Goal: Task Accomplishment & Management: Manage account settings

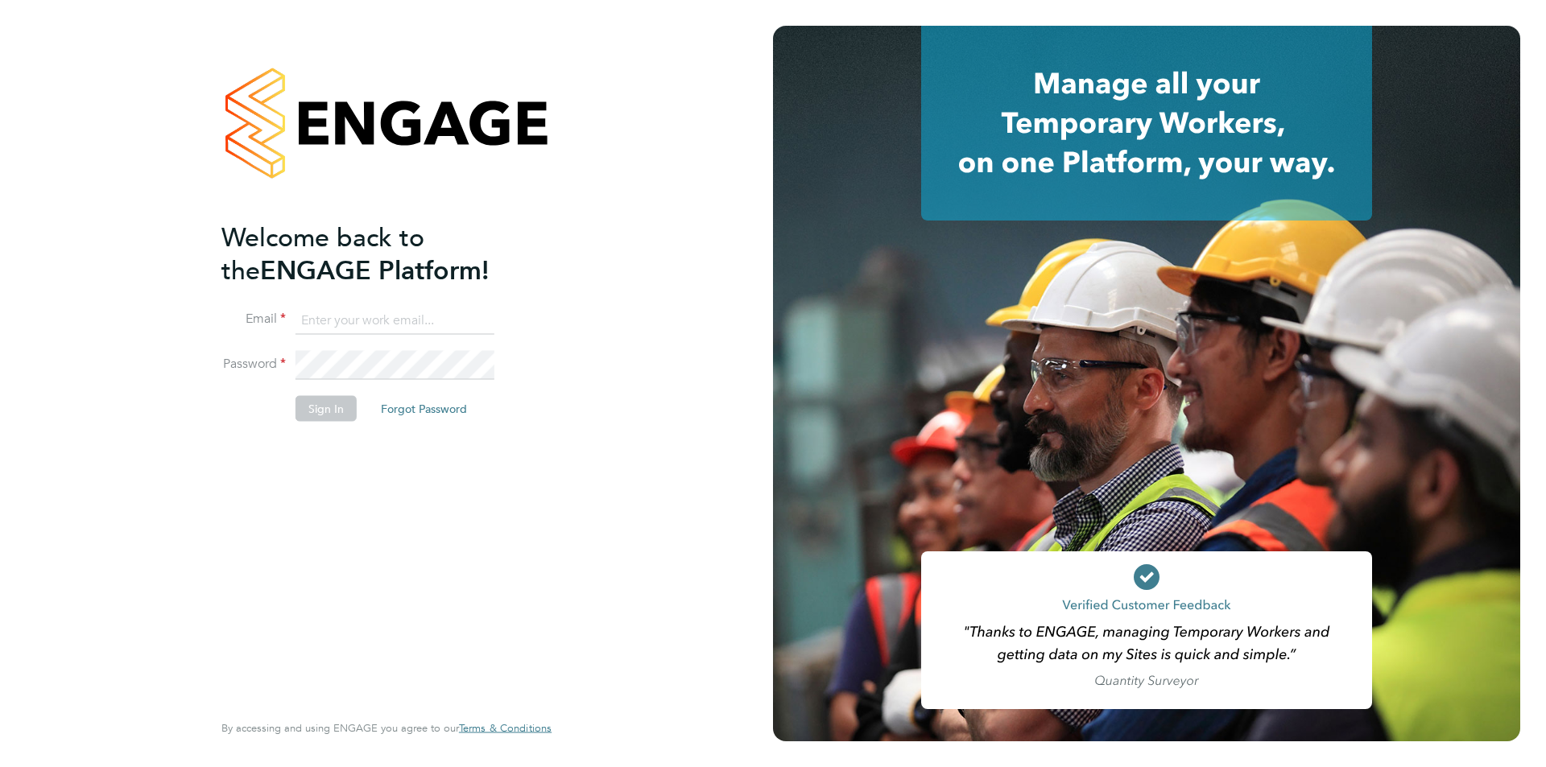
type input "edyta.marchant@brightonandhovealbion.com"
click at [336, 401] on button "Sign In" at bounding box center [325, 409] width 61 height 26
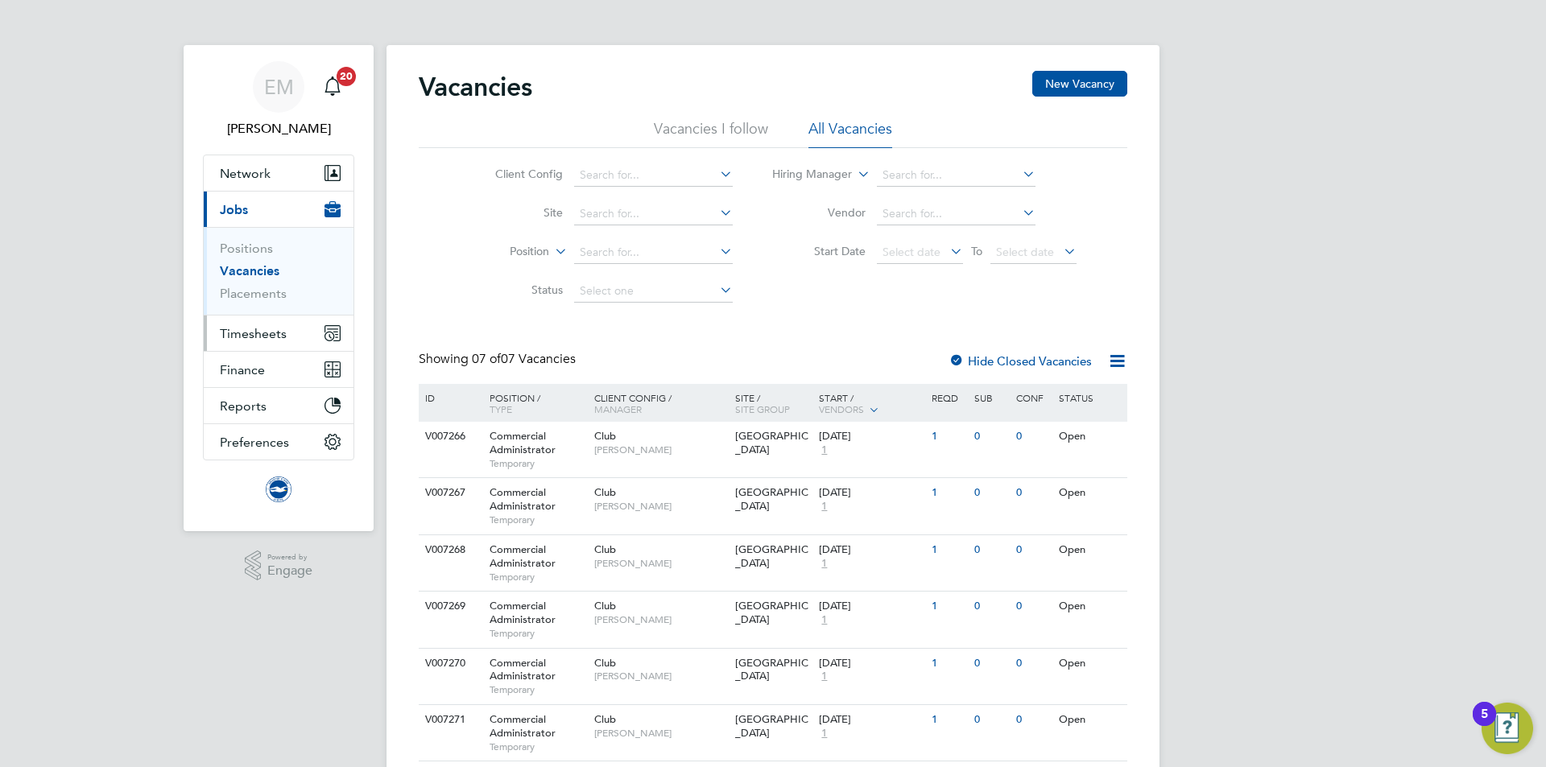
click at [242, 328] on span "Timesheets" at bounding box center [253, 333] width 67 height 15
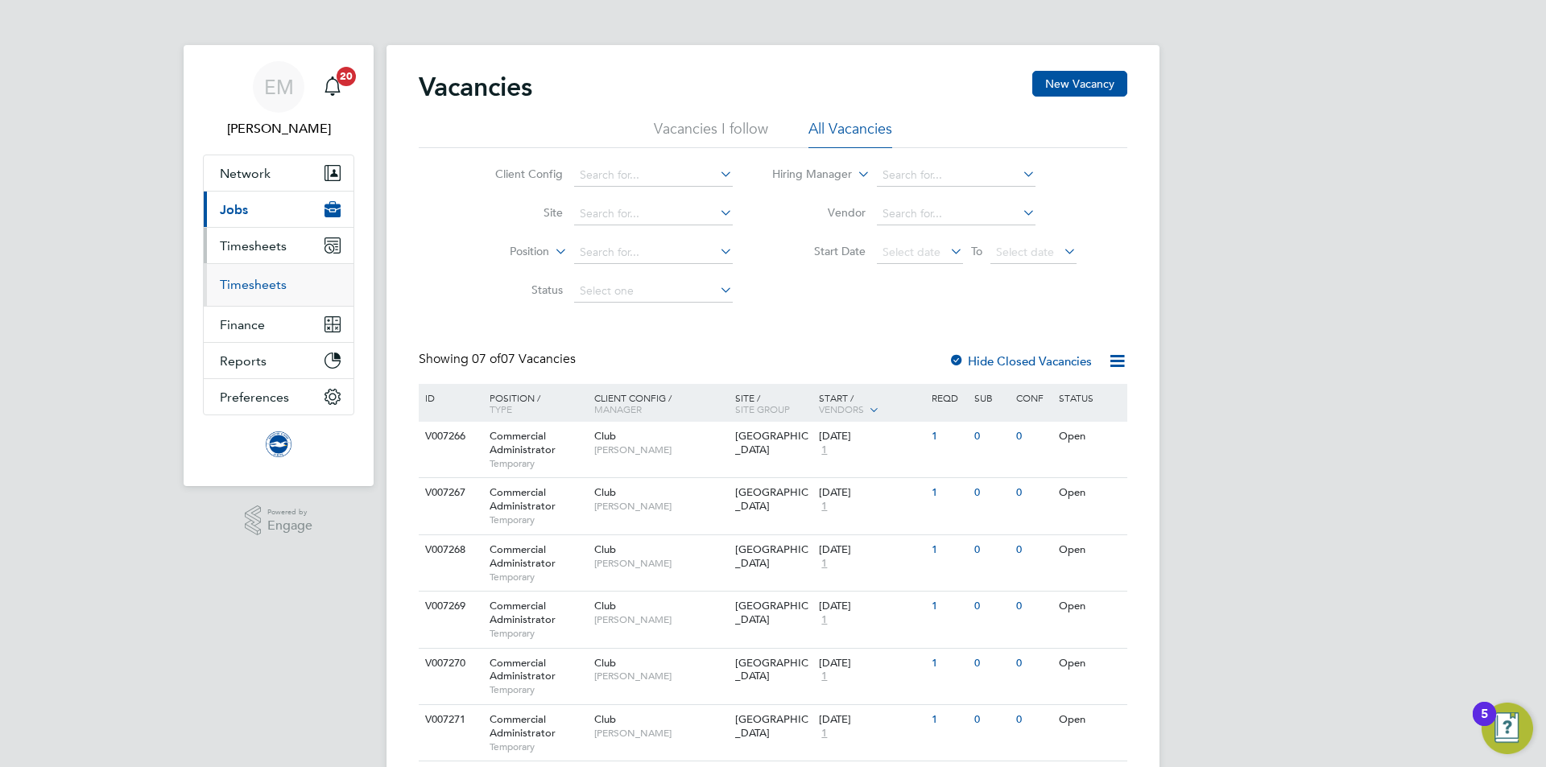
click at [262, 285] on link "Timesheets" at bounding box center [253, 284] width 67 height 15
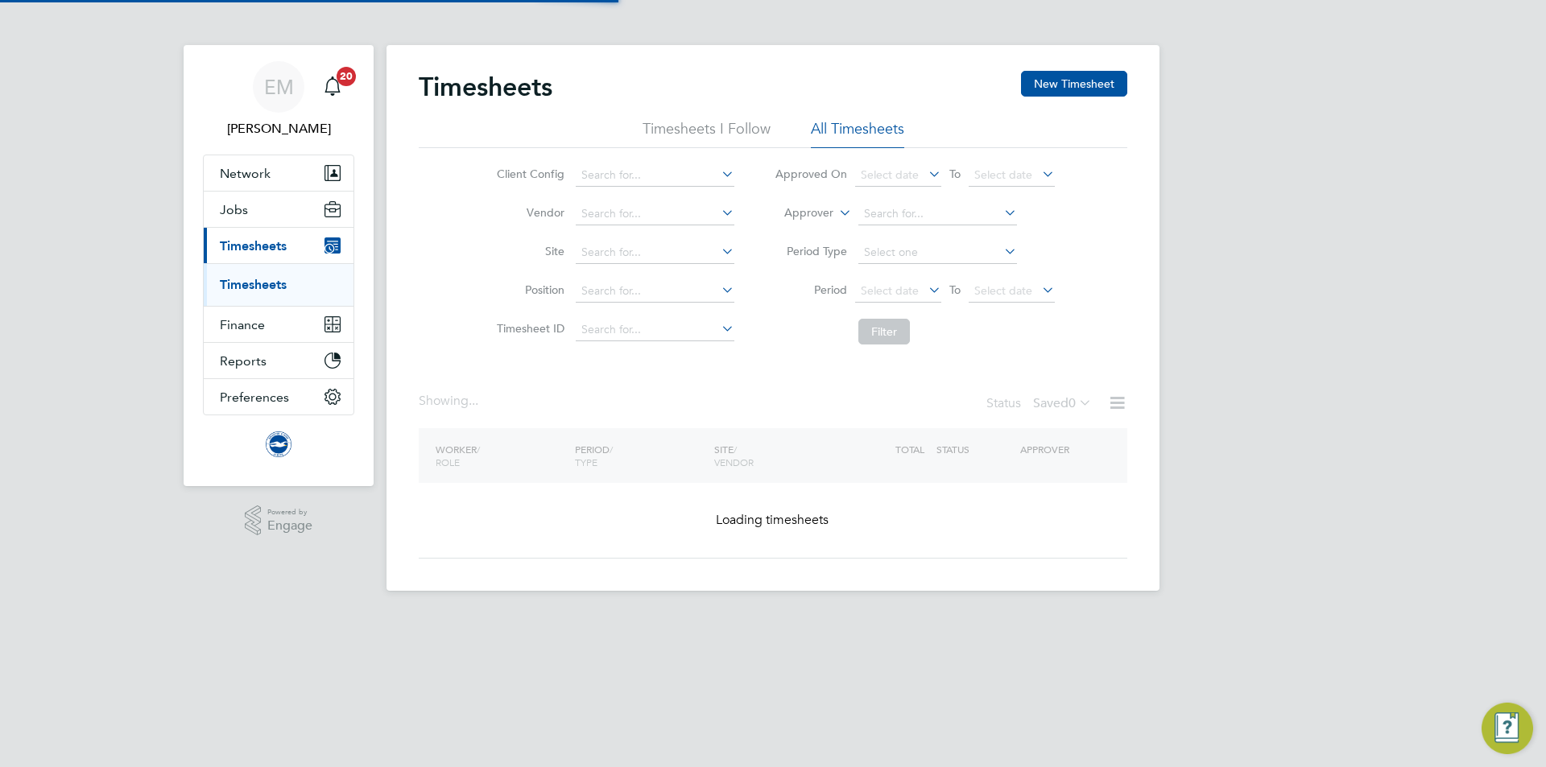
click at [792, 213] on label "Approver" at bounding box center [797, 213] width 72 height 16
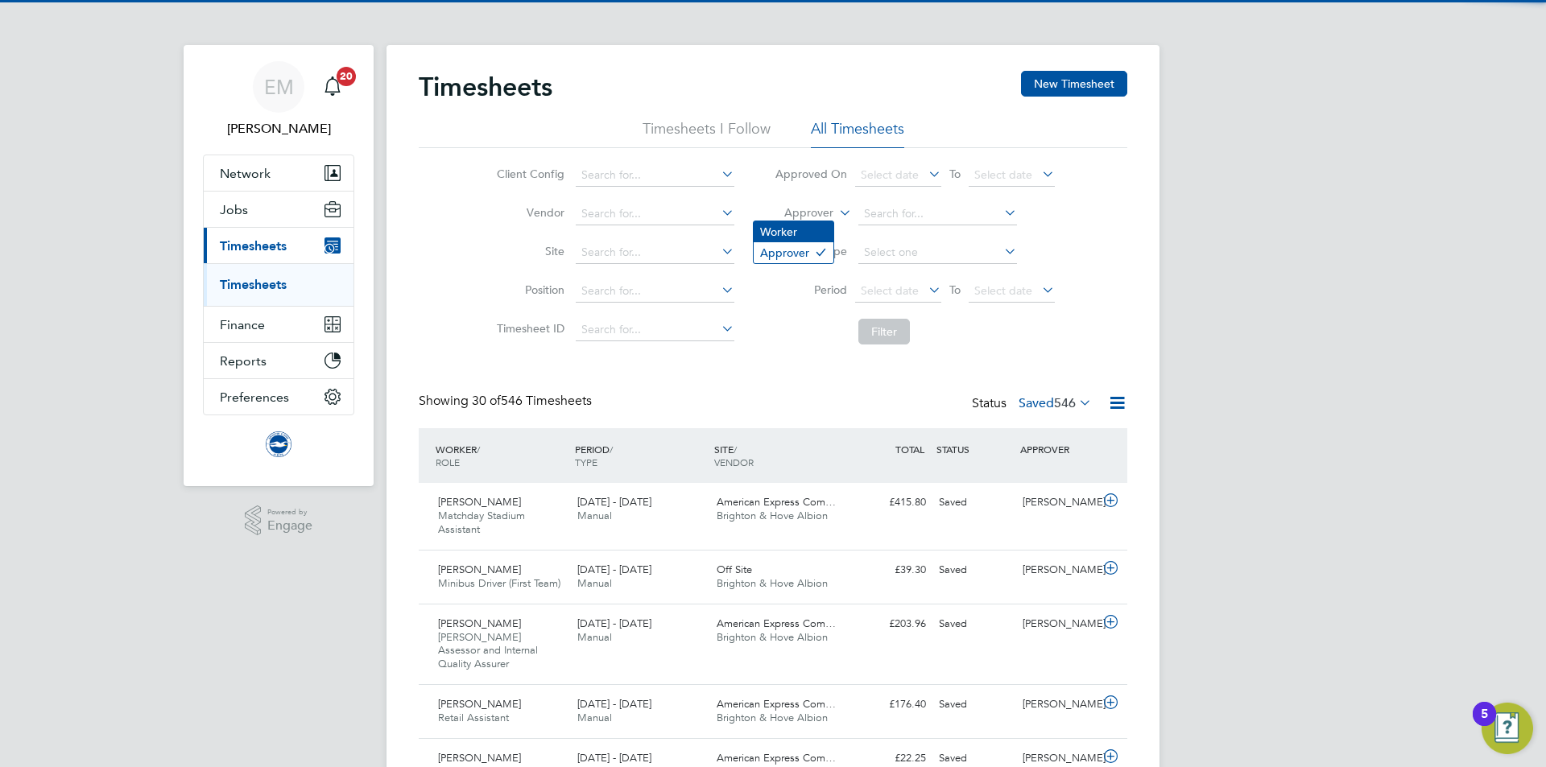
click at [797, 232] on li "Worker" at bounding box center [793, 231] width 80 height 21
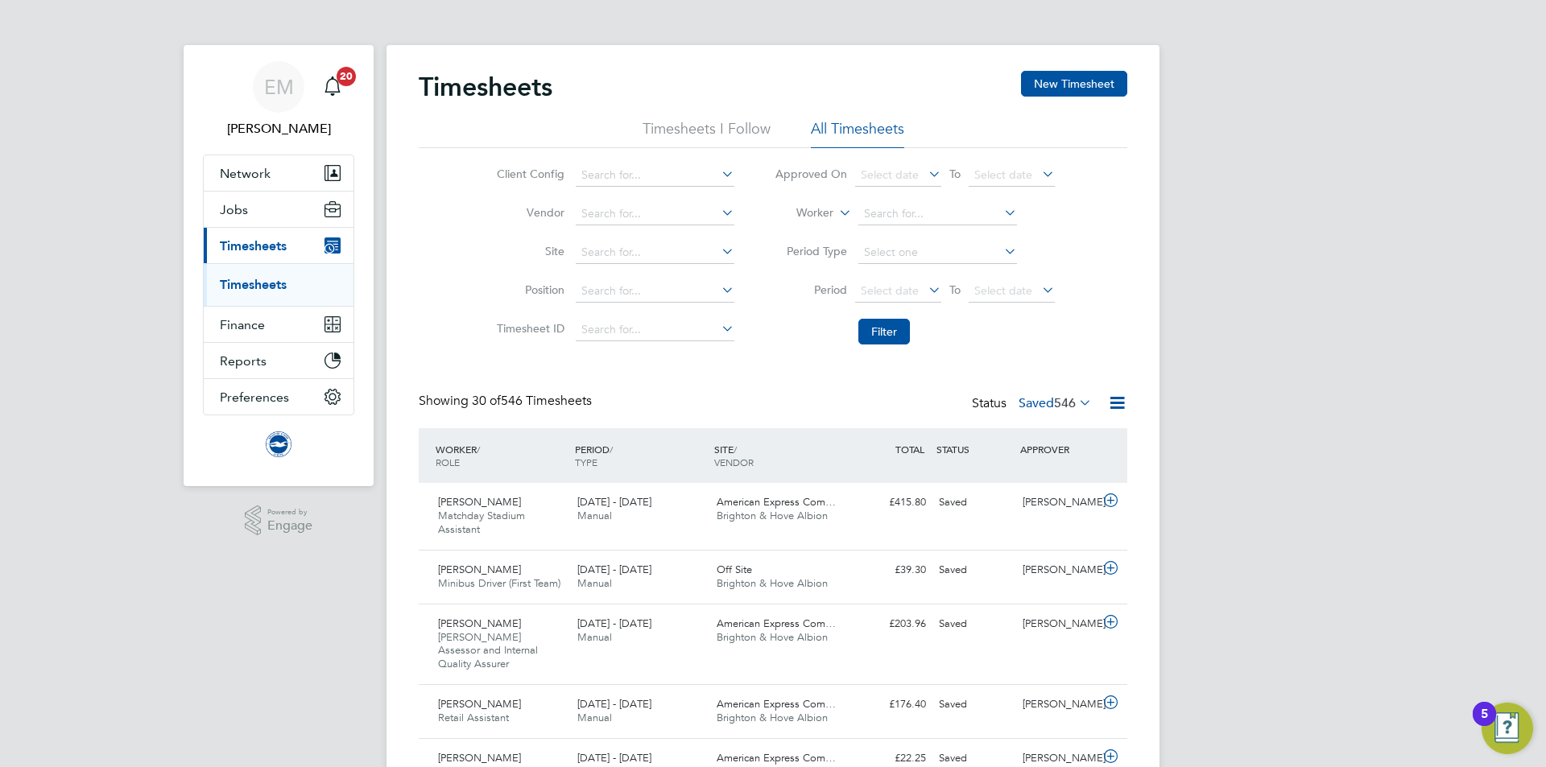
click at [912, 200] on li "Worker" at bounding box center [914, 214] width 320 height 39
click at [909, 202] on li "Worker" at bounding box center [914, 214] width 320 height 39
click at [908, 204] on input at bounding box center [937, 214] width 159 height 23
click at [956, 254] on b "Finn" at bounding box center [1002, 258] width 93 height 14
type input "[PERSON_NAME]"
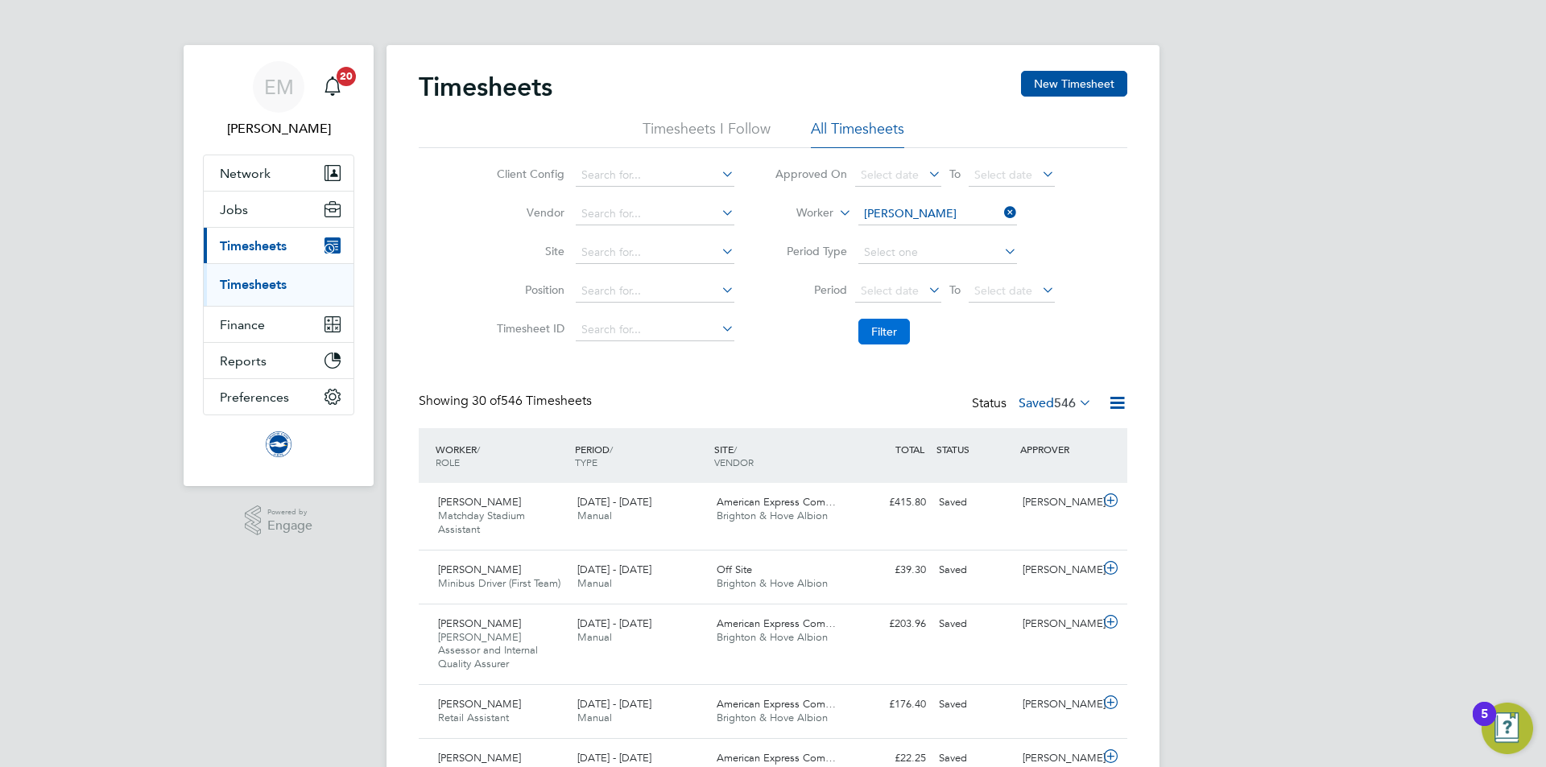
click at [874, 332] on button "Filter" at bounding box center [884, 332] width 52 height 26
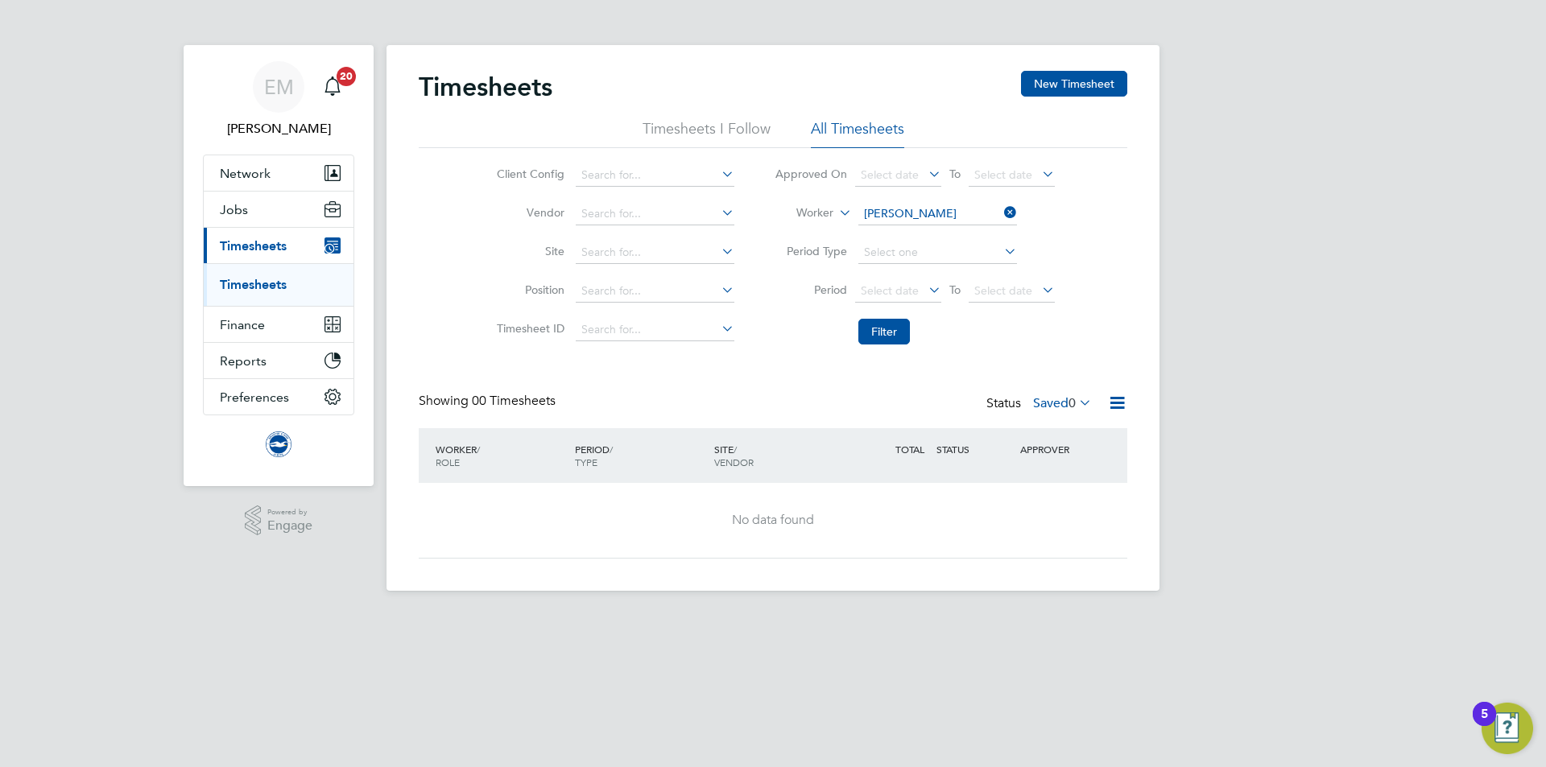
click at [1040, 389] on div "Timesheets New Timesheet Timesheets I Follow All Timesheets Client Config Vendo…" at bounding box center [773, 315] width 708 height 488
click at [1046, 395] on label "Saved 0" at bounding box center [1062, 403] width 59 height 16
click at [1061, 496] on li "Approved" at bounding box center [1059, 500] width 74 height 23
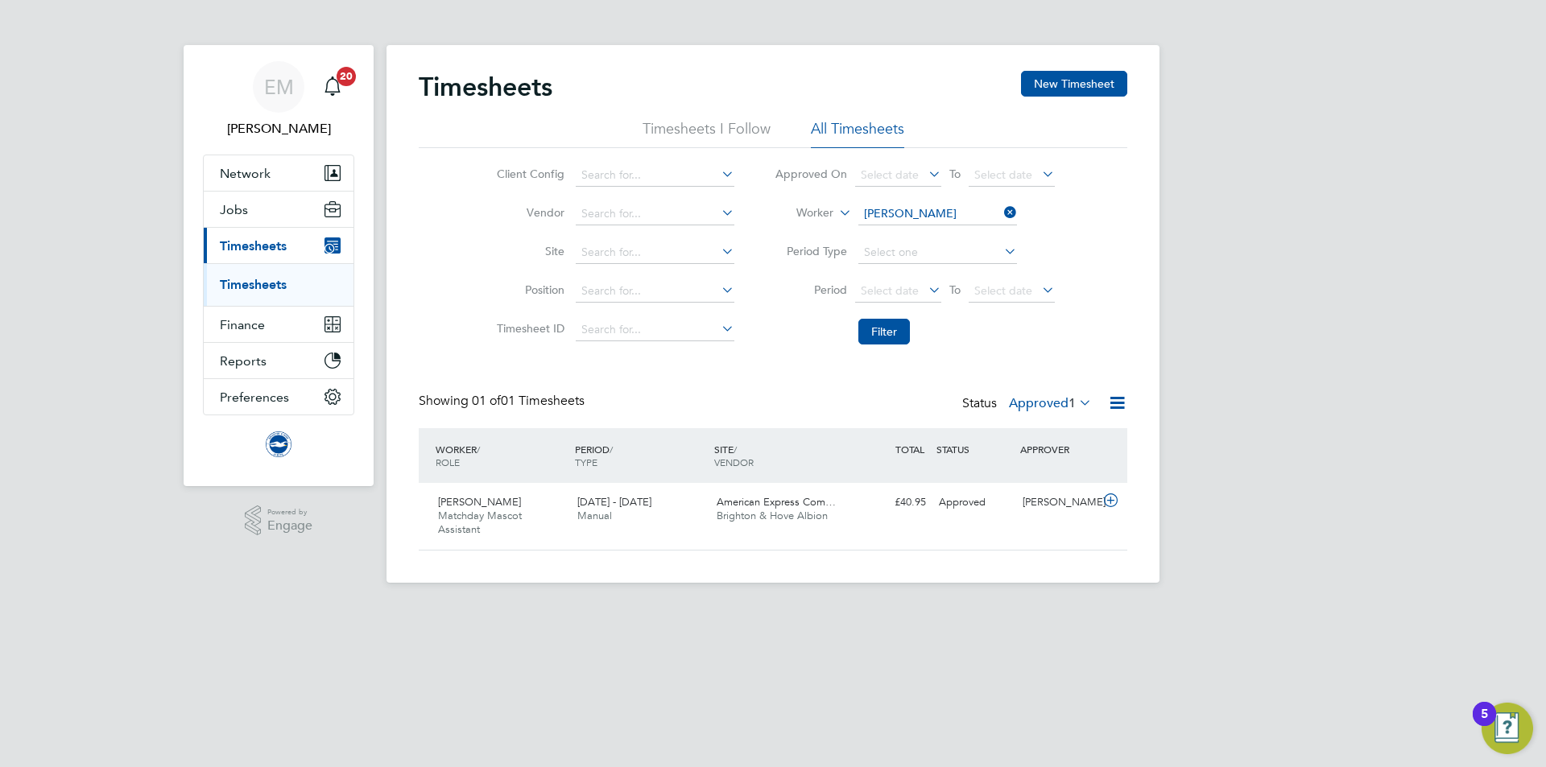
click at [1035, 405] on label "Approved 1" at bounding box center [1050, 403] width 83 height 16
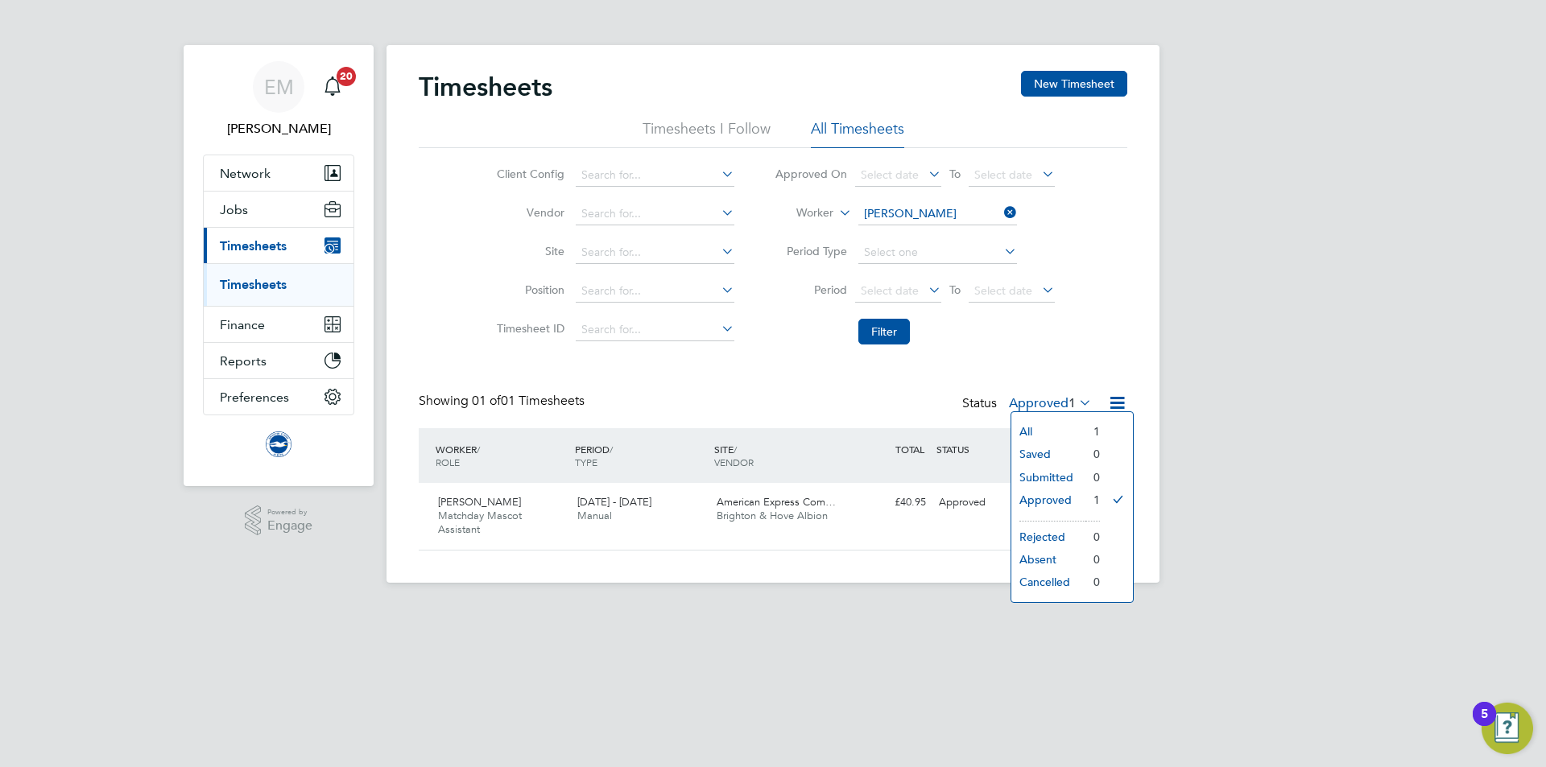
click at [1051, 435] on li "All" at bounding box center [1048, 431] width 74 height 23
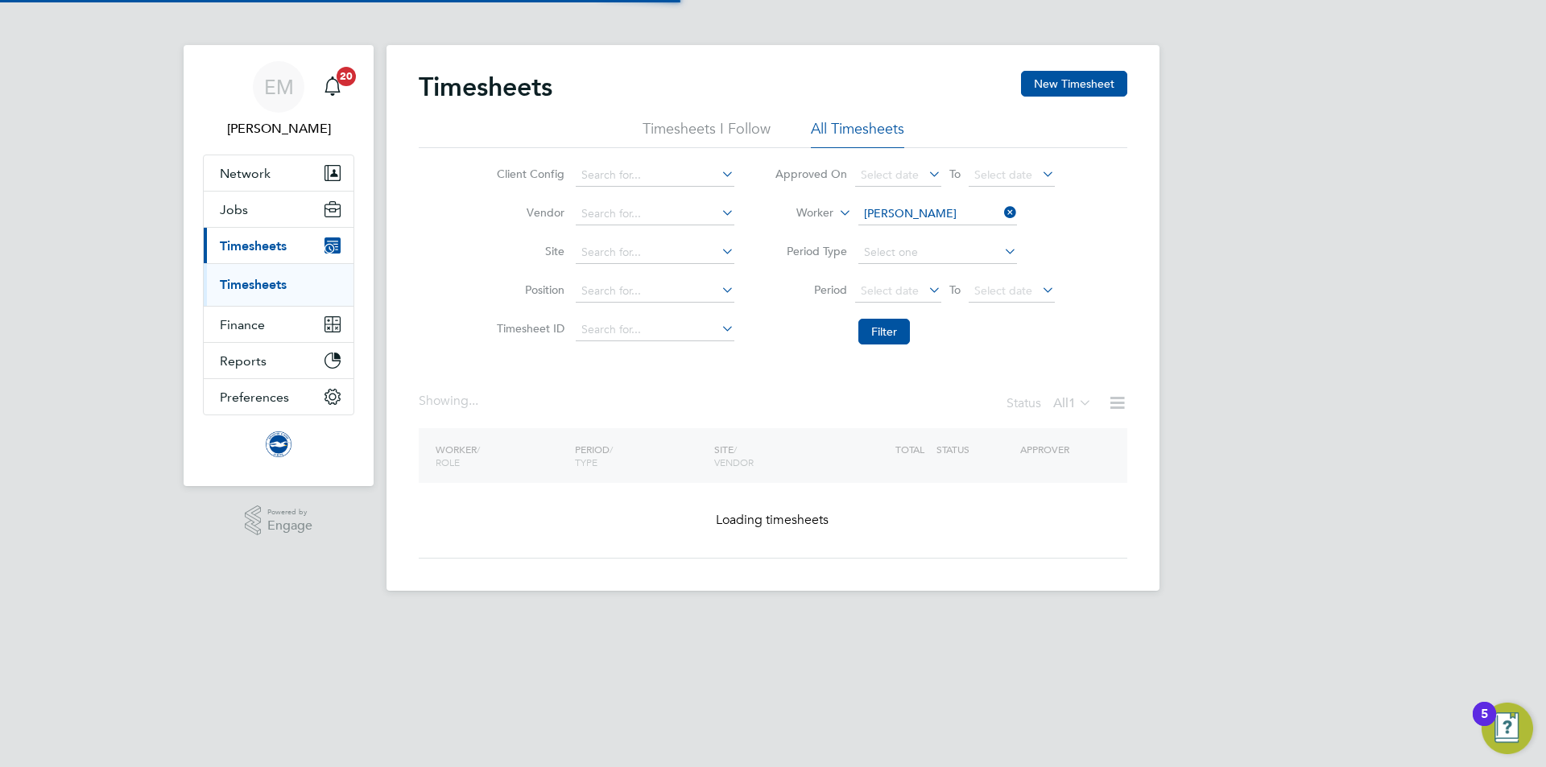
click at [1113, 239] on div "Client Config Vendor Site Position Timesheet ID Approved On Select date To Sele…" at bounding box center [773, 250] width 708 height 204
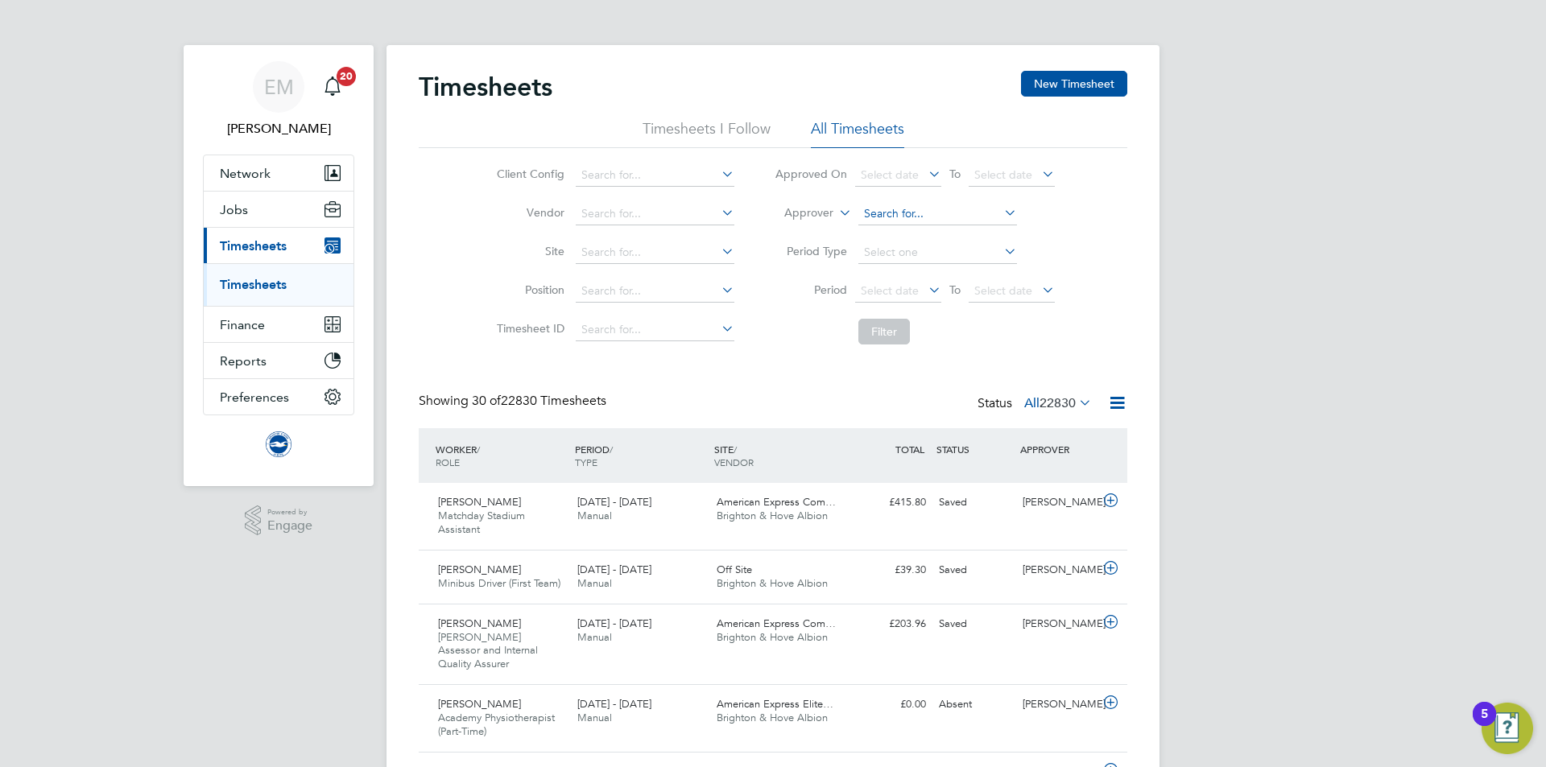
click at [875, 208] on input at bounding box center [937, 214] width 159 height 23
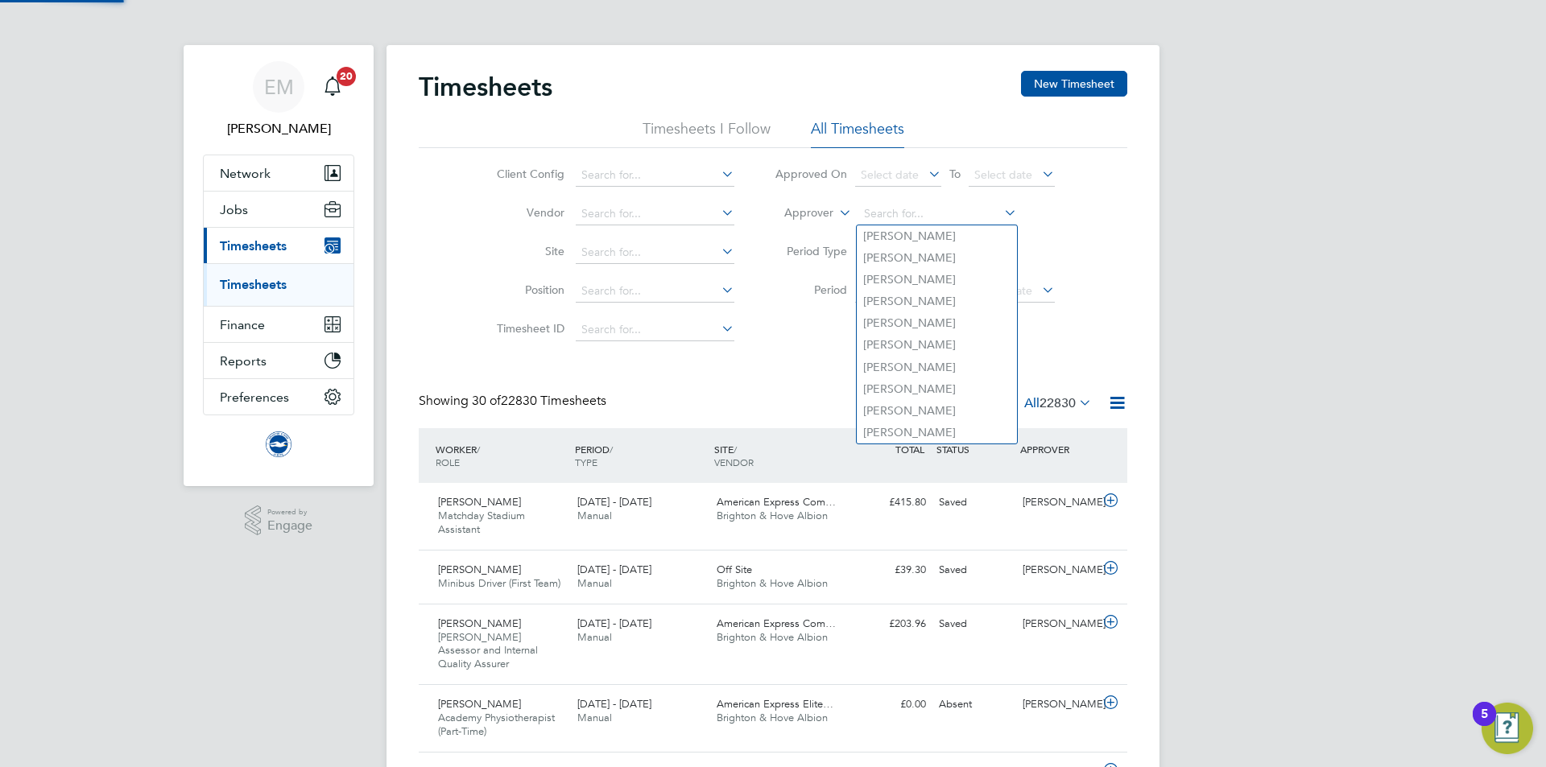
click at [780, 208] on label "Approver" at bounding box center [797, 213] width 72 height 16
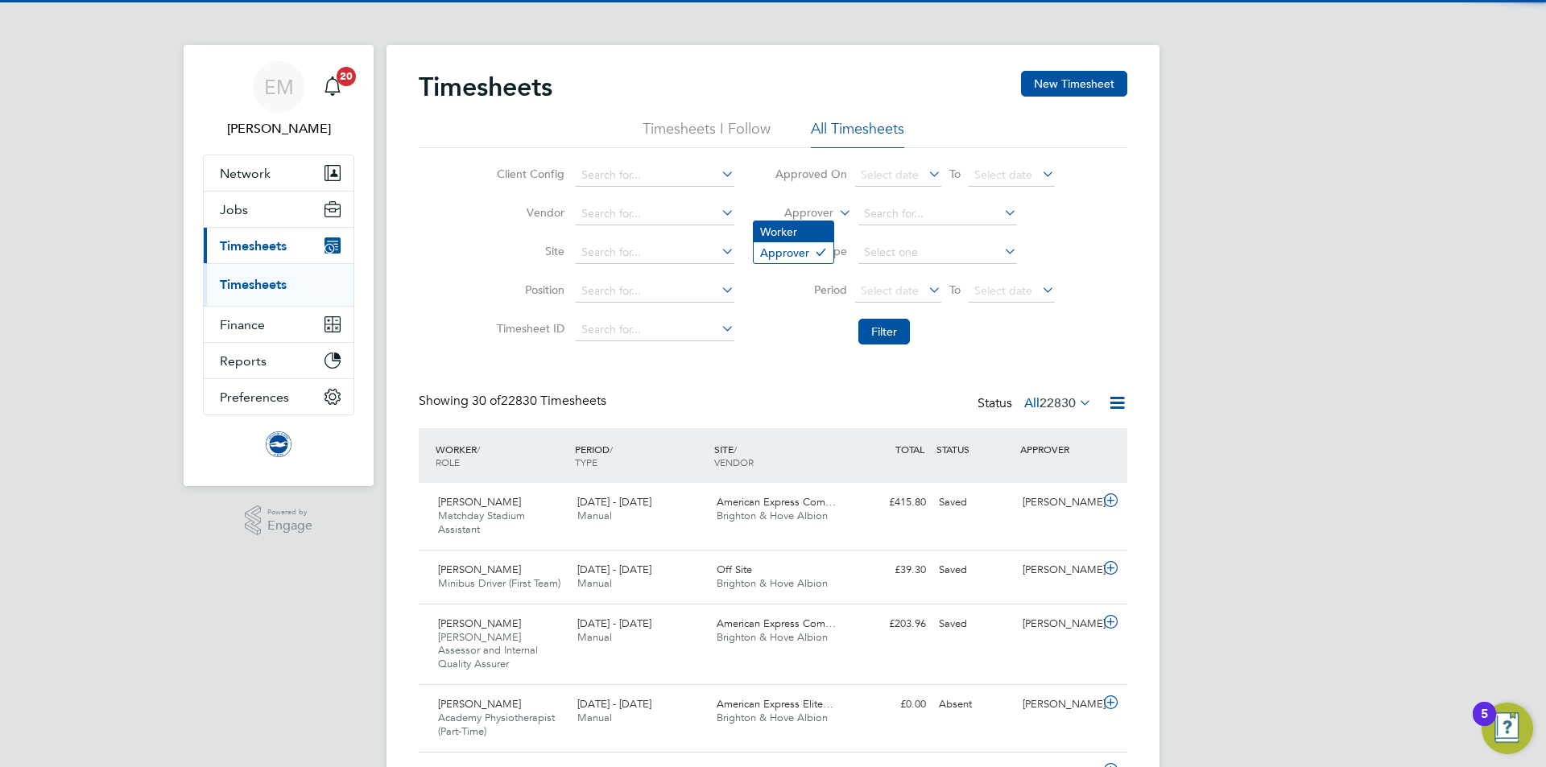
click at [791, 222] on li "Worker" at bounding box center [793, 231] width 80 height 21
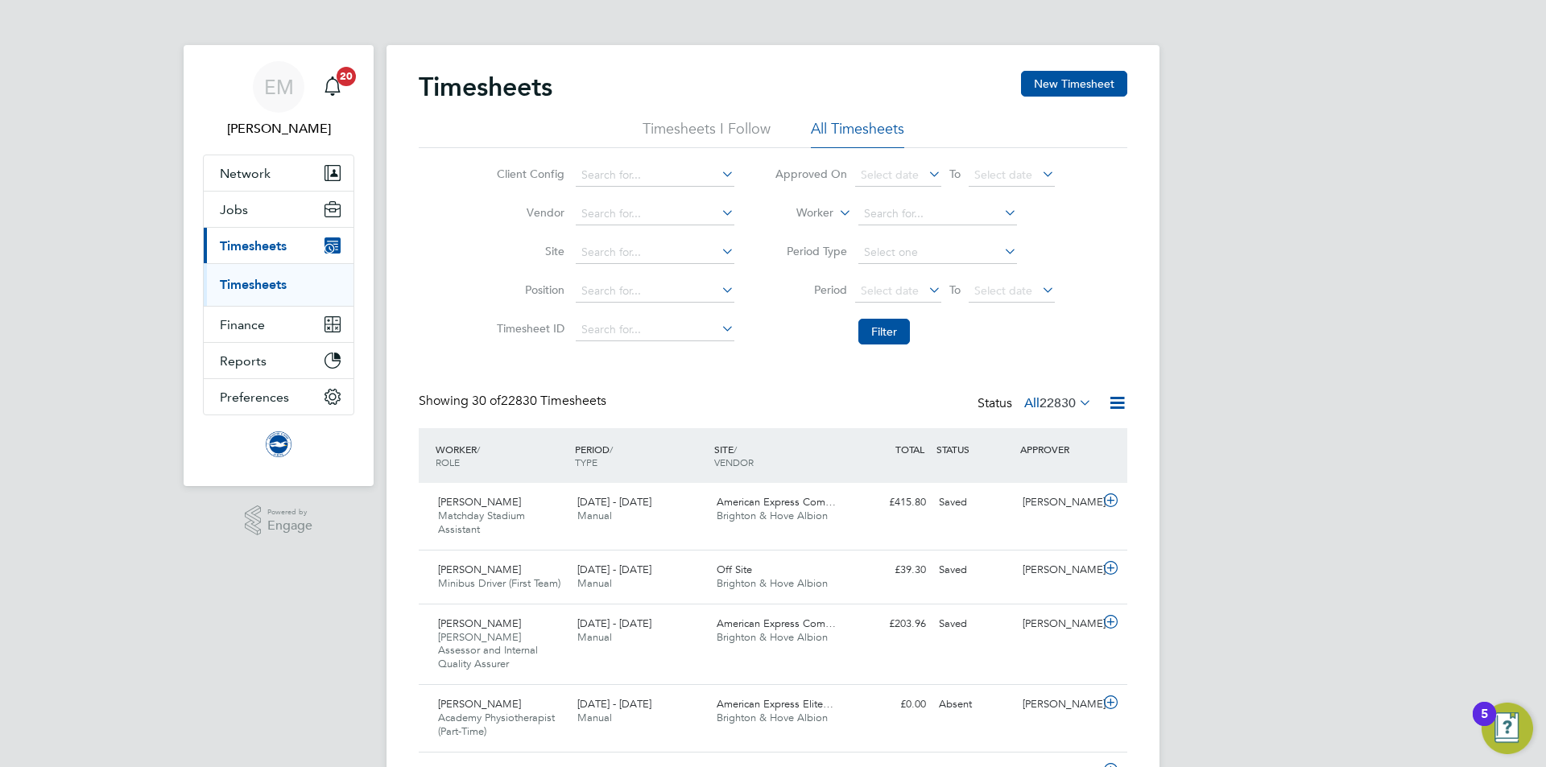
click at [834, 217] on li "Worker" at bounding box center [914, 214] width 320 height 39
click at [906, 216] on input at bounding box center [937, 214] width 159 height 23
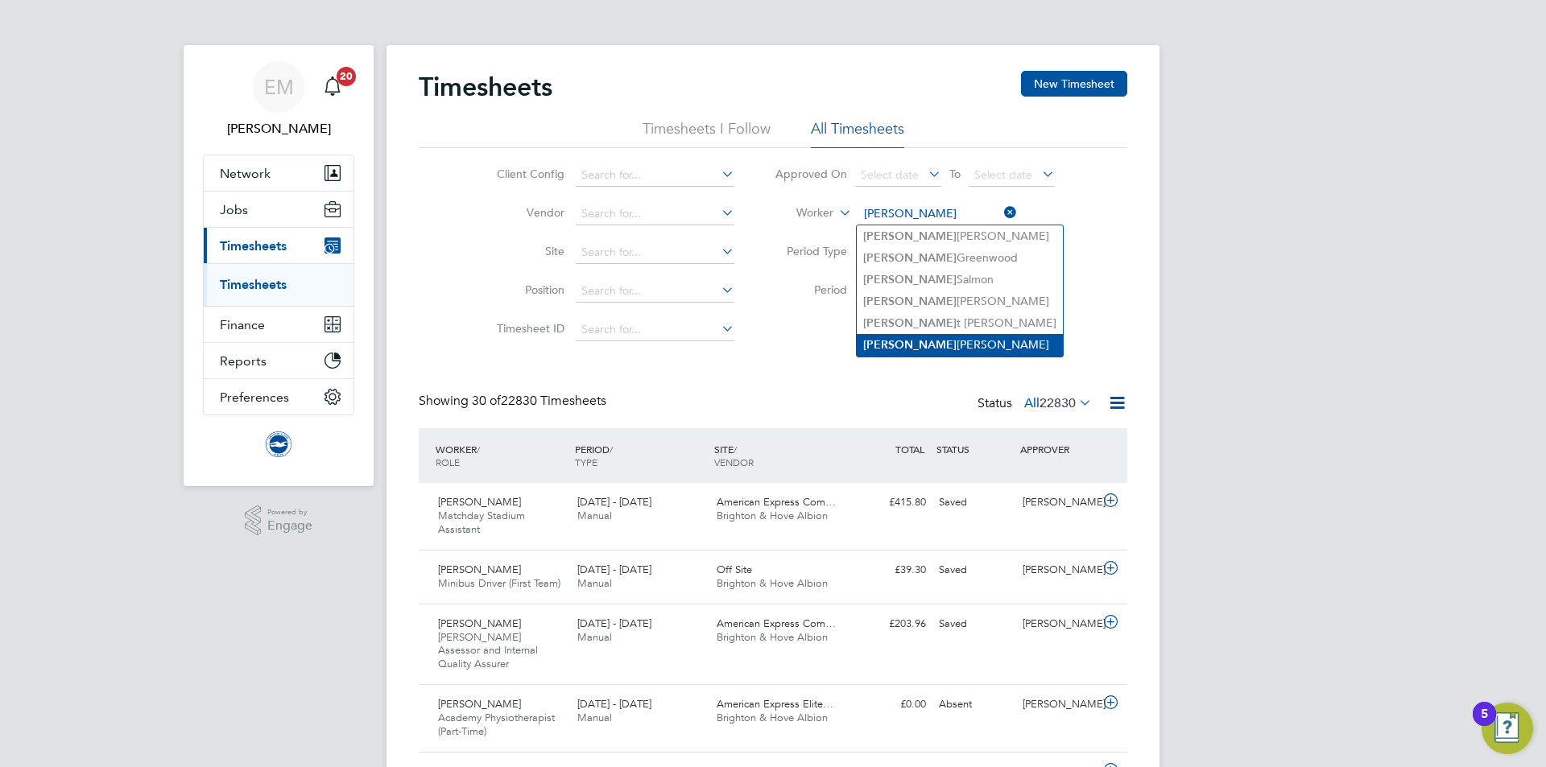
click at [933, 336] on li "Julie Finn" at bounding box center [960, 345] width 206 height 22
type input "[PERSON_NAME]"
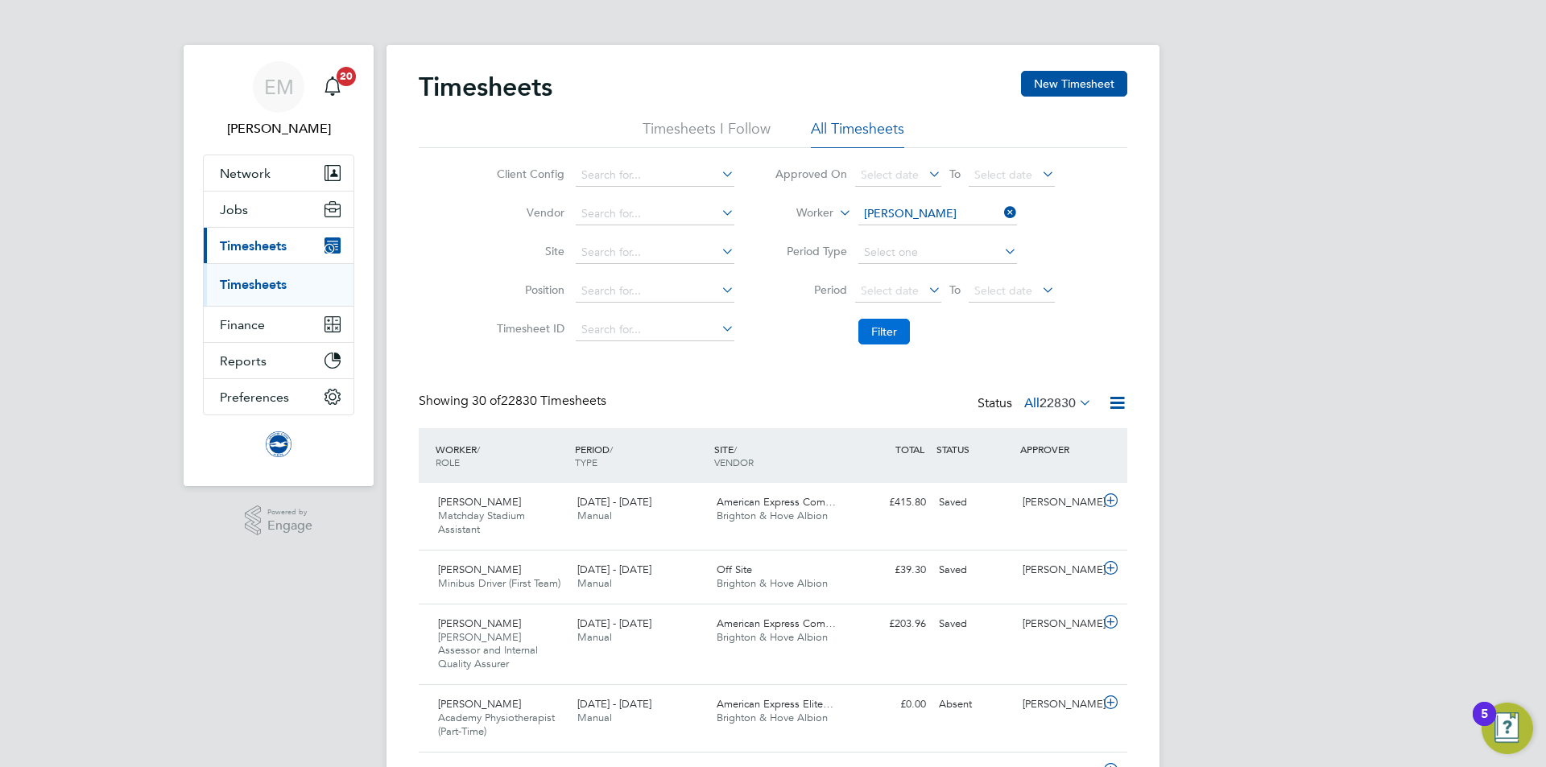
click at [901, 334] on button "Filter" at bounding box center [884, 332] width 52 height 26
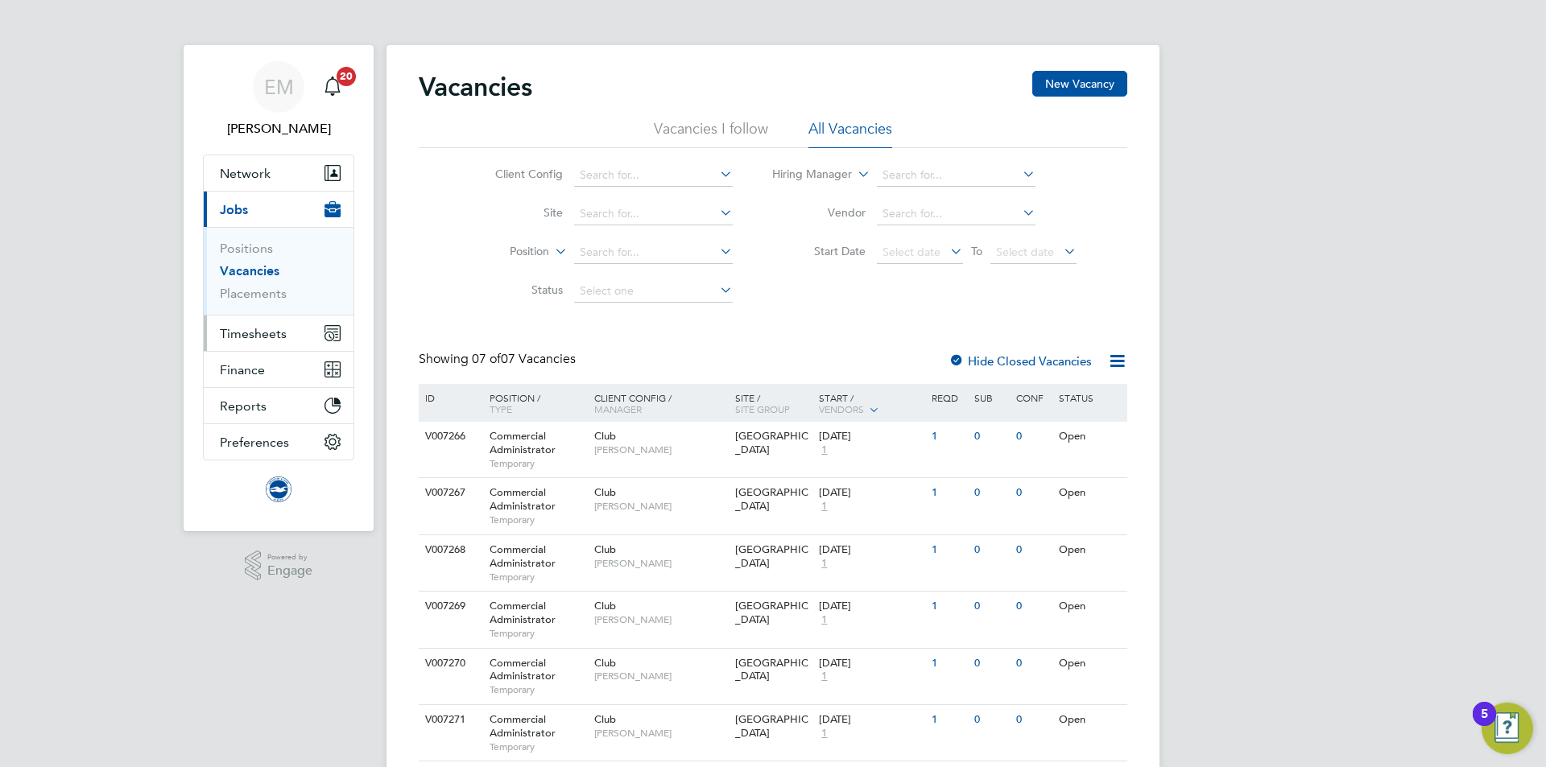
click at [267, 336] on span "Timesheets" at bounding box center [253, 333] width 67 height 15
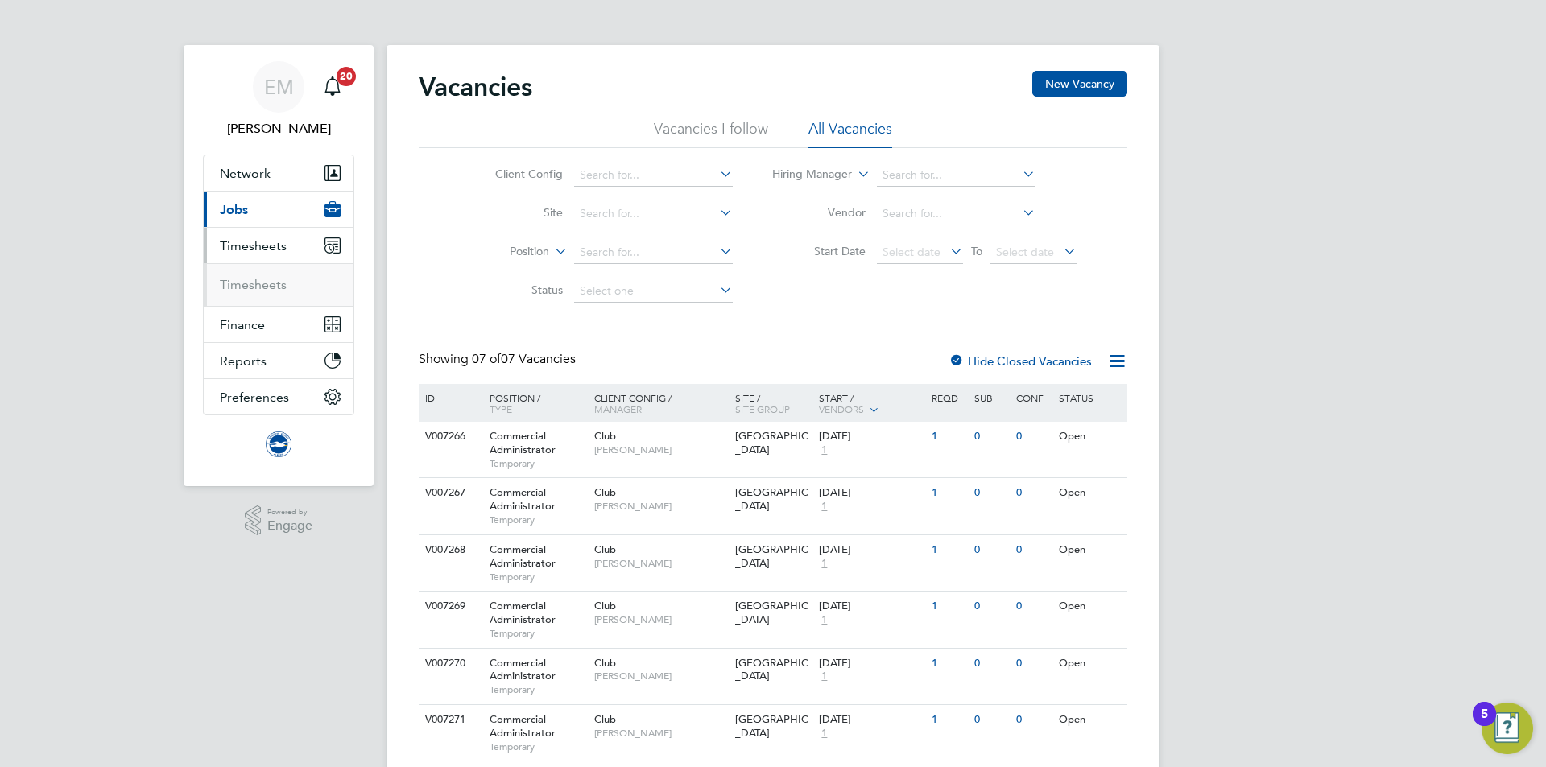
click at [269, 275] on ul "Timesheets" at bounding box center [279, 284] width 150 height 43
click at [279, 292] on li "Timesheets" at bounding box center [280, 285] width 121 height 16
click at [271, 287] on link "Timesheets" at bounding box center [253, 284] width 67 height 15
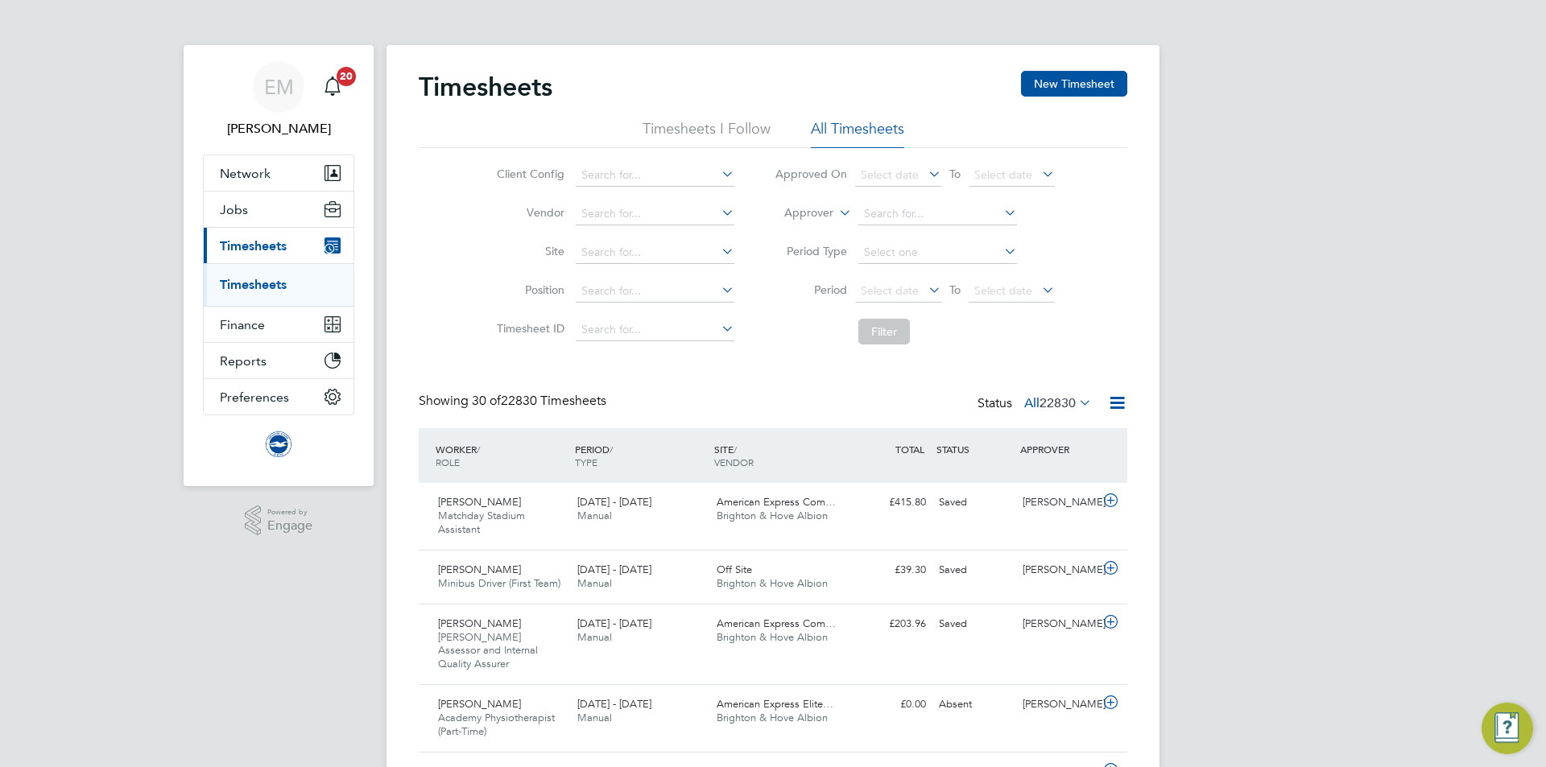
click at [799, 213] on label "Approver" at bounding box center [797, 213] width 72 height 16
click at [791, 229] on li "Worker" at bounding box center [793, 231] width 80 height 21
click at [890, 215] on input at bounding box center [937, 214] width 159 height 23
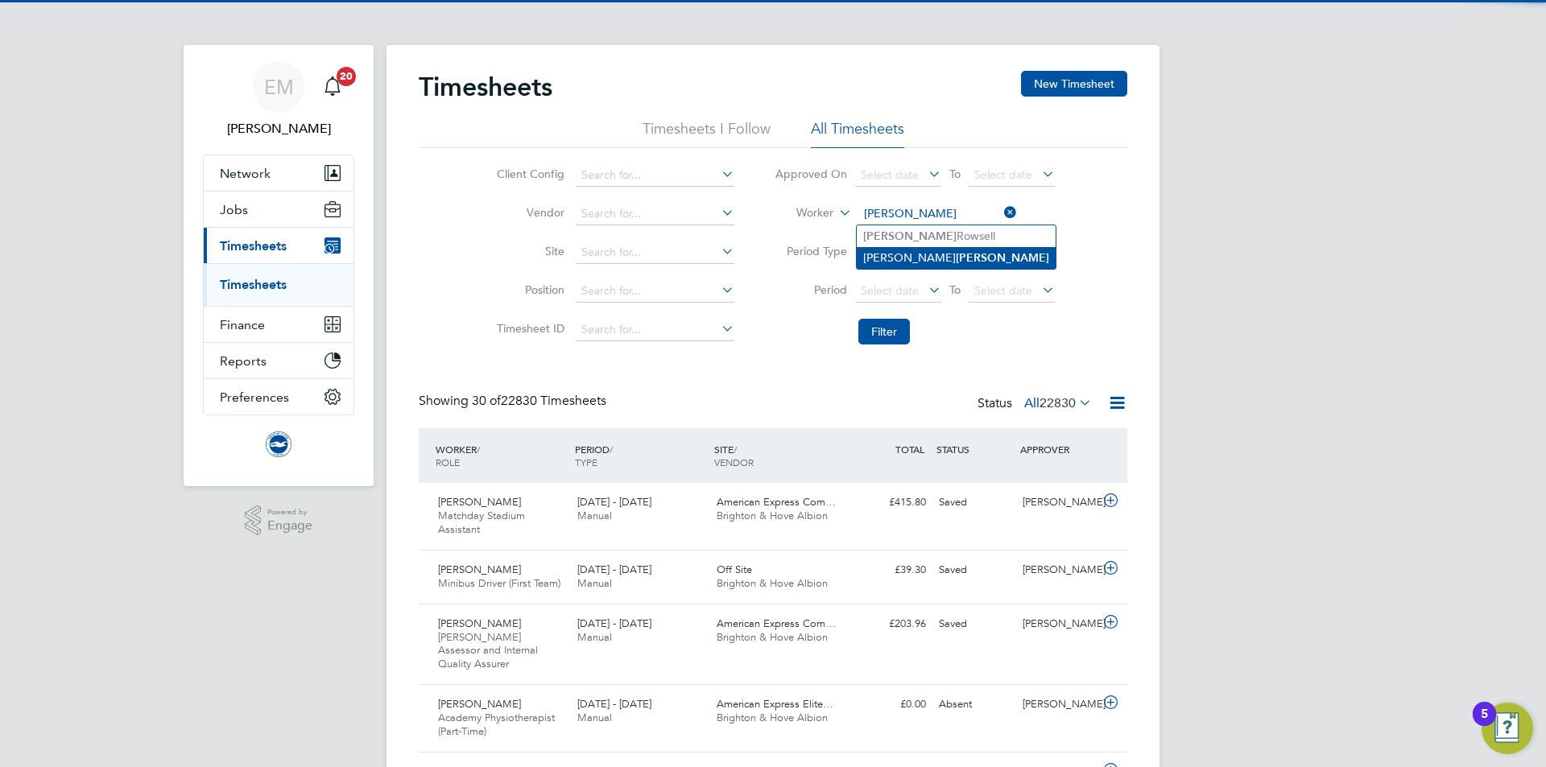
click at [880, 251] on li "Julie Finn" at bounding box center [956, 258] width 199 height 22
type input "[PERSON_NAME]"
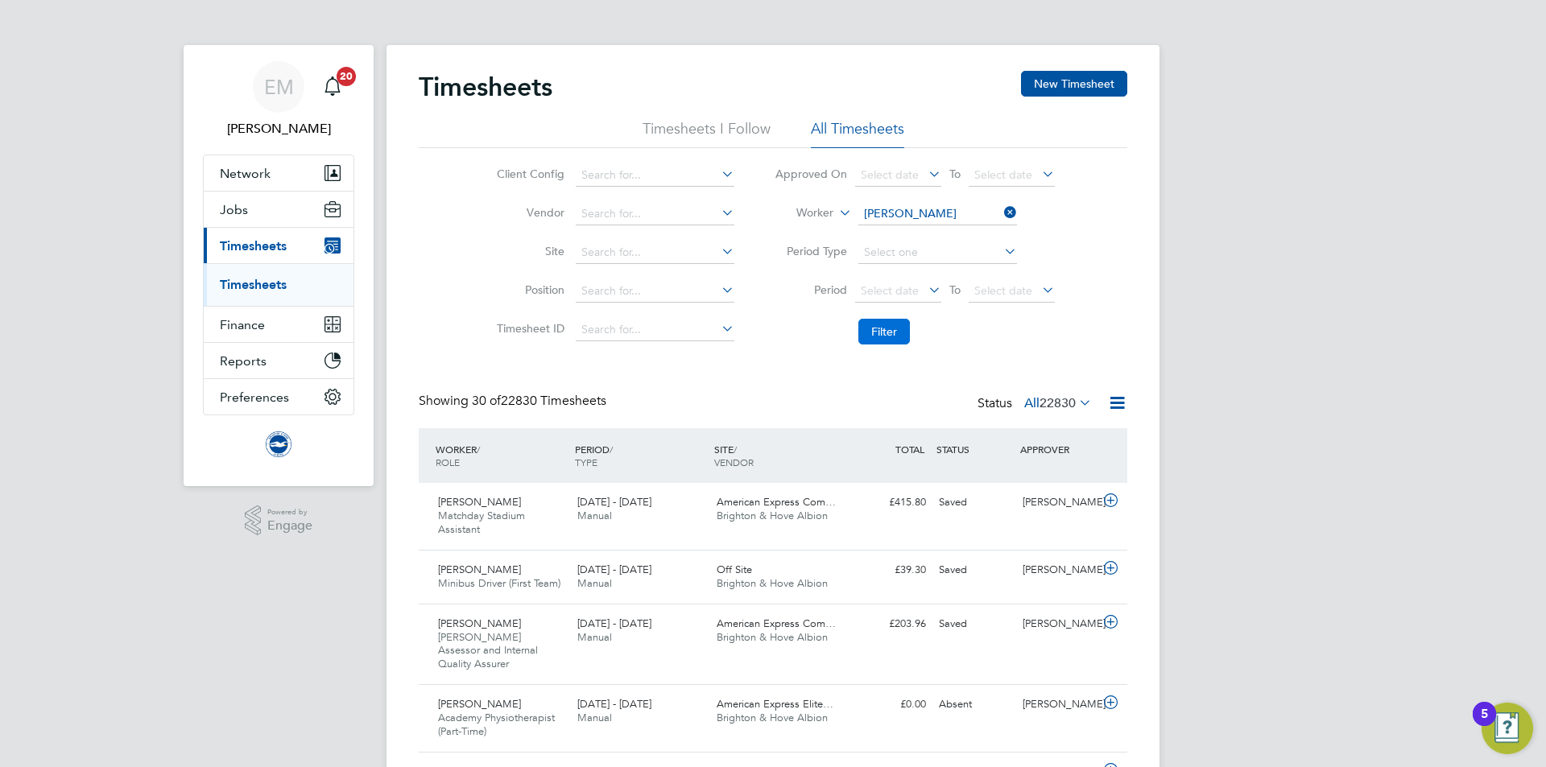
click at [881, 320] on button "Filter" at bounding box center [884, 332] width 52 height 26
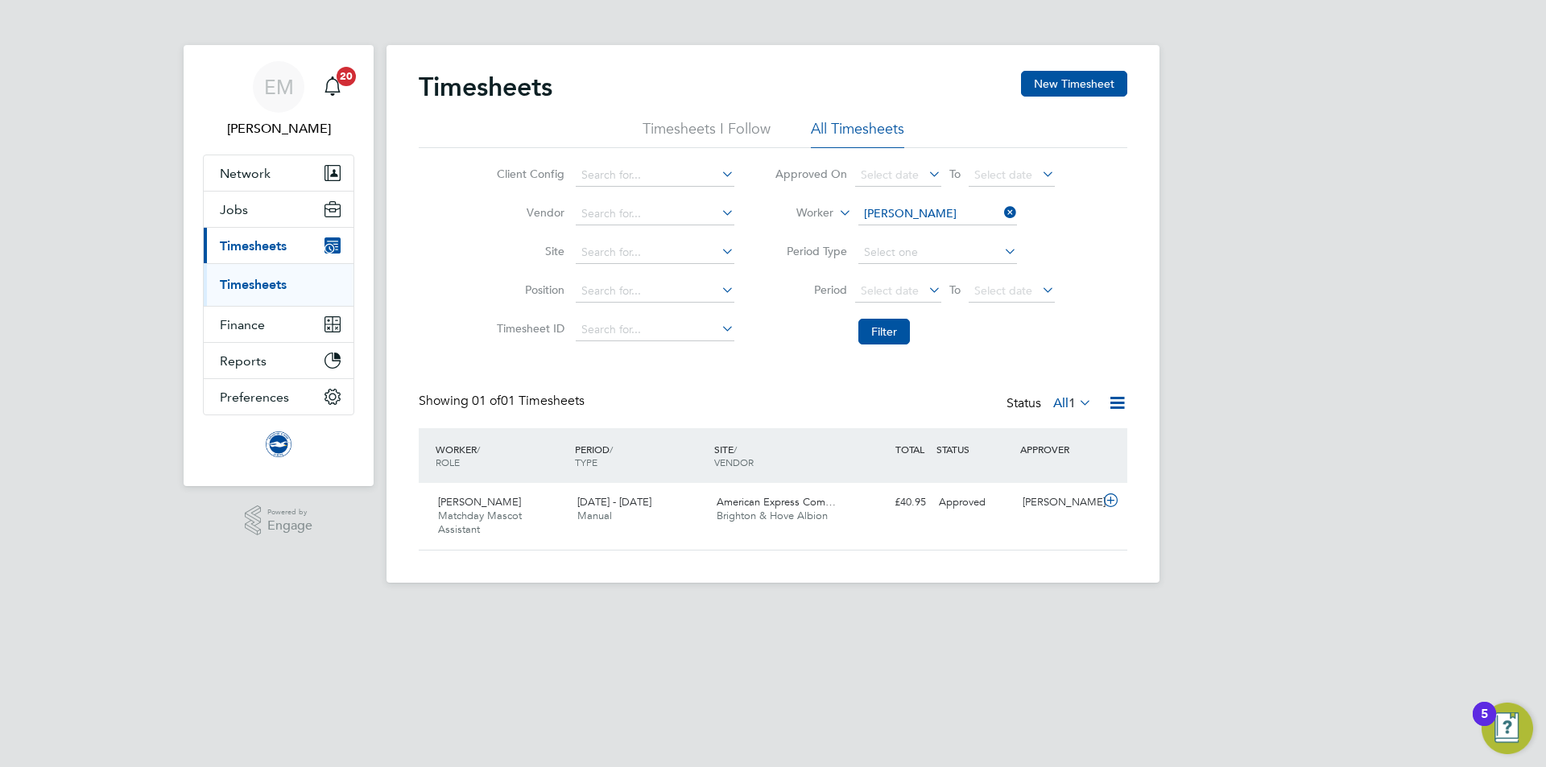
click at [1001, 208] on icon at bounding box center [1001, 212] width 0 height 23
click at [305, 130] on span "[PERSON_NAME]" at bounding box center [278, 128] width 151 height 19
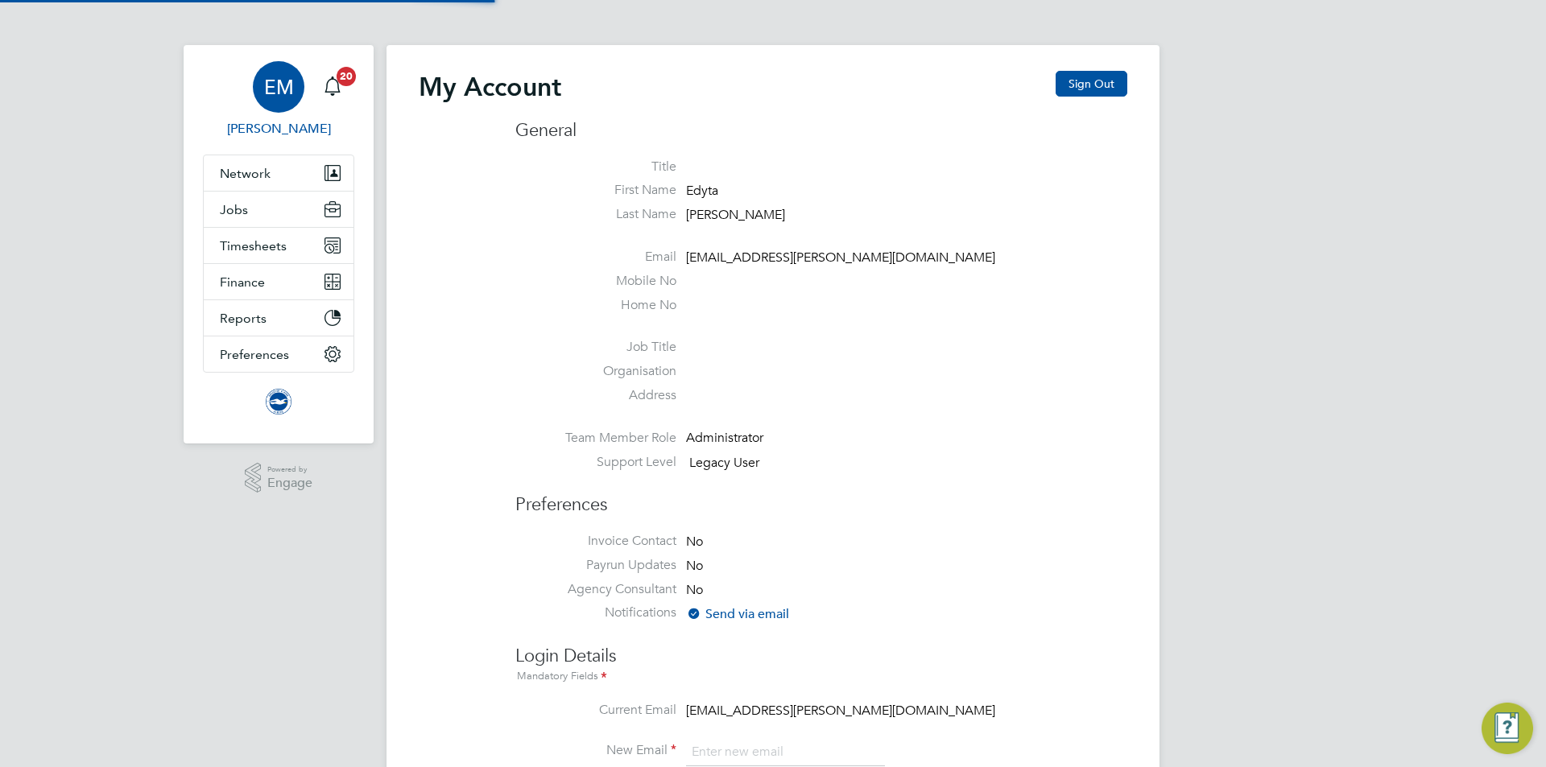
type input "edyta.marchant@brightonandhovealbion.com"
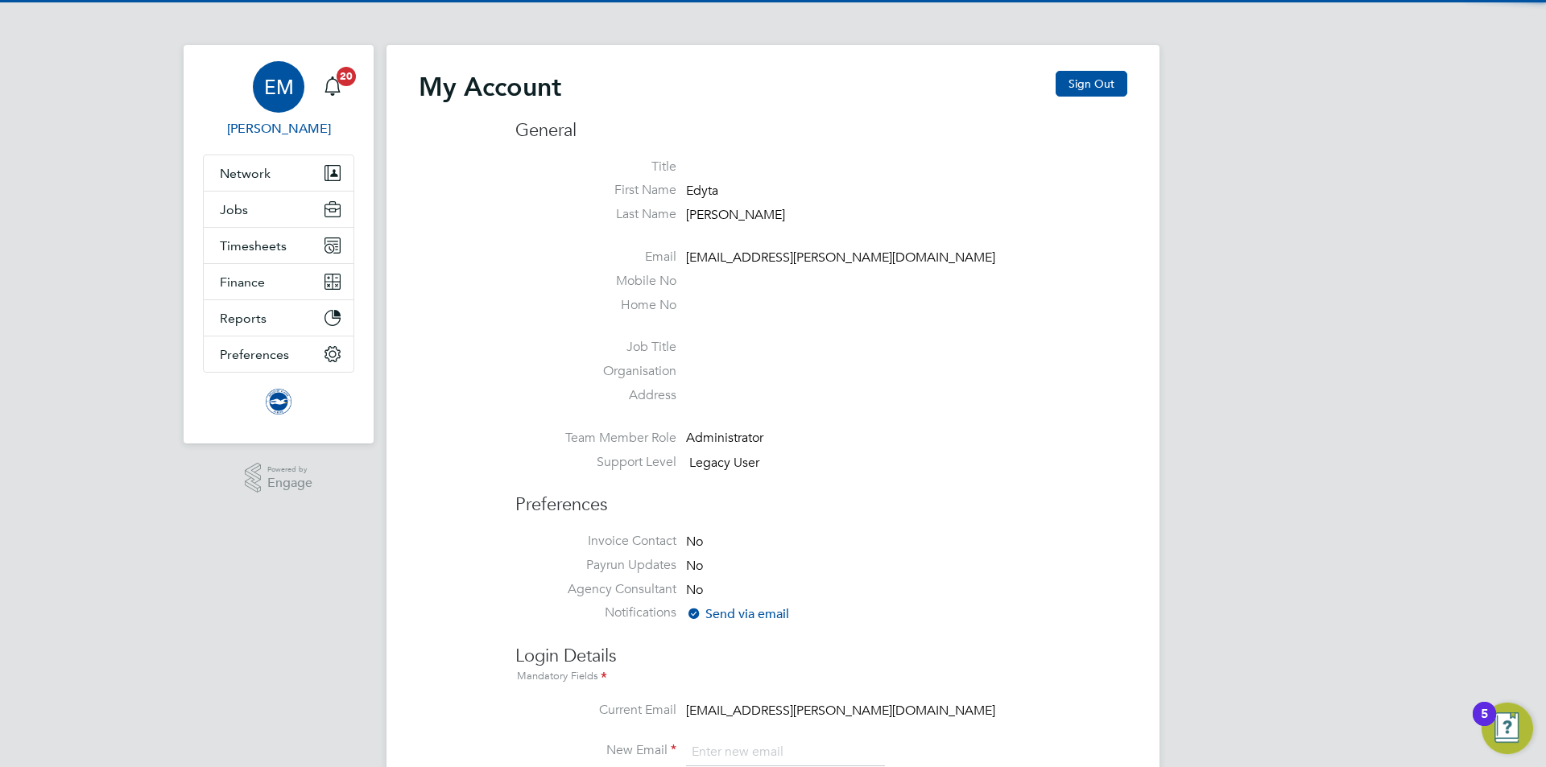
click at [1127, 97] on div "My Account Sign Out General Title First Name Edyta Last Name Marchant Email edy…" at bounding box center [772, 716] width 773 height 1343
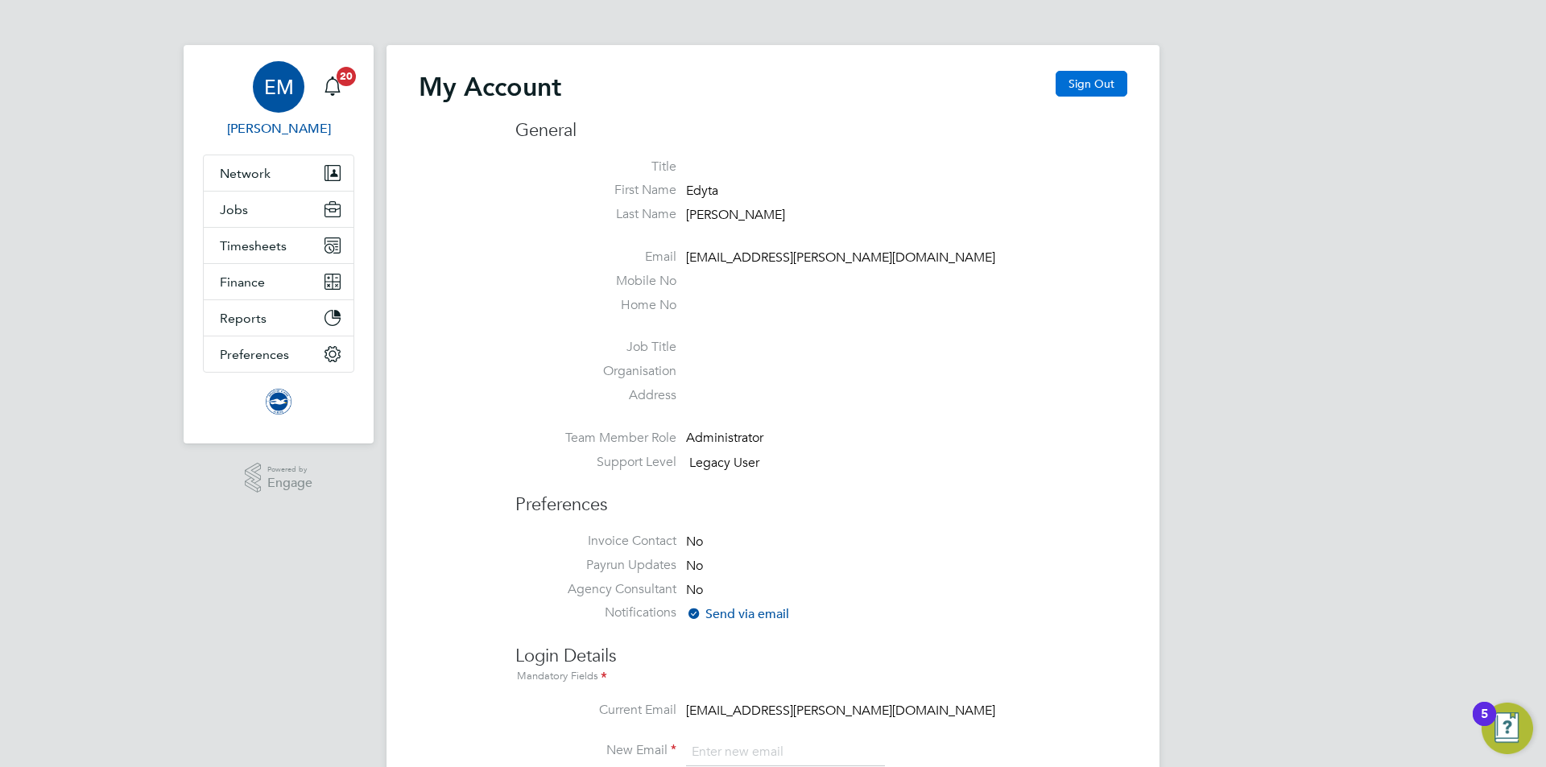
click at [1067, 79] on button "Sign Out" at bounding box center [1091, 84] width 72 height 26
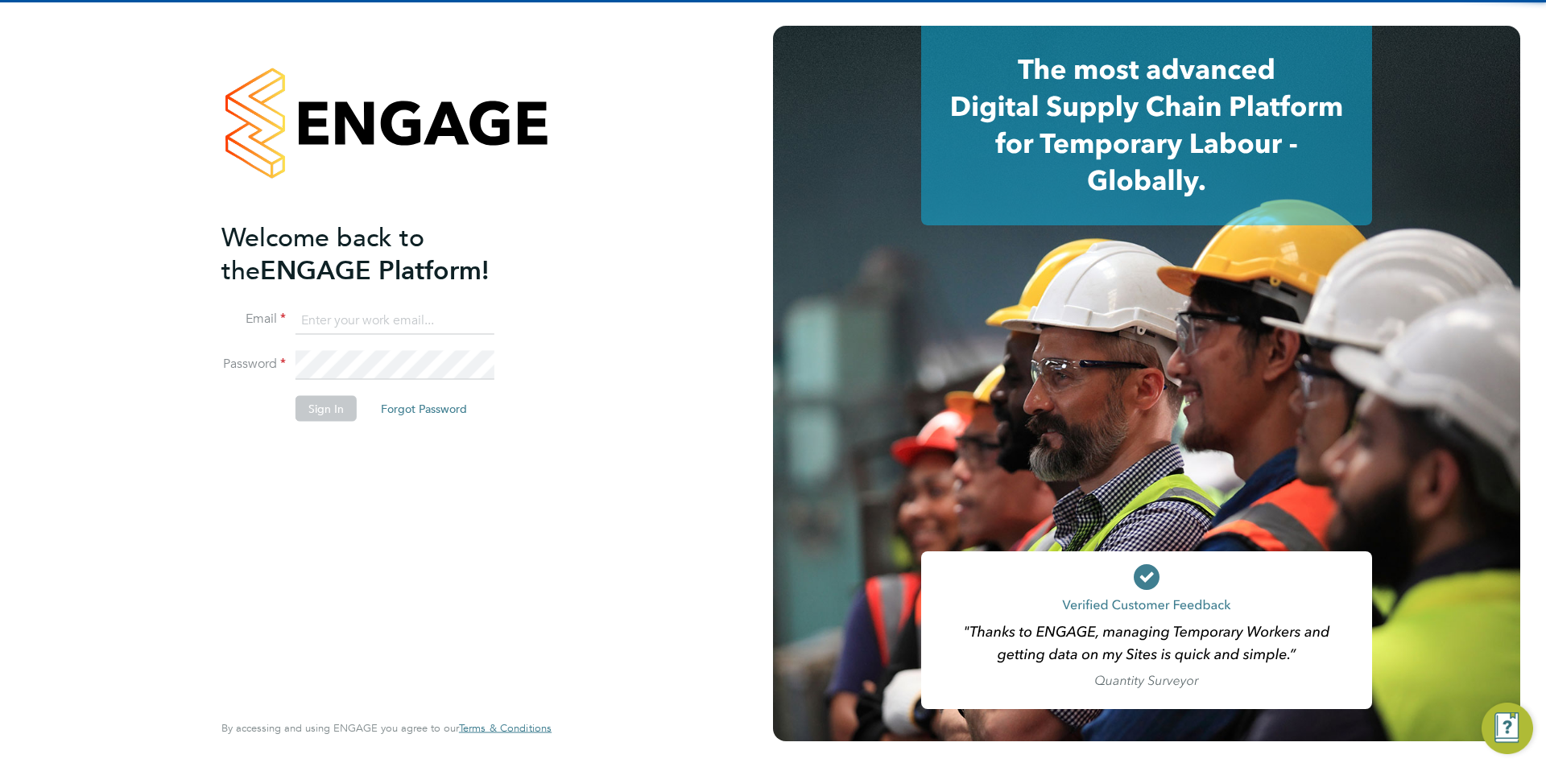
type input "edyta.marchant@brightonandhovealbion.com"
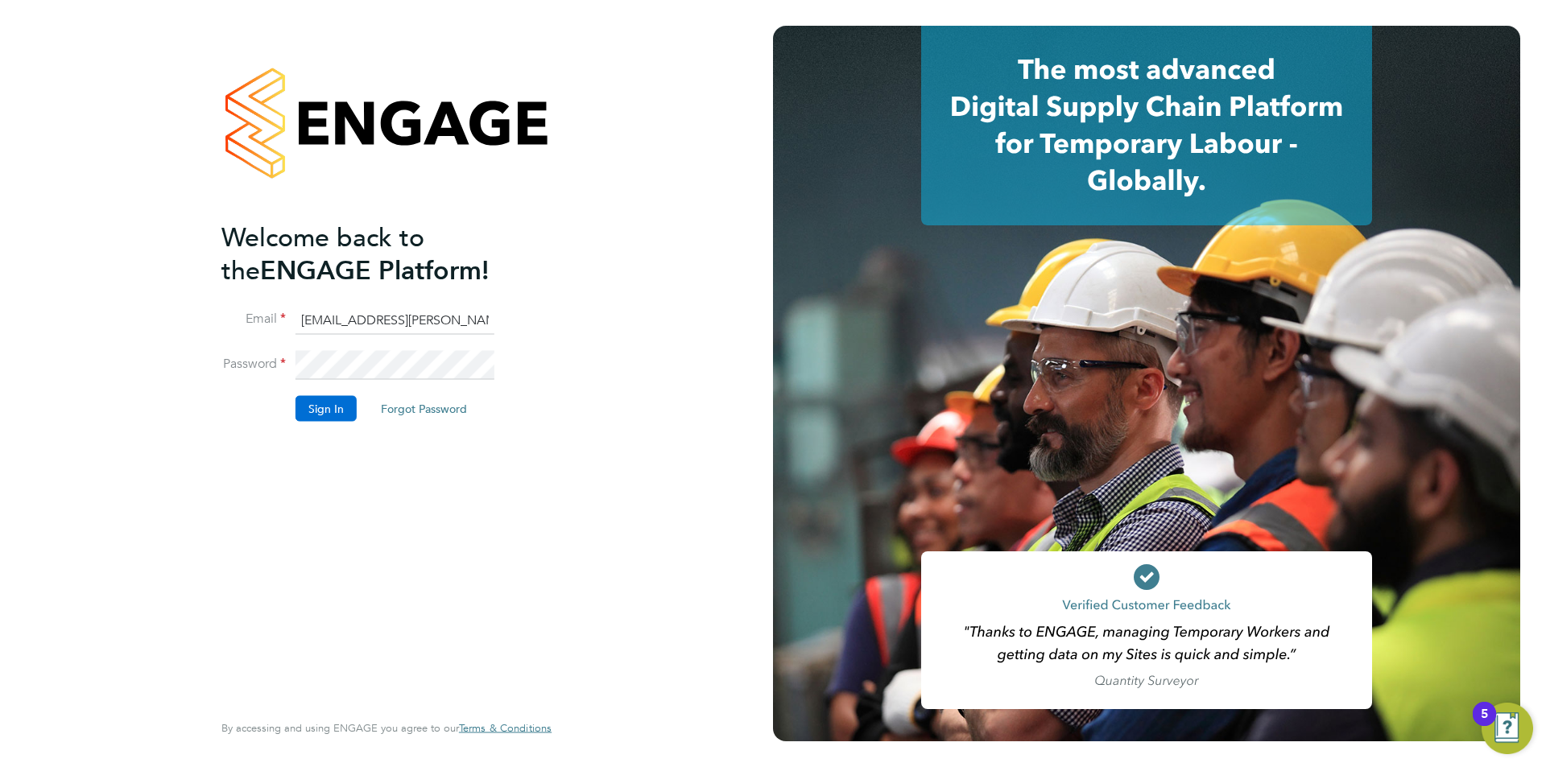
click at [304, 411] on button "Sign In" at bounding box center [325, 409] width 61 height 26
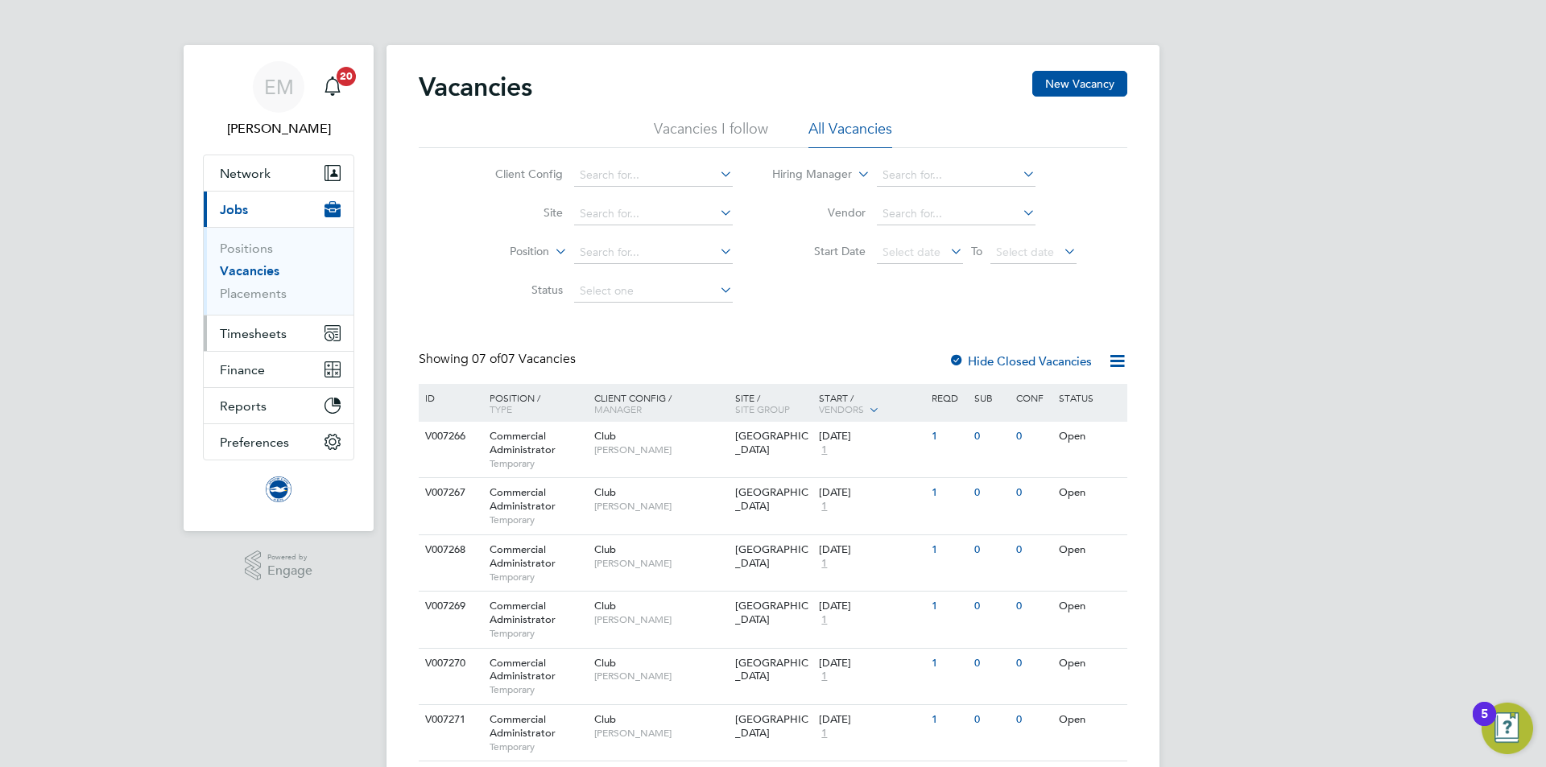
click at [270, 332] on span "Timesheets" at bounding box center [253, 333] width 67 height 15
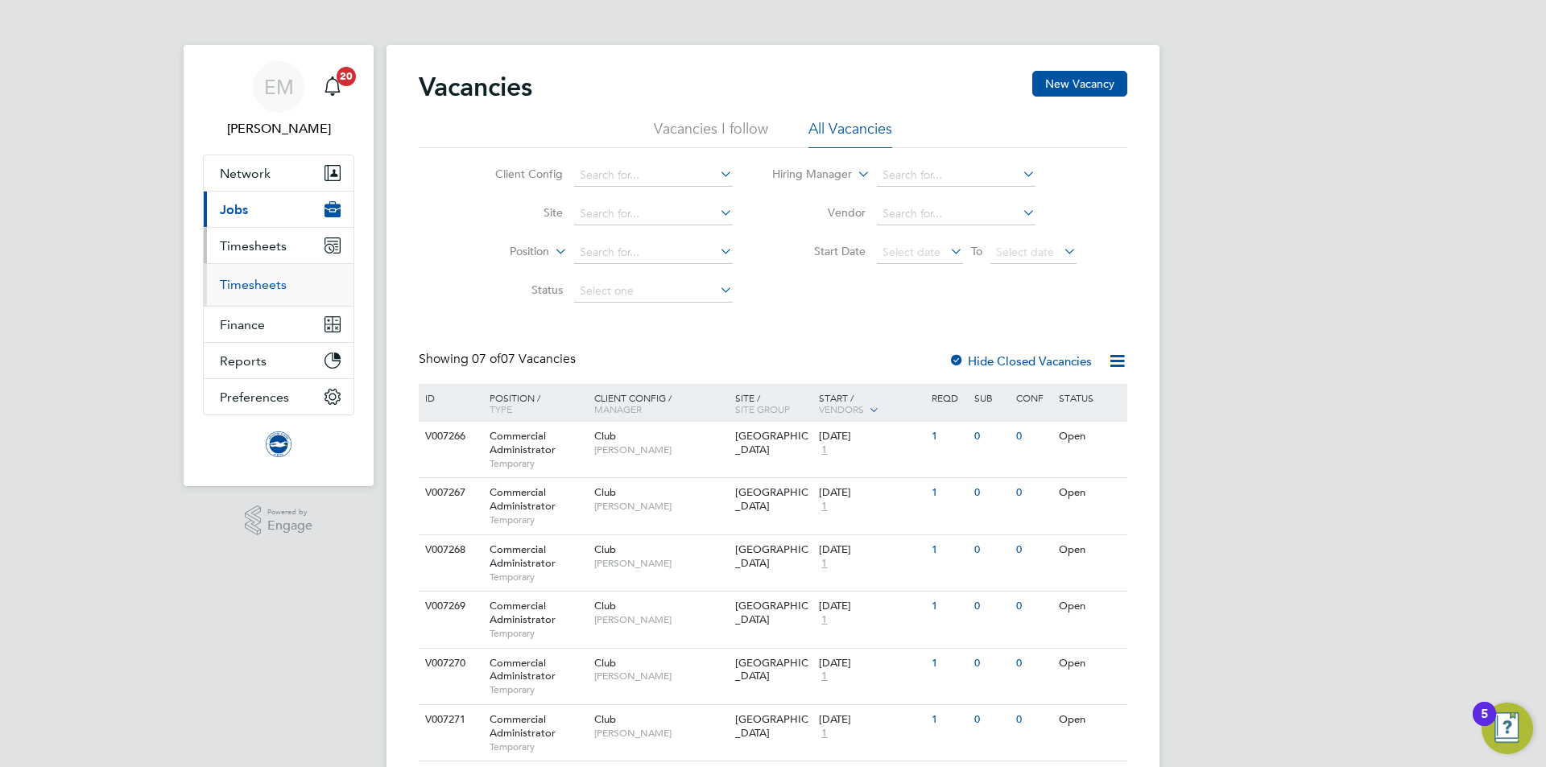
drag, startPoint x: 254, startPoint y: 278, endPoint x: 268, endPoint y: 284, distance: 15.9
click at [254, 278] on link "Timesheets" at bounding box center [253, 284] width 67 height 15
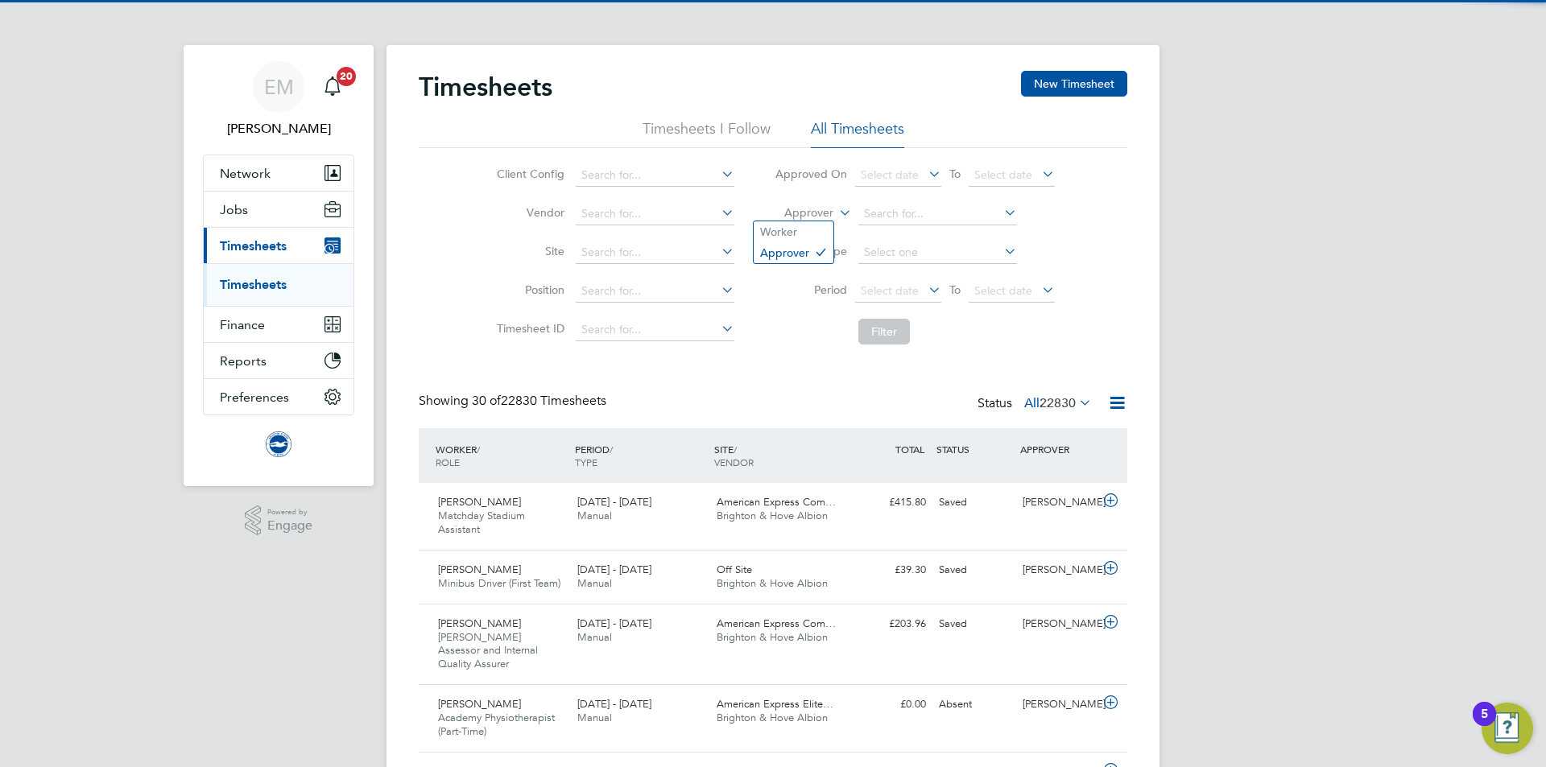
click at [811, 208] on label "Approver" at bounding box center [797, 213] width 72 height 16
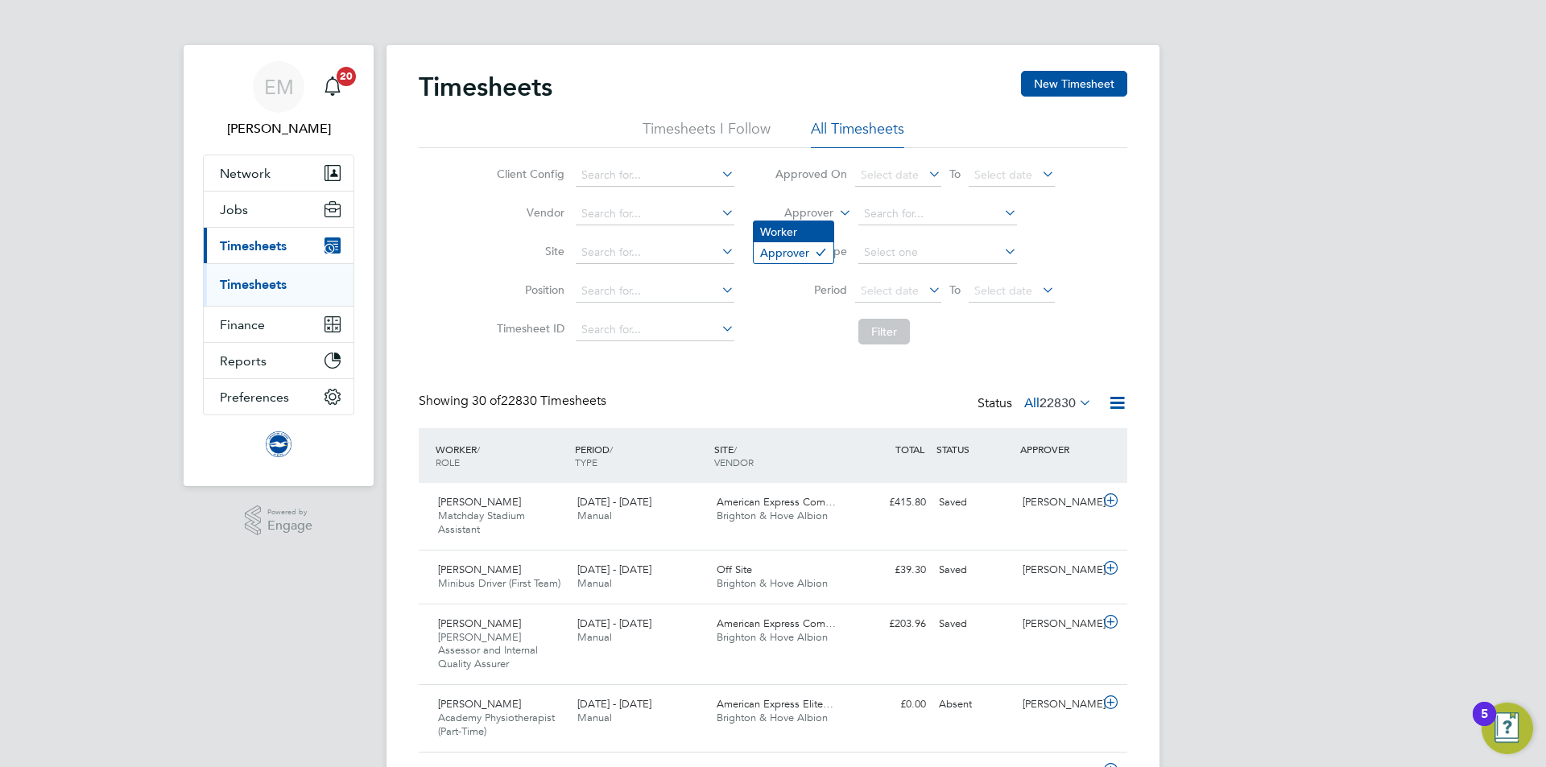
click at [807, 233] on li "Worker" at bounding box center [793, 231] width 80 height 21
click at [877, 212] on input at bounding box center [937, 214] width 159 height 23
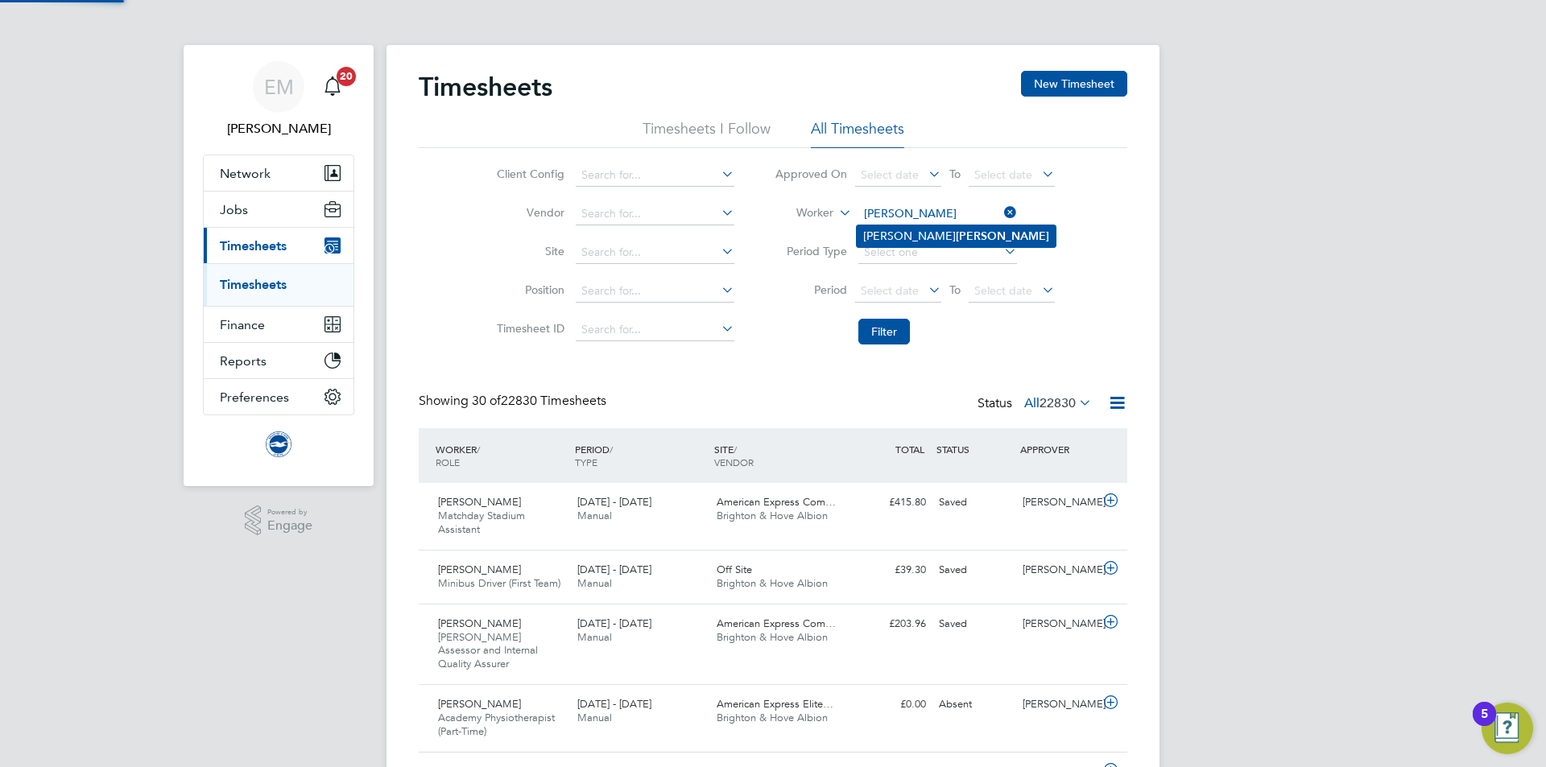
click at [972, 229] on li "Michelle Bussey" at bounding box center [956, 236] width 199 height 22
type input "Michelle Bussey"
click at [875, 334] on button "Filter" at bounding box center [884, 332] width 52 height 26
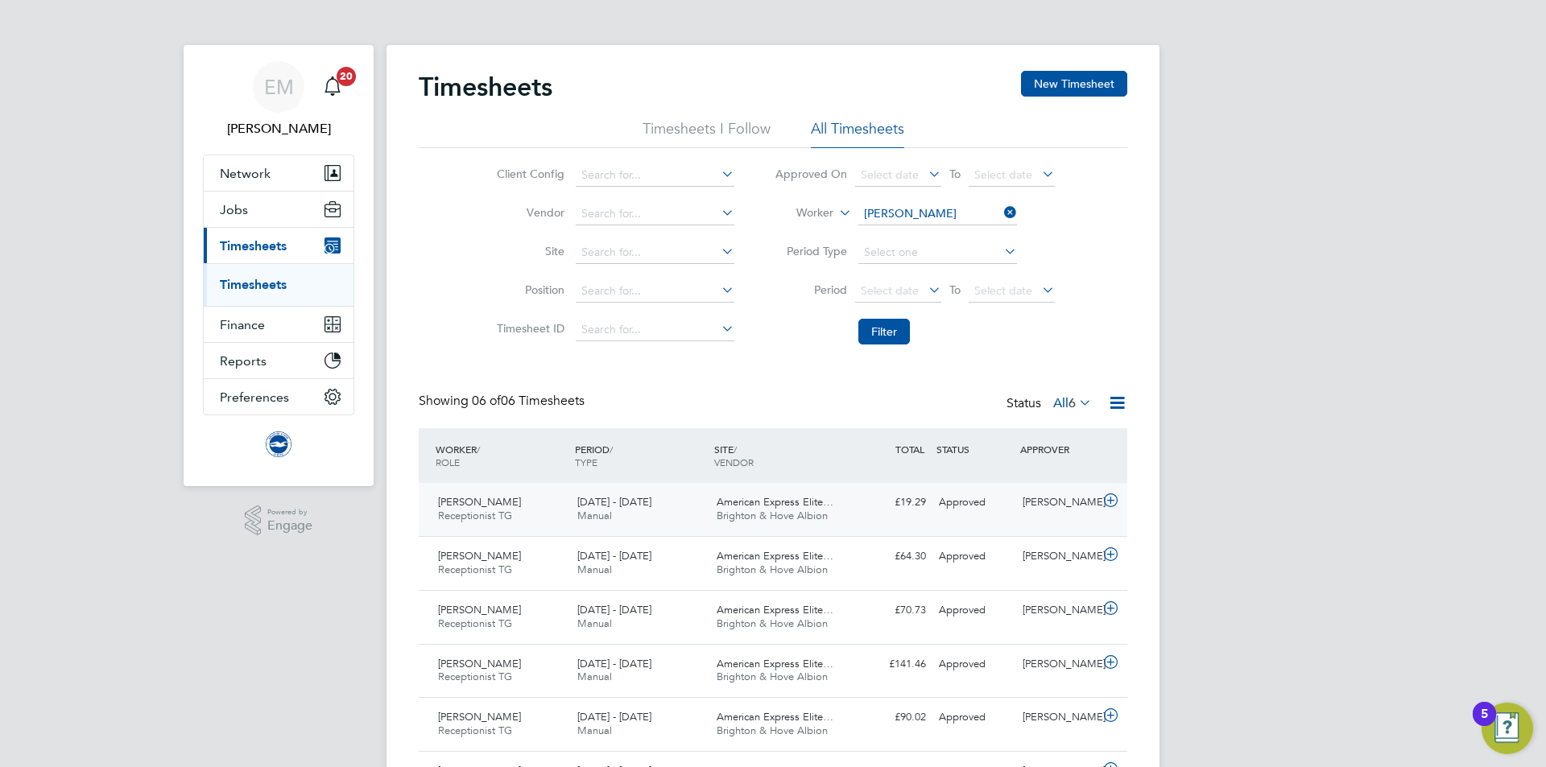
click at [865, 502] on div "£19.29 Approved" at bounding box center [890, 502] width 84 height 27
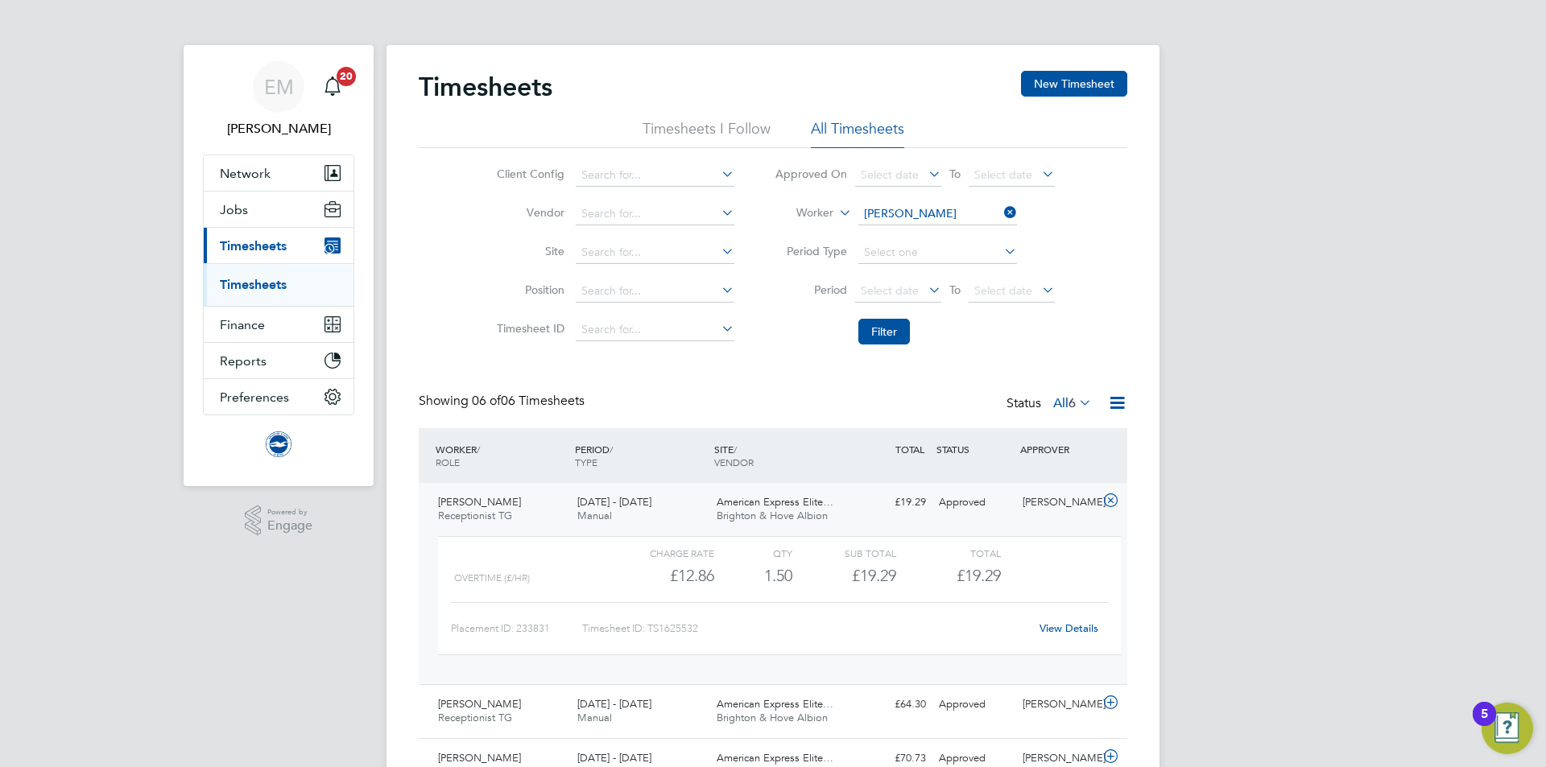
click at [862, 514] on div "£19.29 Approved" at bounding box center [890, 502] width 84 height 27
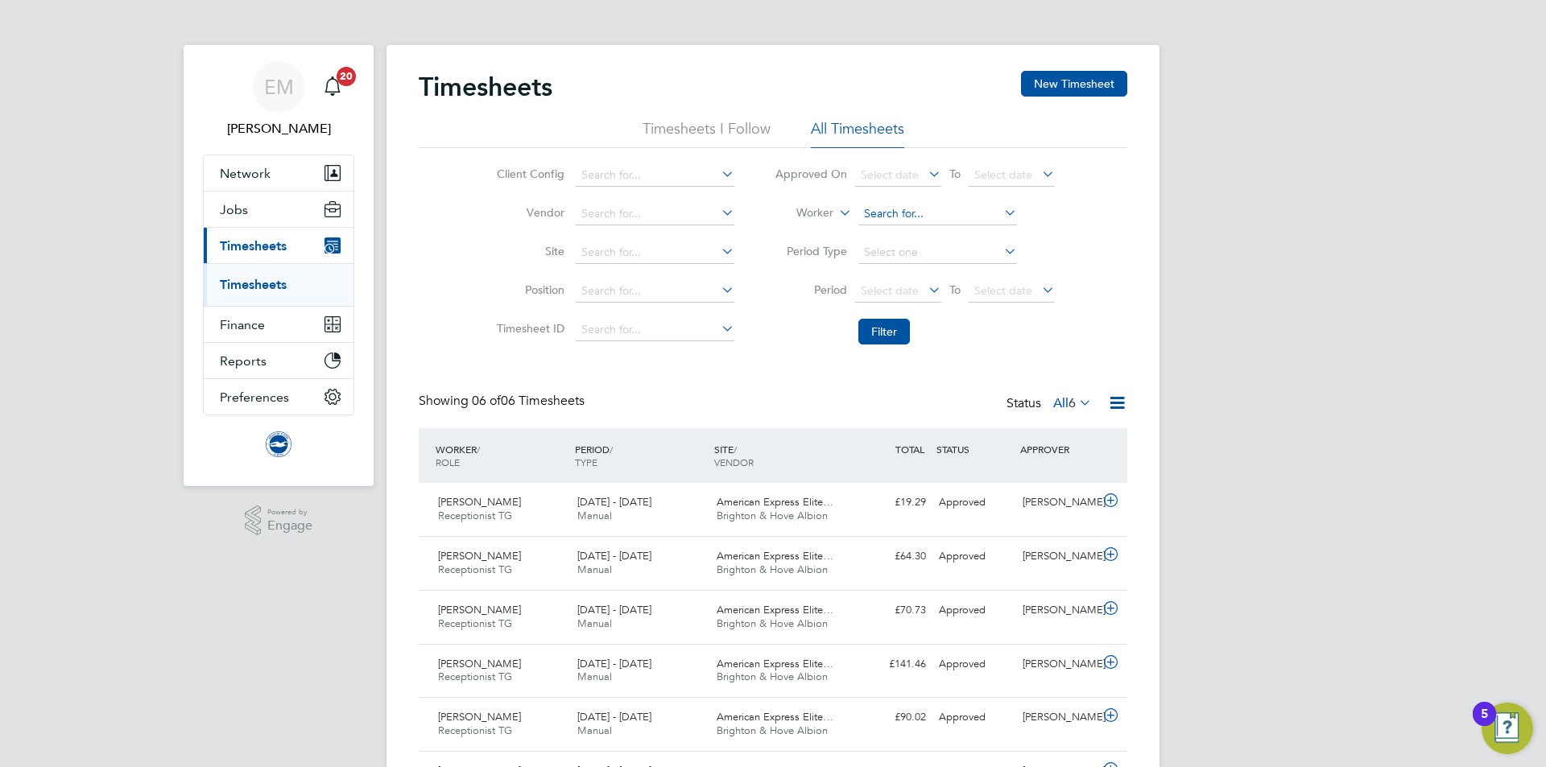
click at [884, 213] on input at bounding box center [937, 214] width 159 height 23
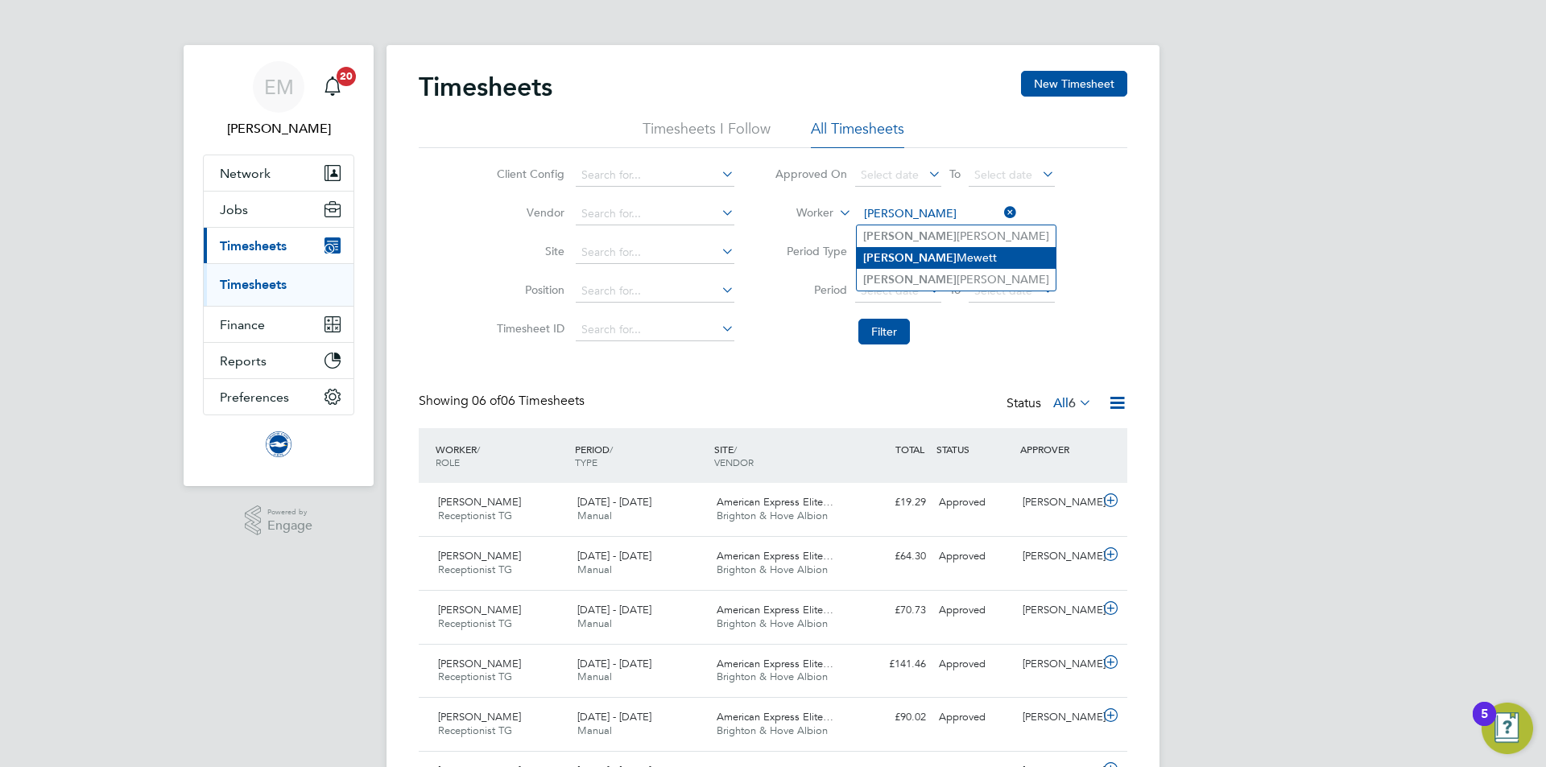
click at [923, 256] on li "Alice Mewett" at bounding box center [956, 258] width 199 height 22
type input "Alice Mewett"
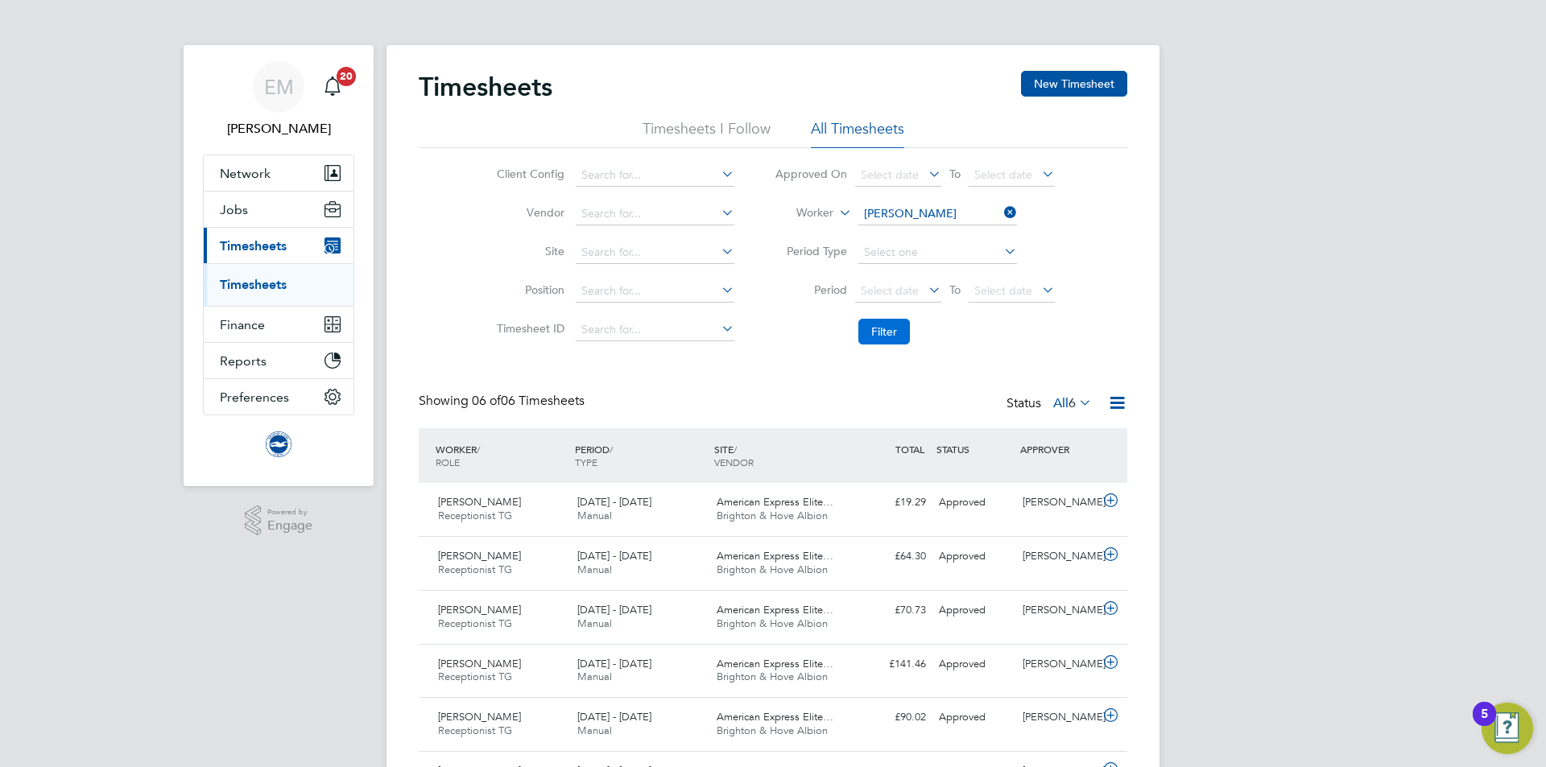
click at [885, 339] on button "Filter" at bounding box center [884, 332] width 52 height 26
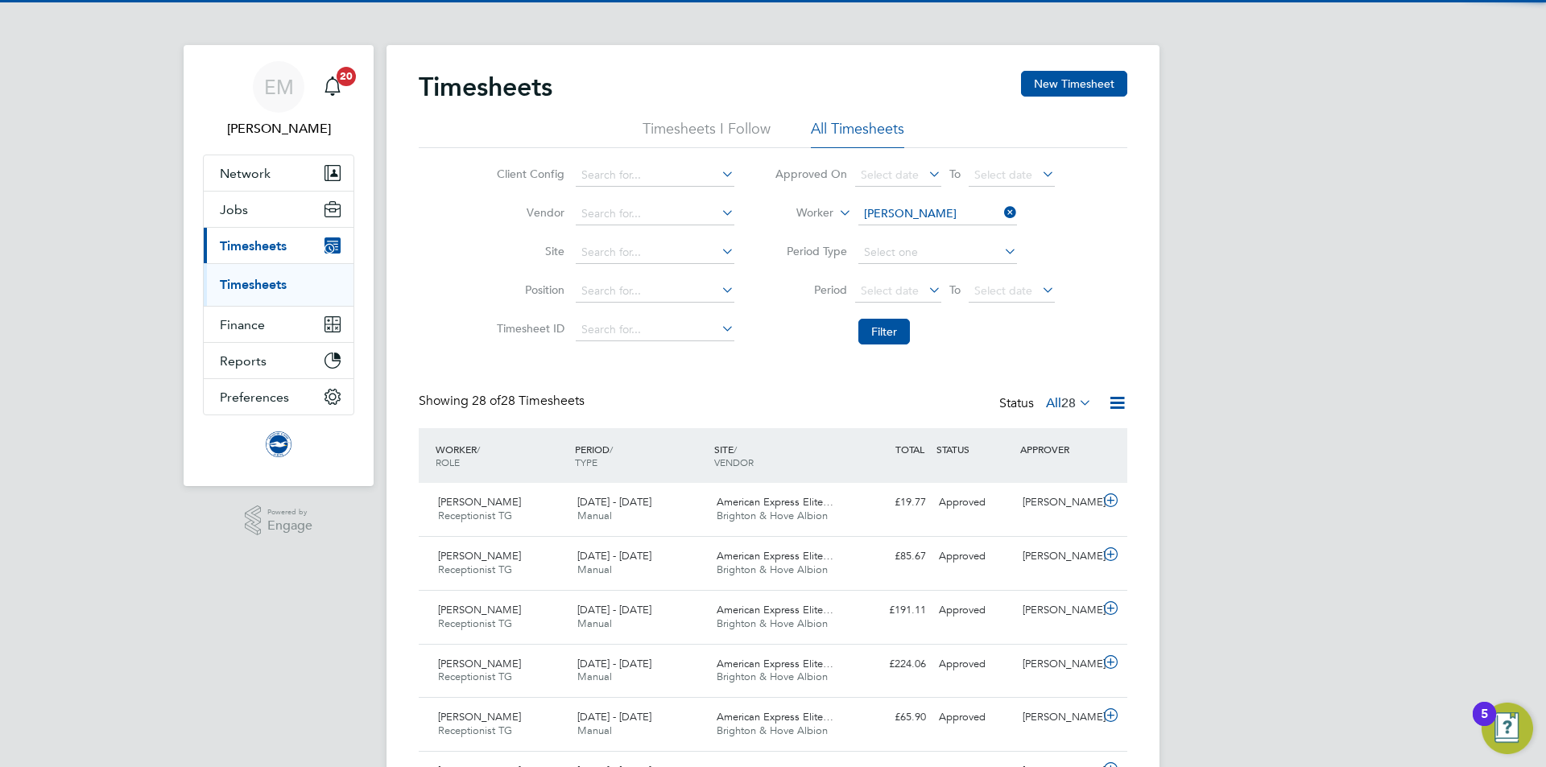
scroll to position [41, 140]
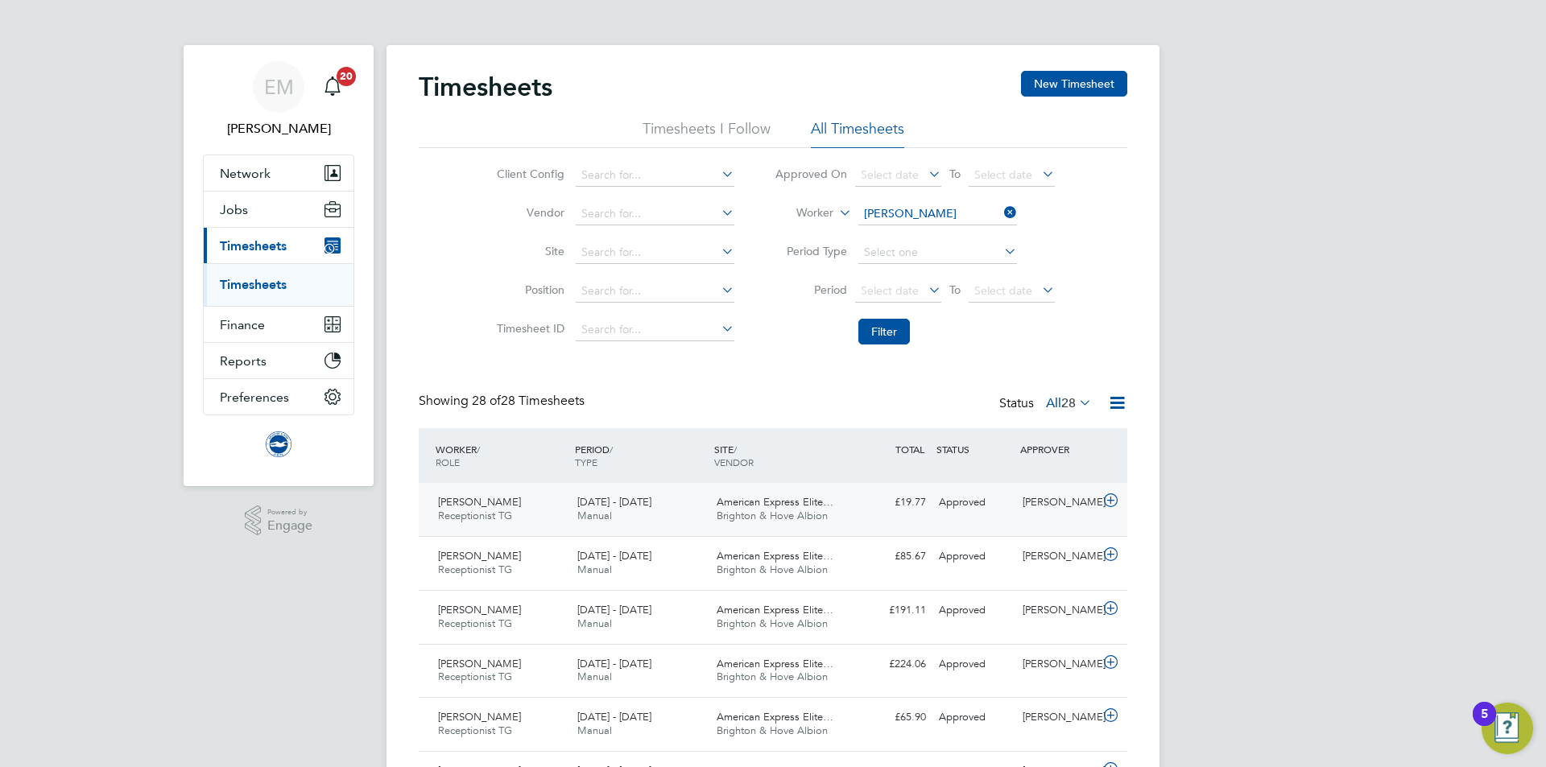
click at [650, 506] on div "1 - 30 Jun 2025 Manual" at bounding box center [640, 509] width 139 height 40
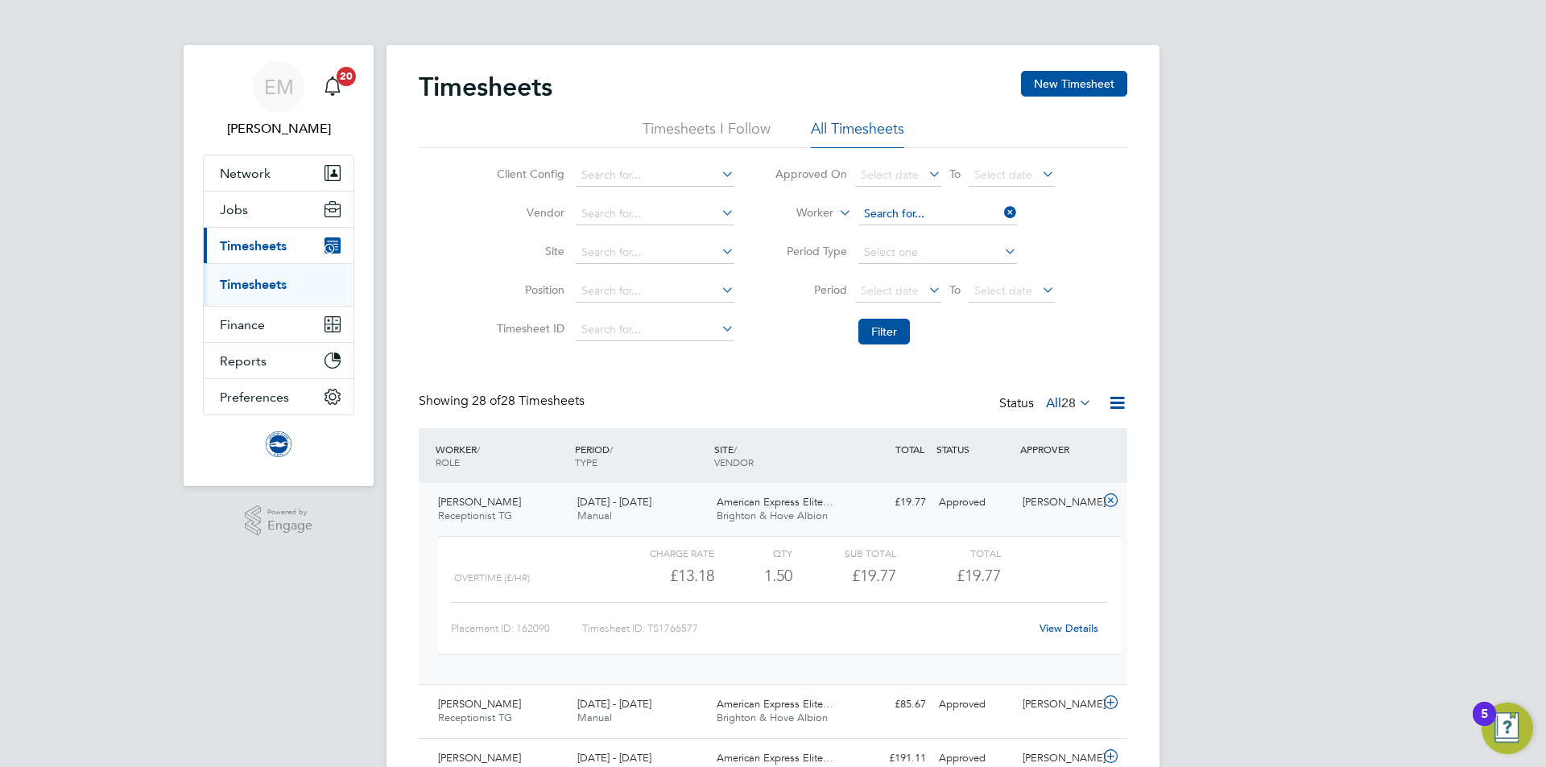
click at [935, 216] on input at bounding box center [937, 214] width 159 height 23
click at [920, 239] on li "Veronica Sowton" at bounding box center [937, 236] width 160 height 22
type input "Veronica Sowton"
click at [892, 334] on button "Filter" at bounding box center [884, 332] width 52 height 26
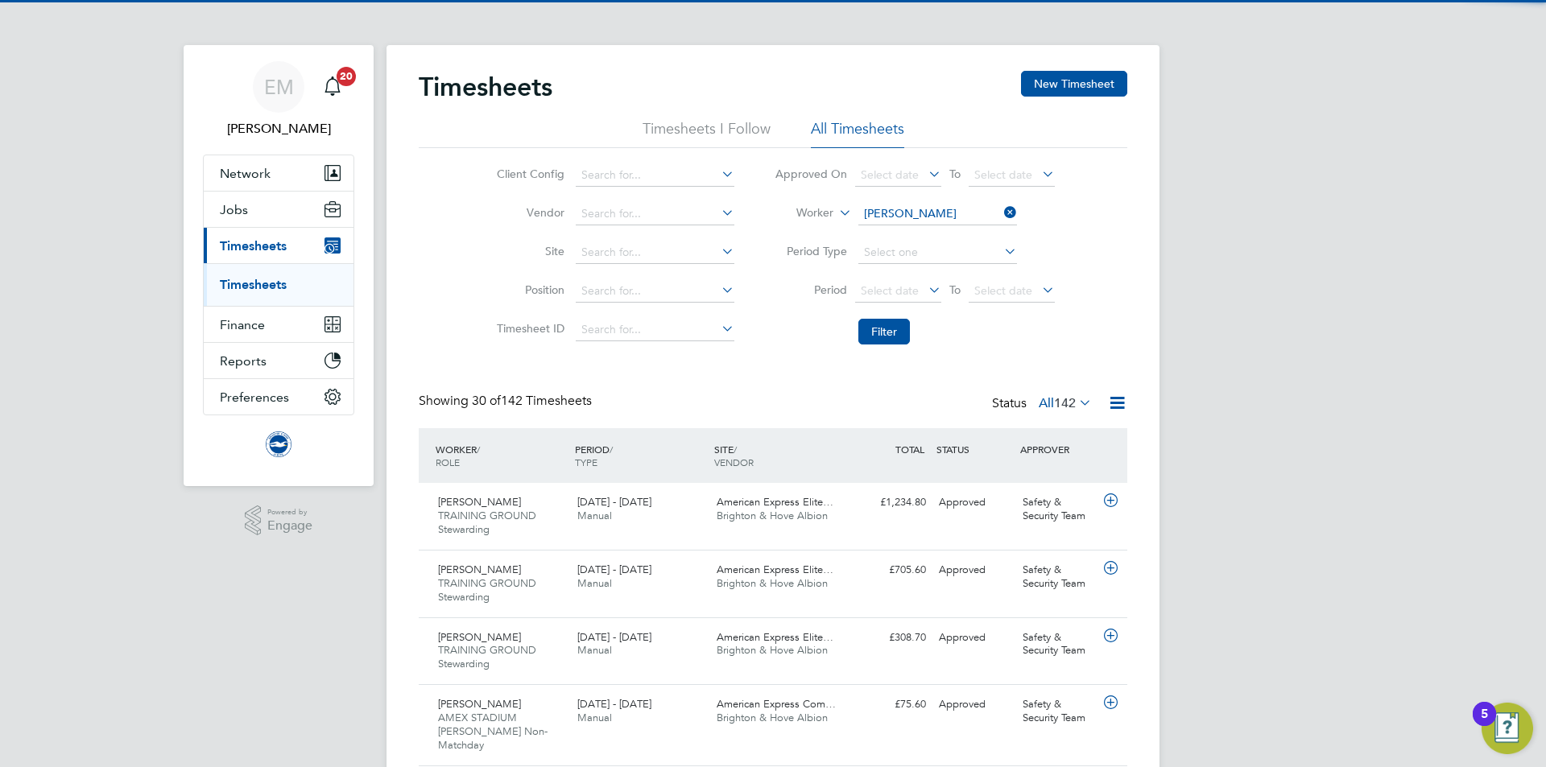
scroll to position [54, 140]
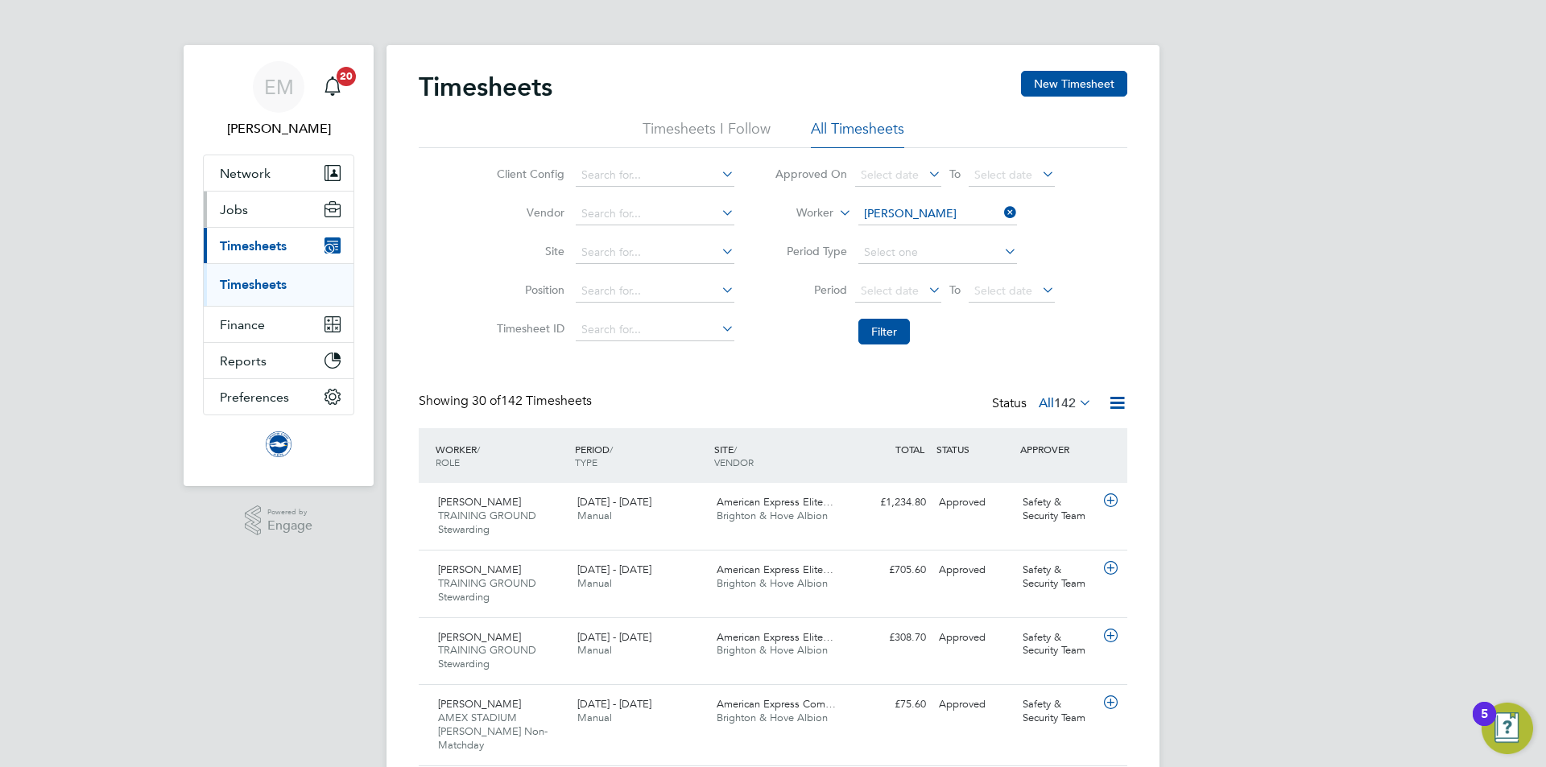
click at [239, 217] on span "Jobs" at bounding box center [234, 209] width 28 height 15
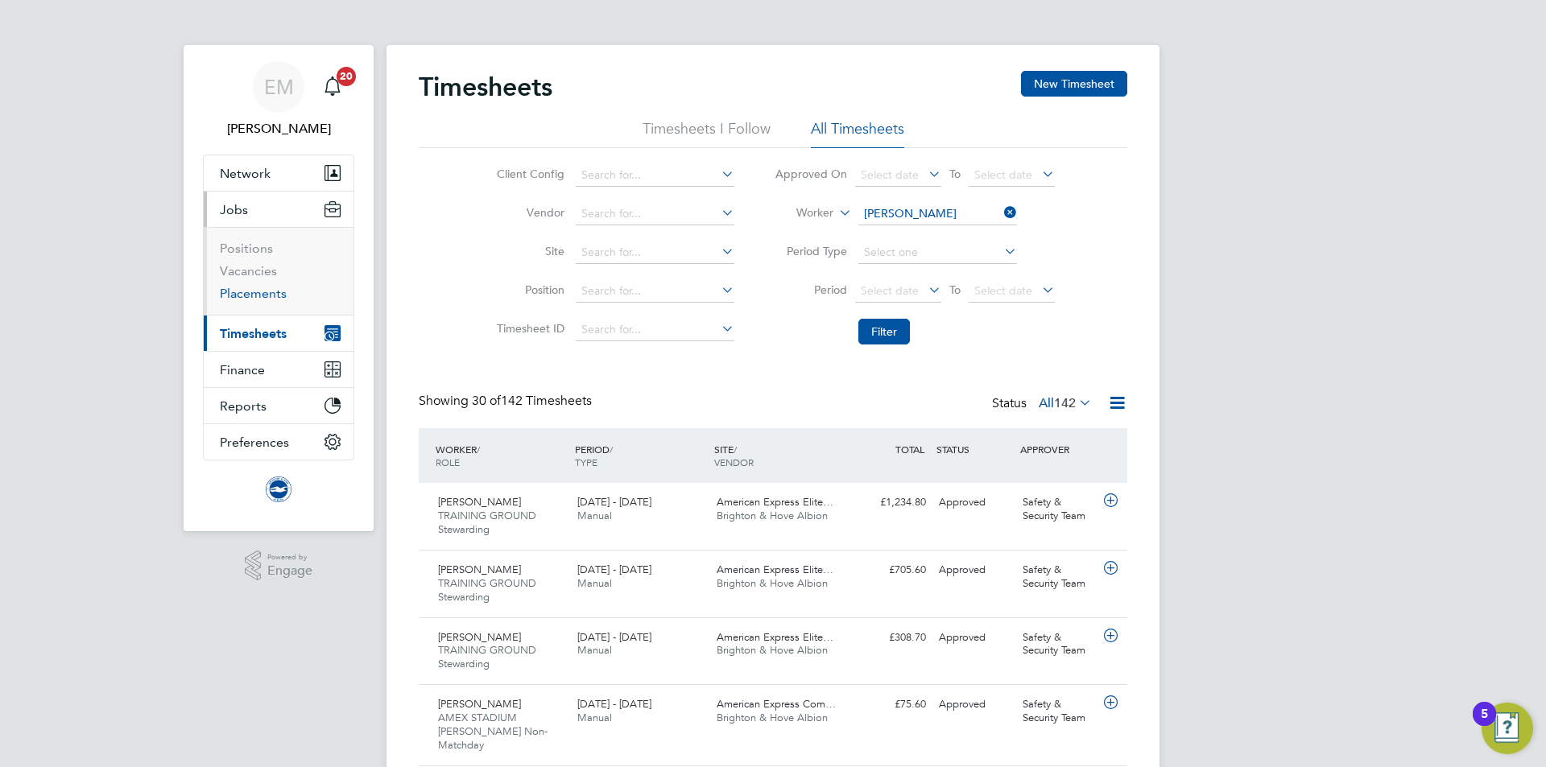
click at [266, 286] on link "Placements" at bounding box center [253, 293] width 67 height 15
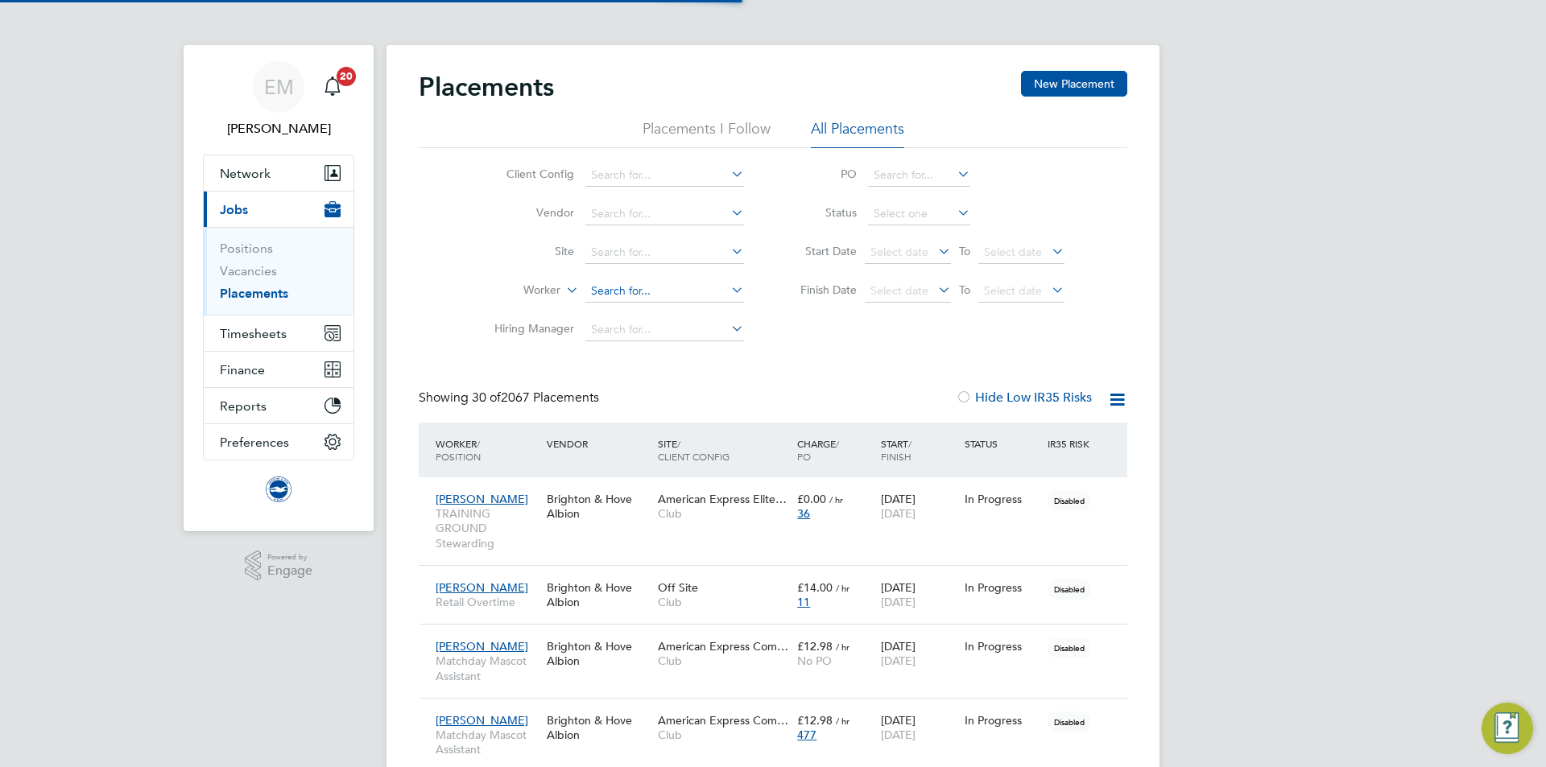
click at [648, 288] on input at bounding box center [664, 291] width 159 height 23
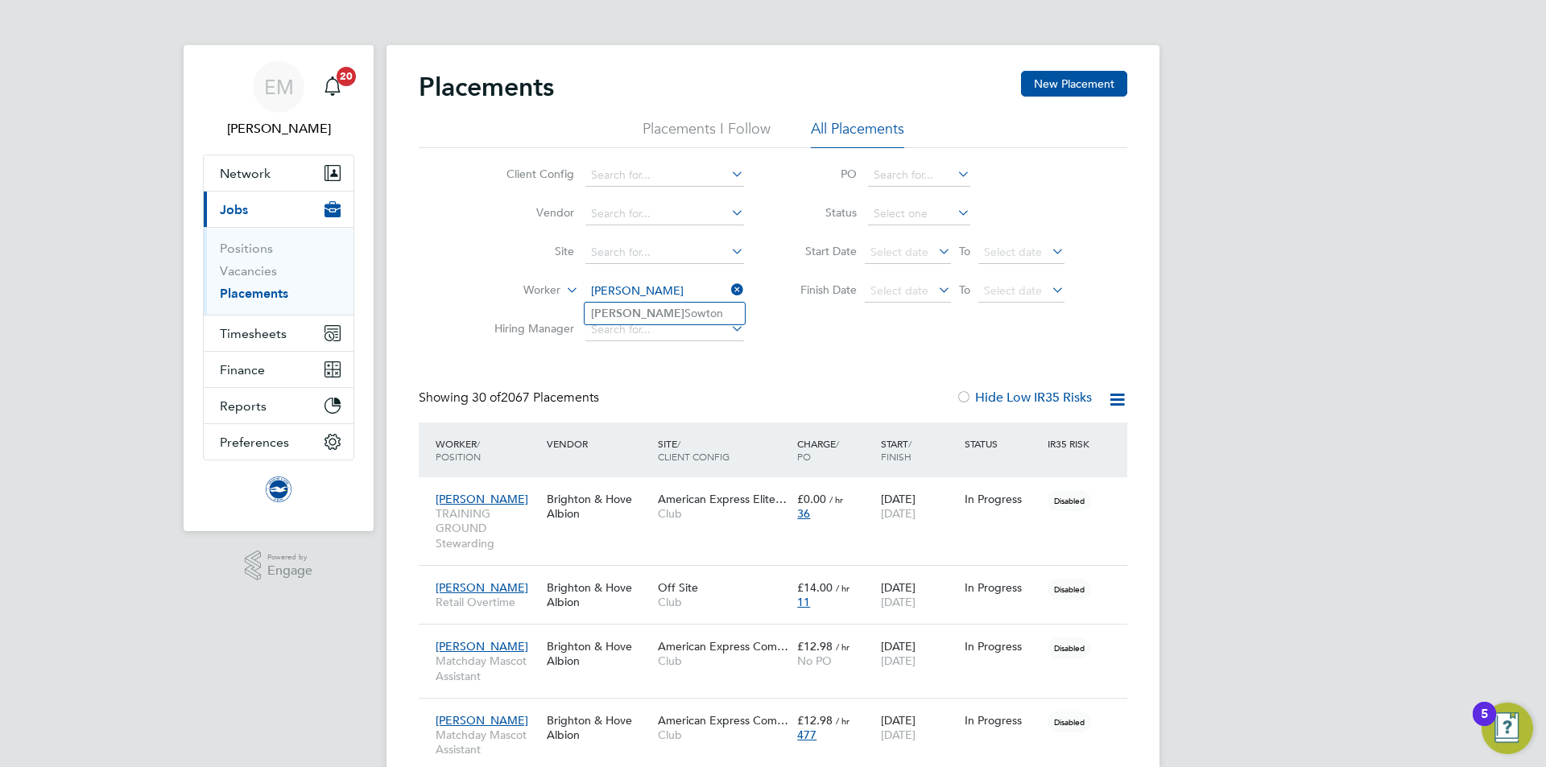
click at [626, 315] on b "Veronica" at bounding box center [637, 314] width 93 height 14
type input "Veronica Sowton"
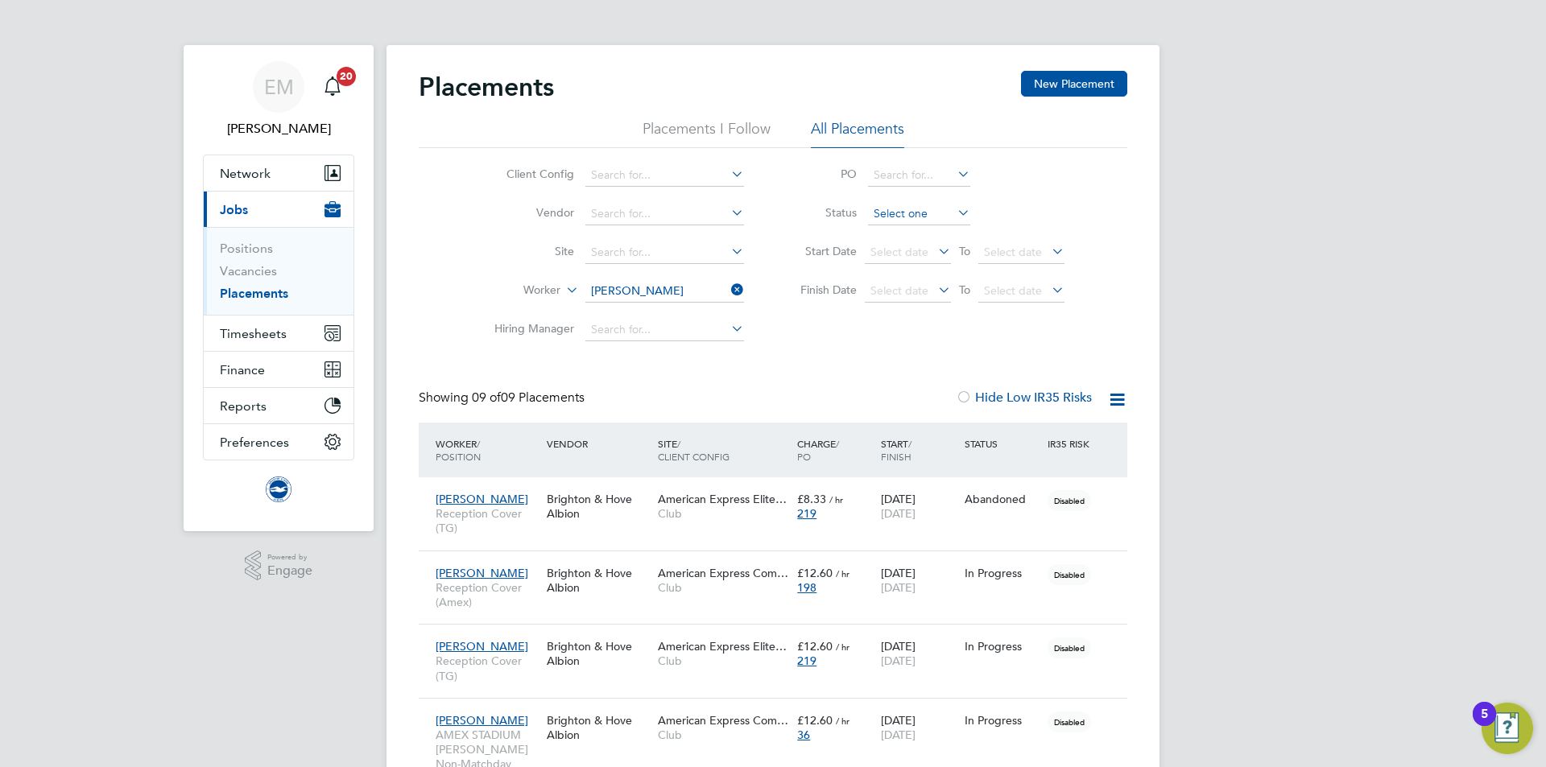
click at [893, 216] on input at bounding box center [919, 214] width 102 height 23
click at [890, 237] on li "Active" at bounding box center [919, 235] width 104 height 21
type input "Active"
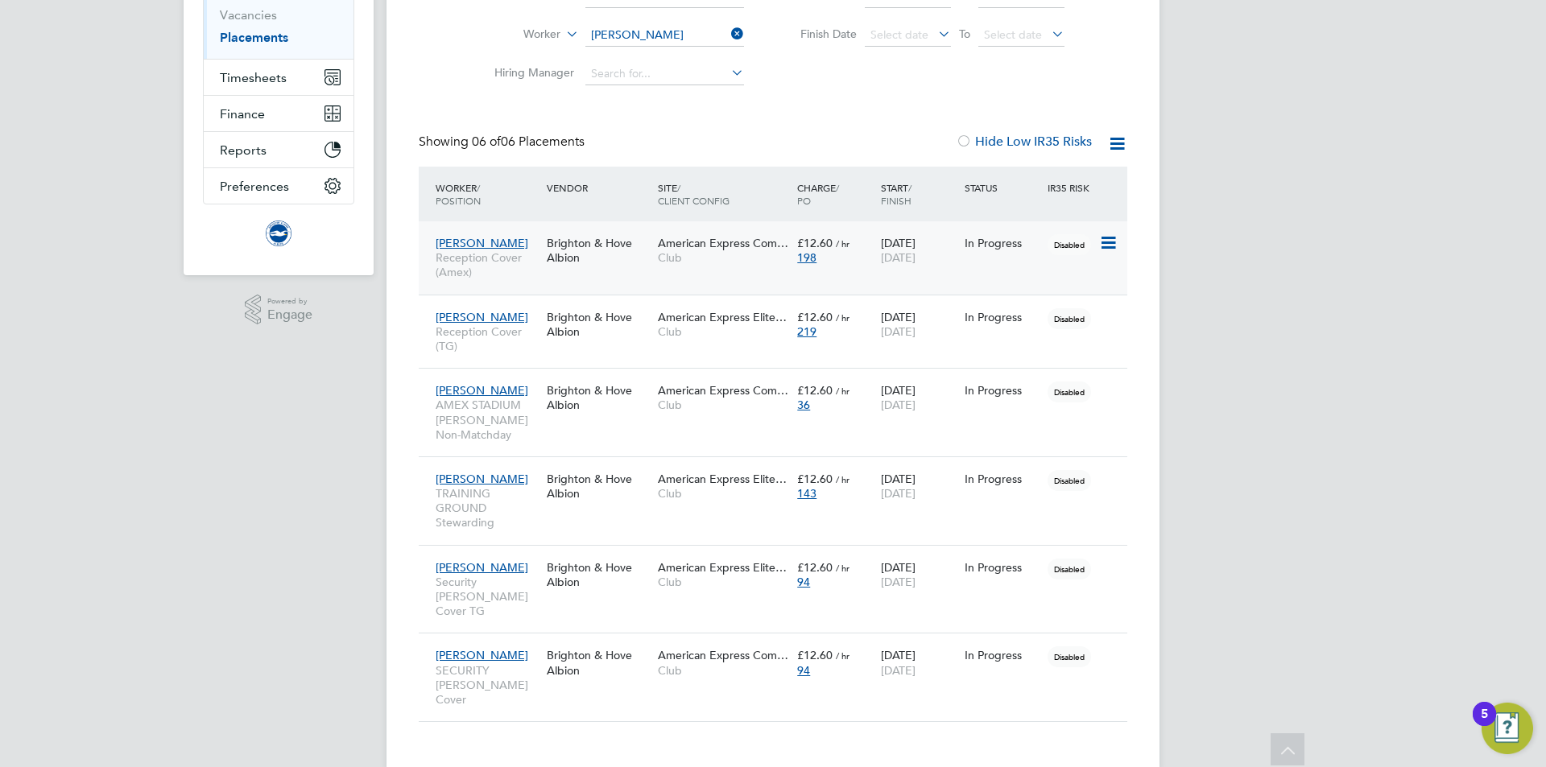
click at [515, 268] on span "Reception Cover (Amex)" at bounding box center [487, 264] width 103 height 29
click at [573, 336] on div "Brighton & Hove Albion" at bounding box center [598, 324] width 111 height 45
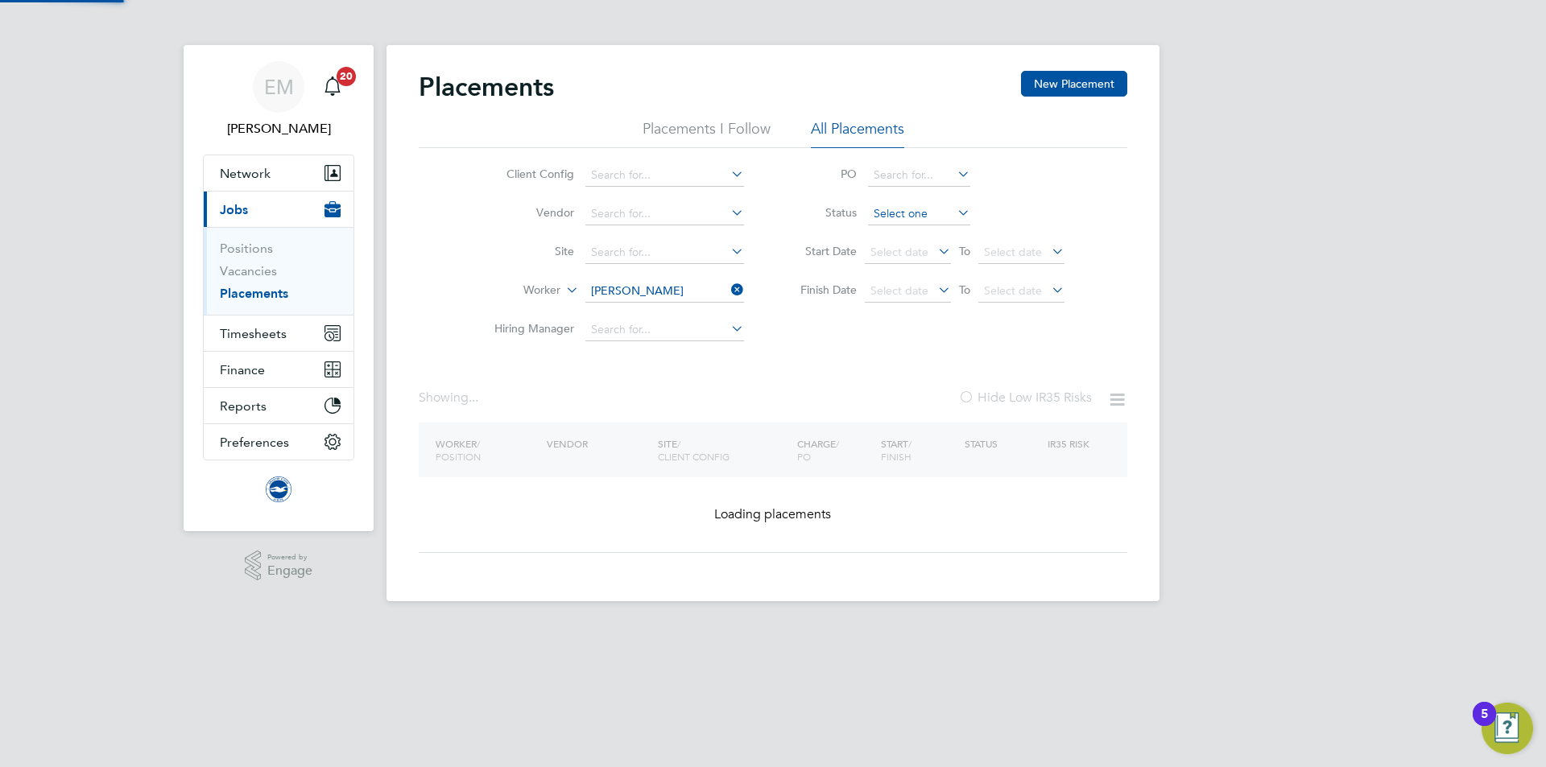
click at [917, 213] on input at bounding box center [919, 214] width 102 height 23
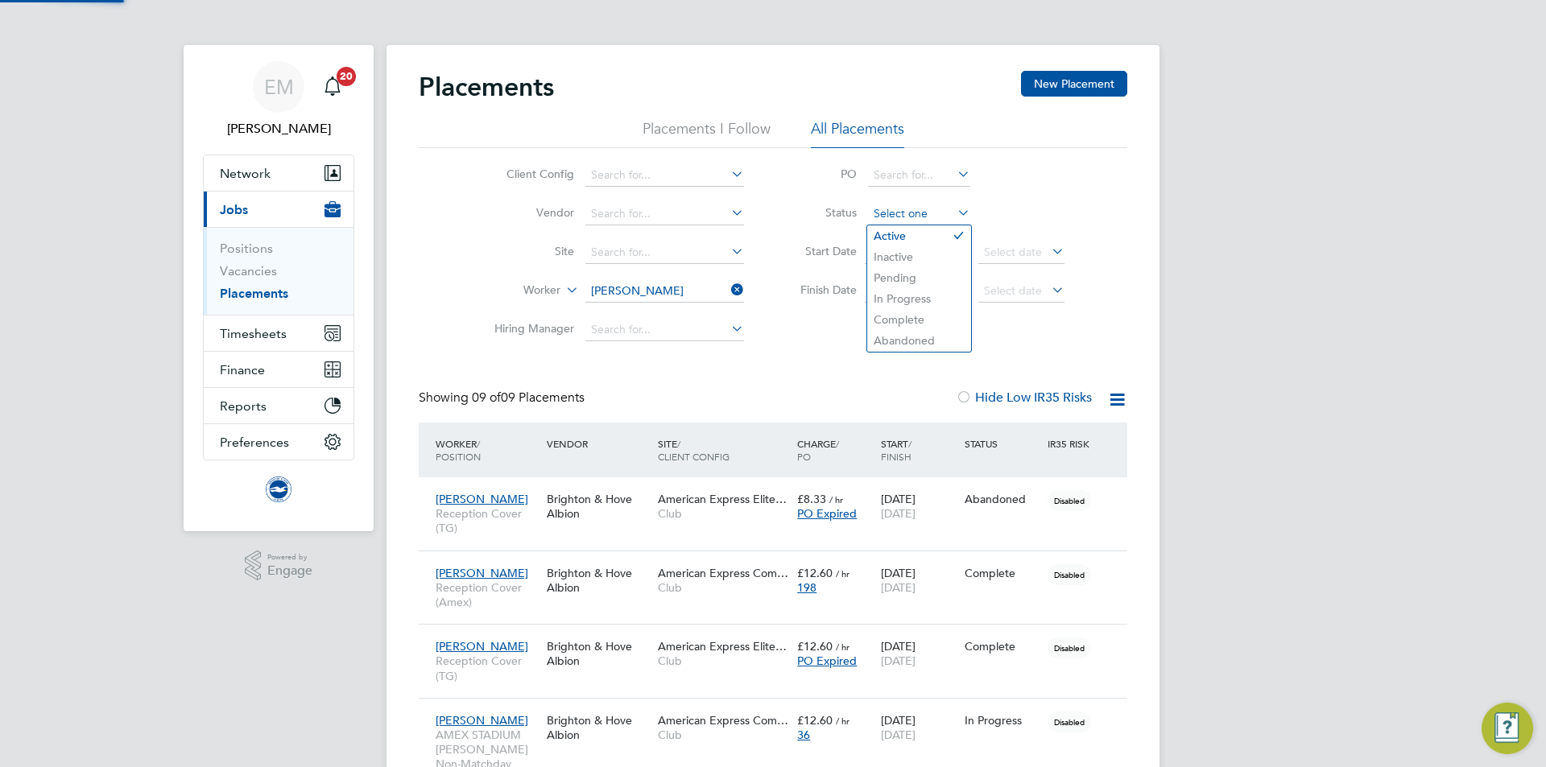
scroll to position [47, 140]
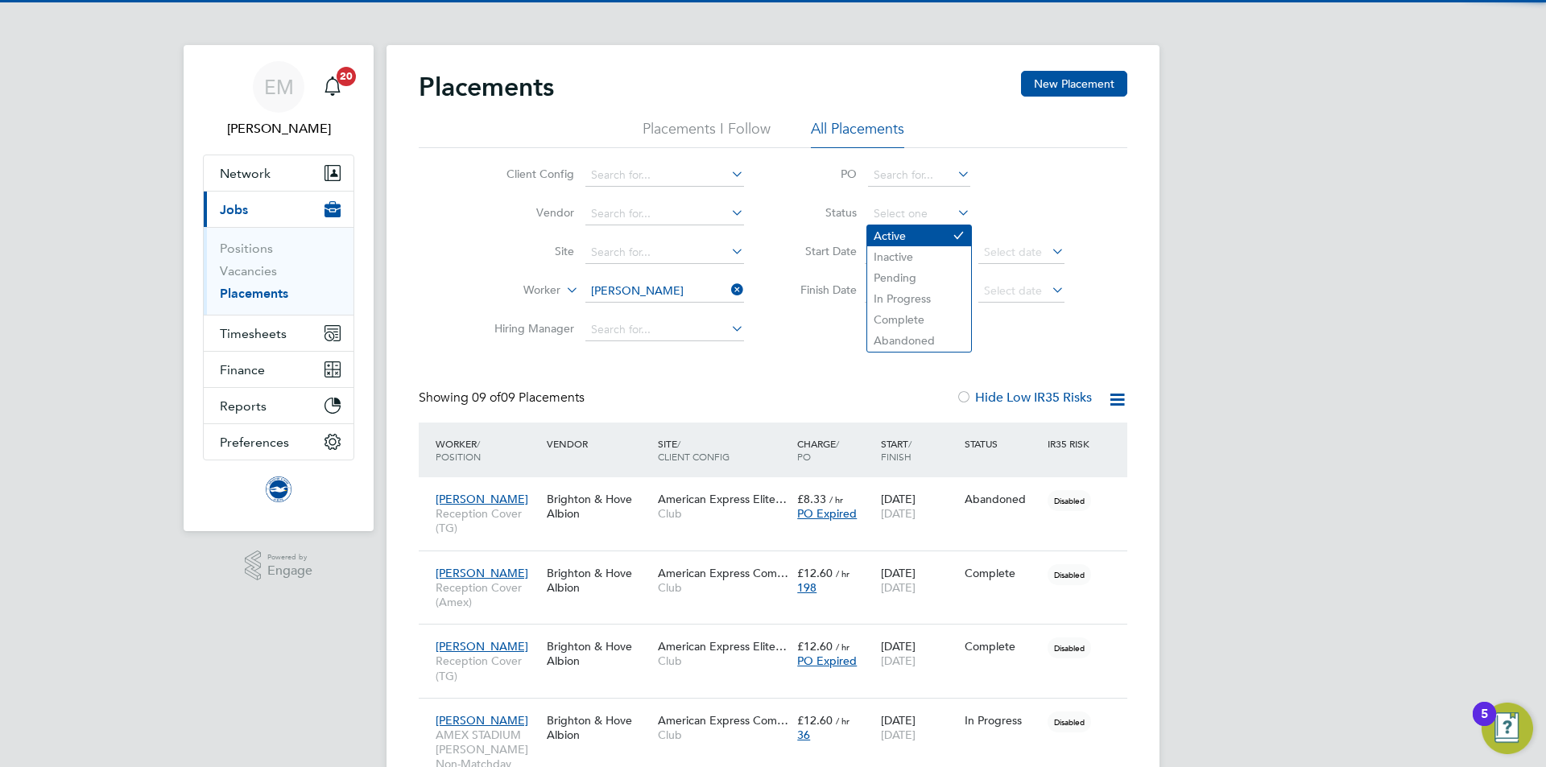
click at [880, 241] on li "Active" at bounding box center [919, 235] width 104 height 21
type input "Active"
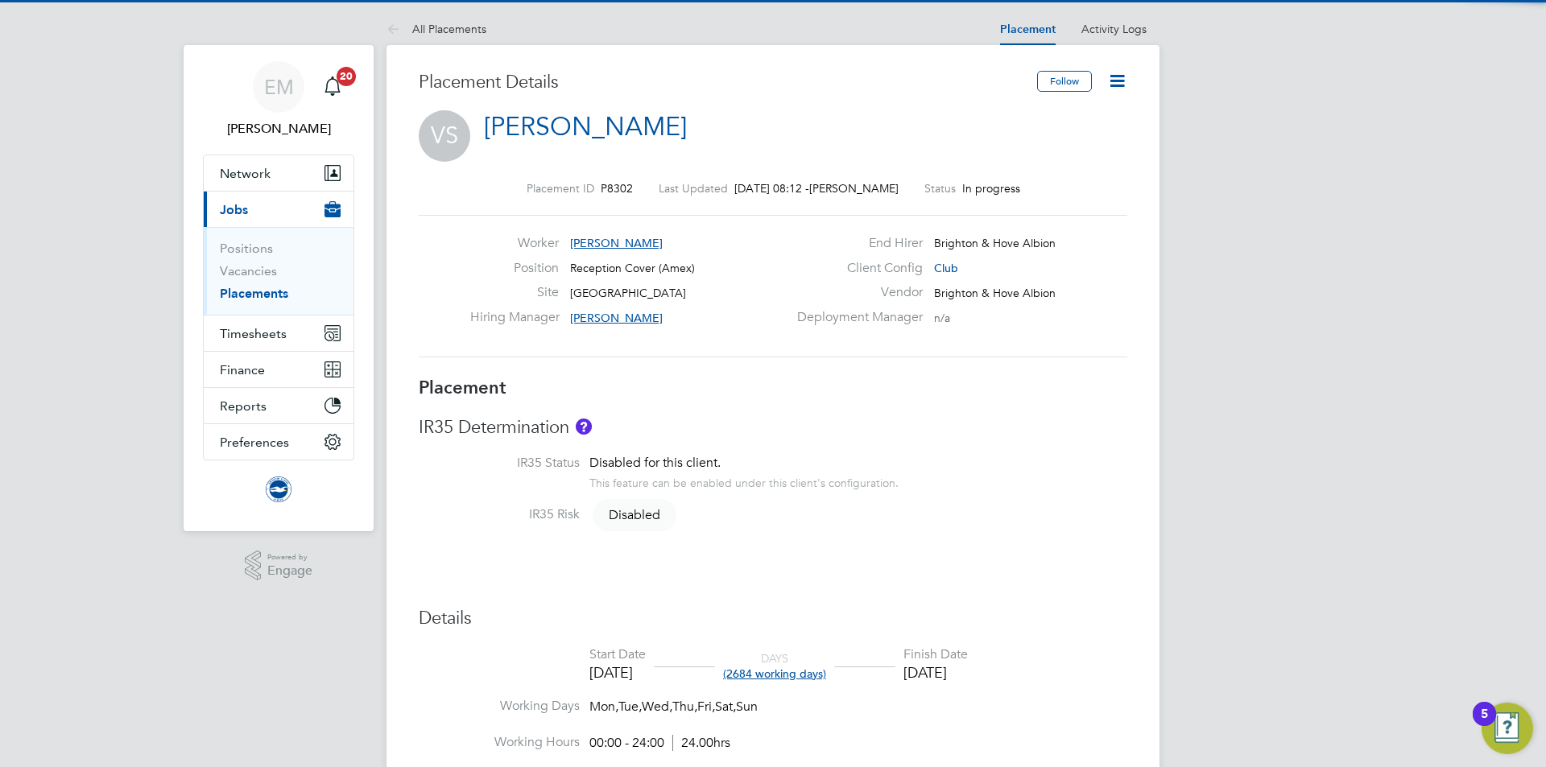
click at [1118, 88] on icon at bounding box center [1117, 81] width 20 height 20
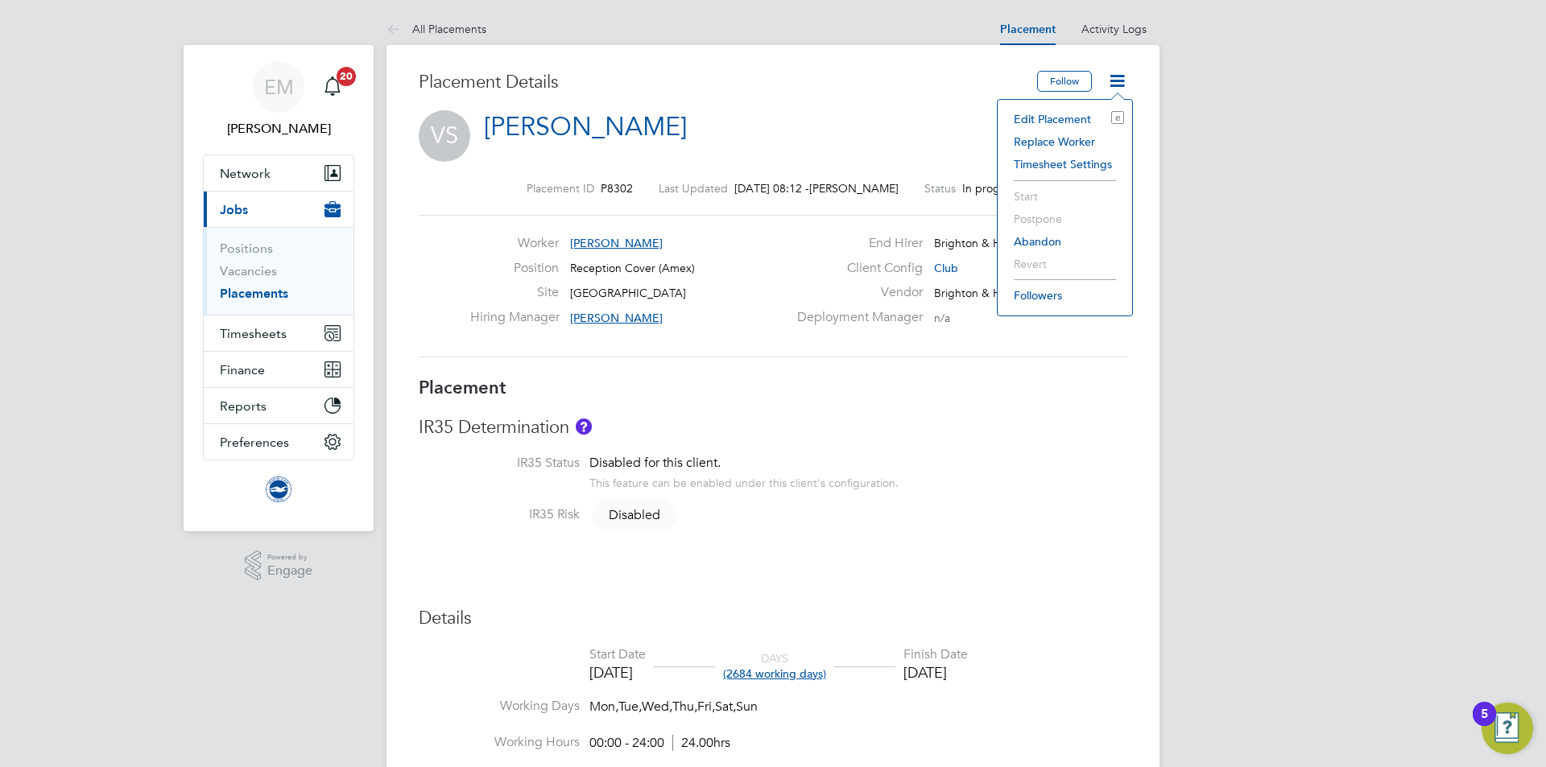
click at [1061, 119] on li "Edit Placement e" at bounding box center [1064, 119] width 118 height 23
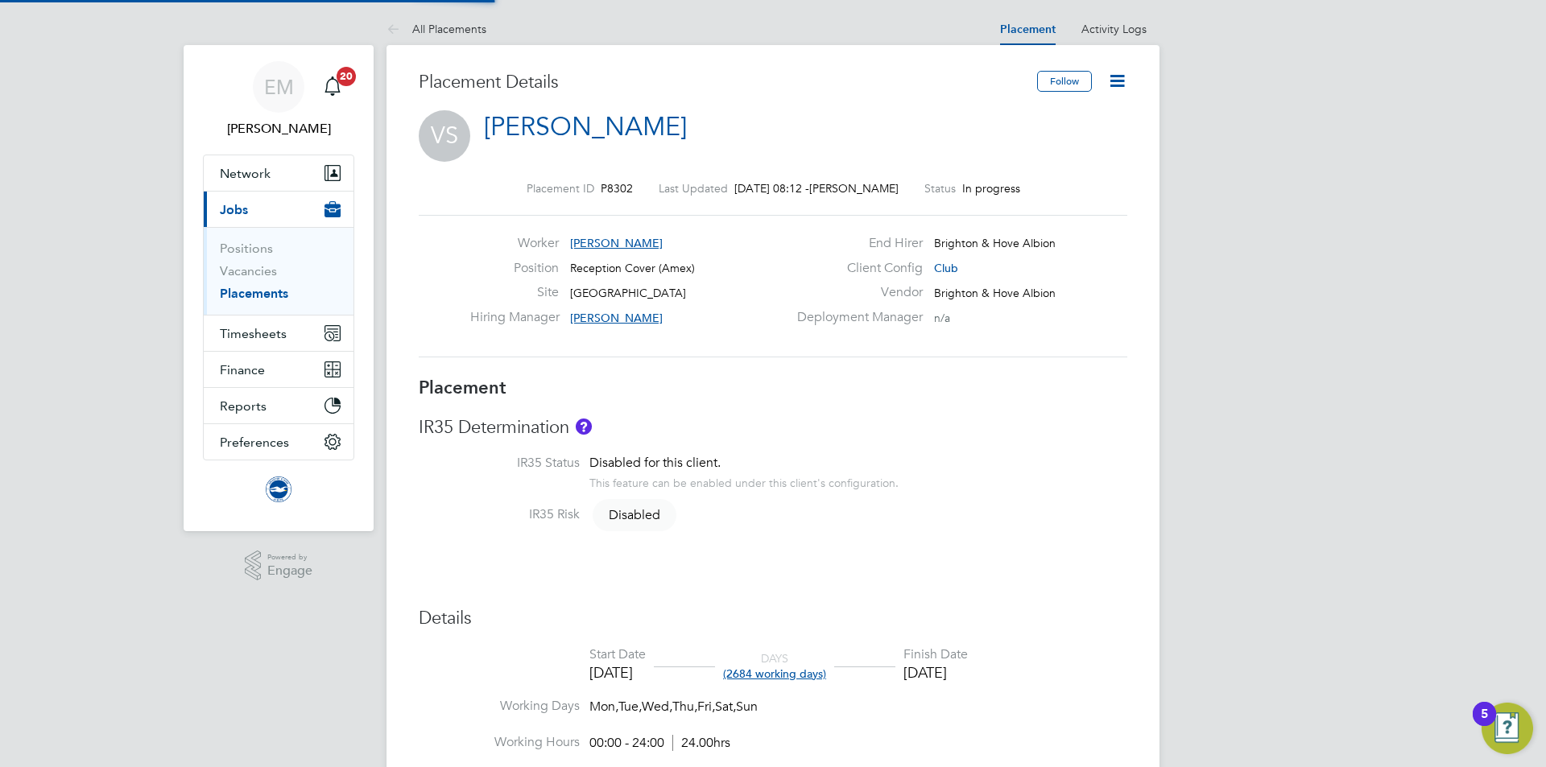
type input "[PERSON_NAME]"
type input "[DATE]"
type input "31 Jul 2026"
type input "00:00"
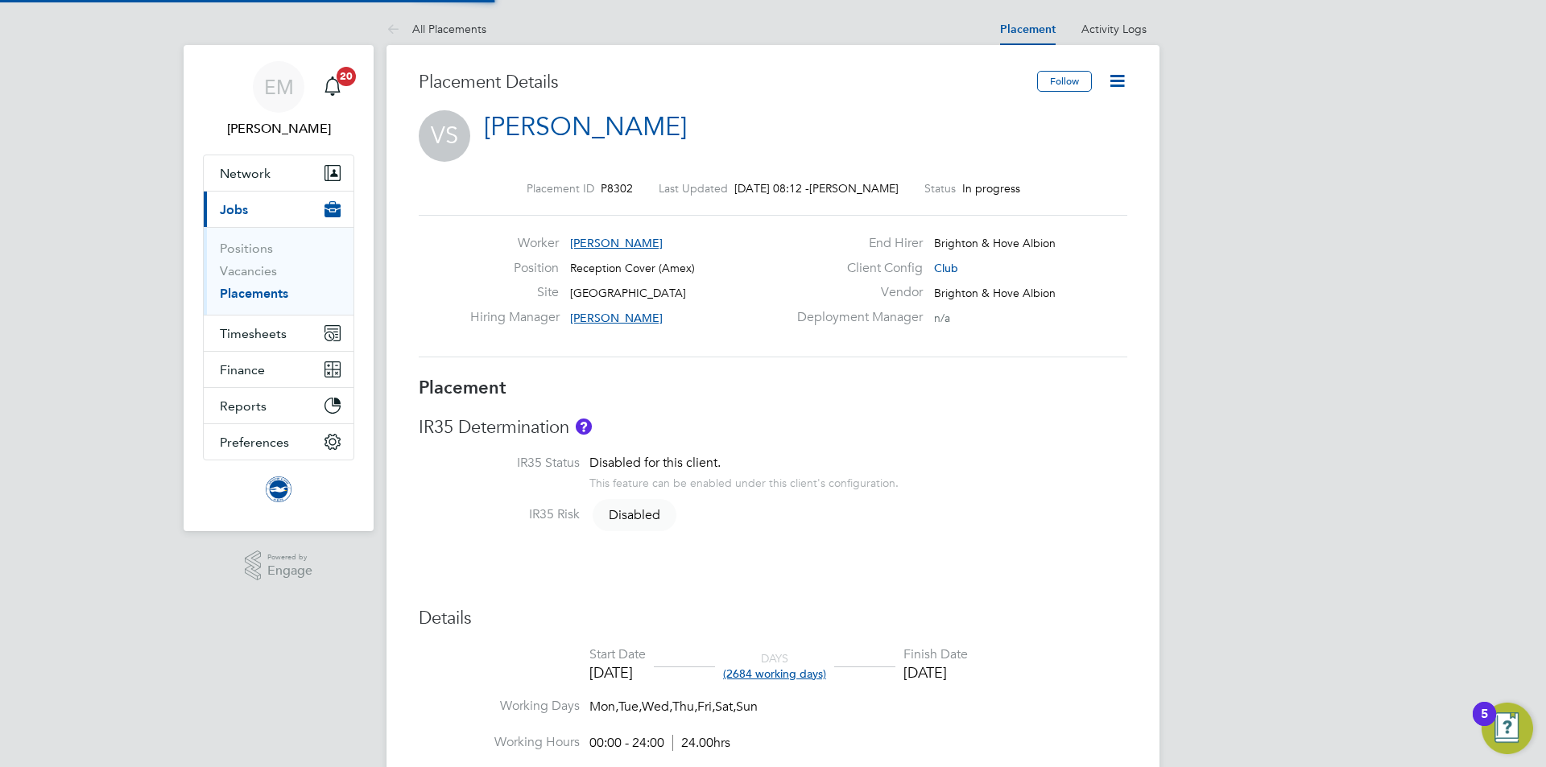
type input "00:00"
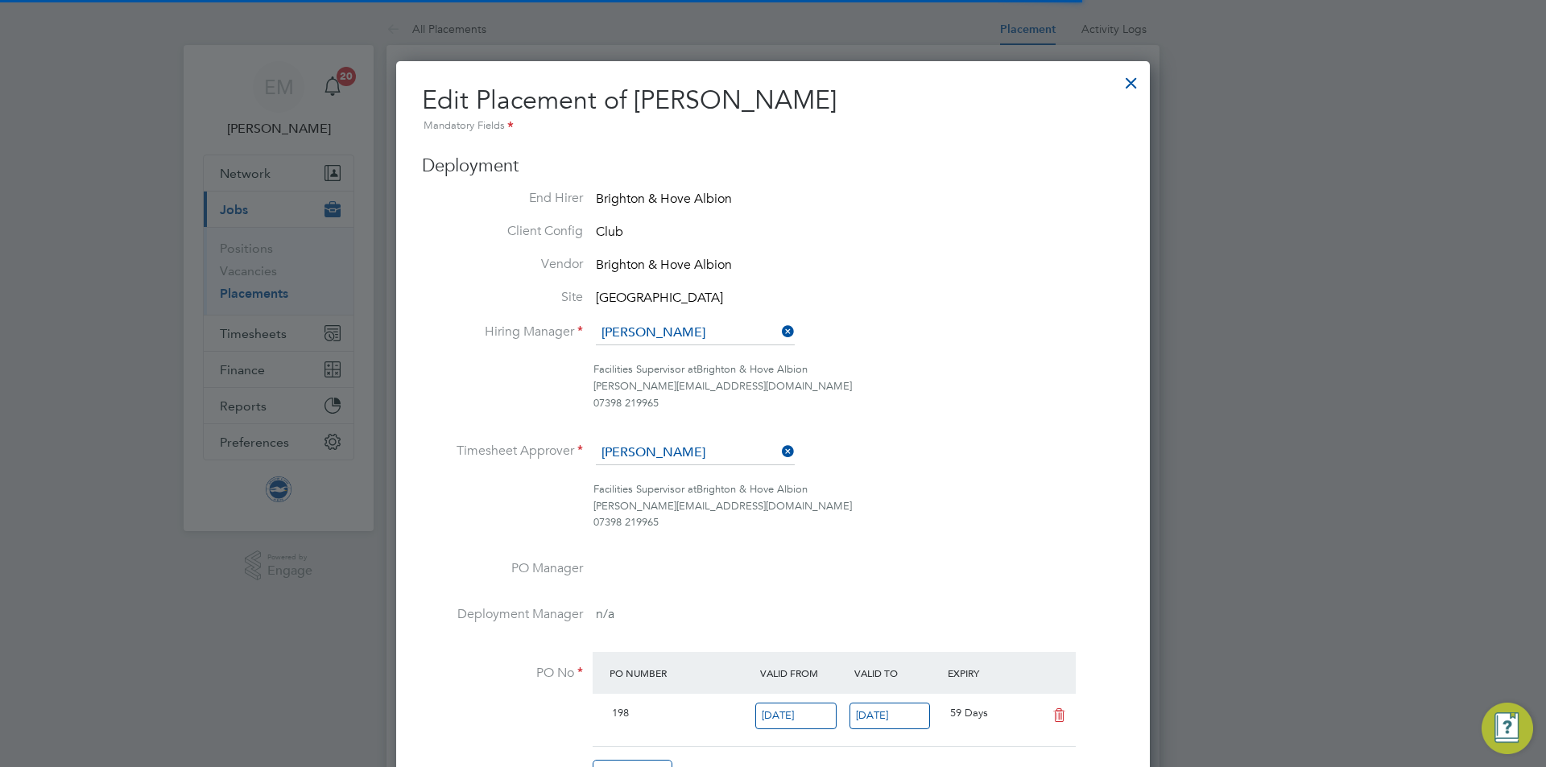
scroll to position [8, 8]
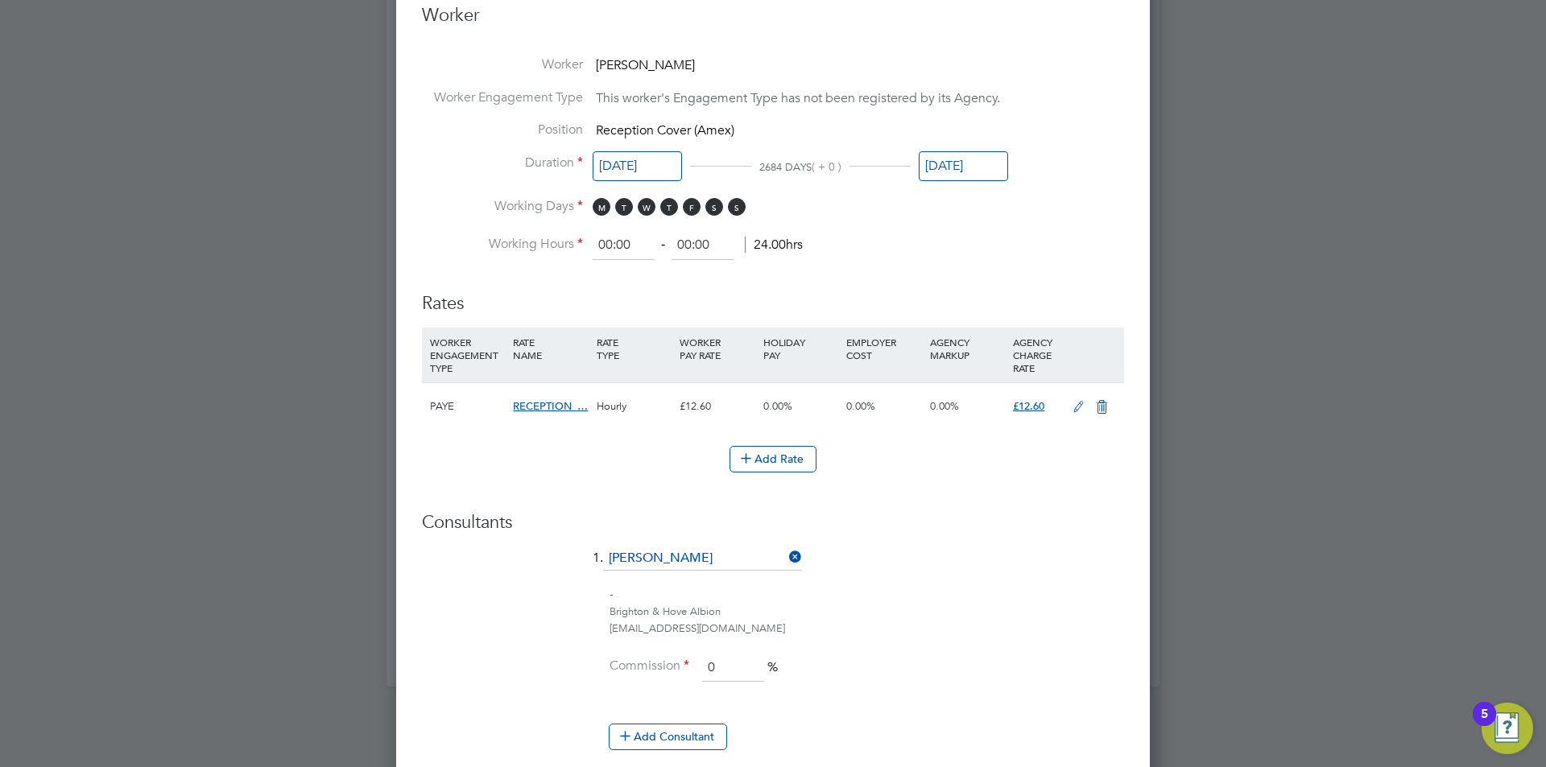
click at [964, 151] on input "31 Jul 2026" at bounding box center [963, 166] width 89 height 30
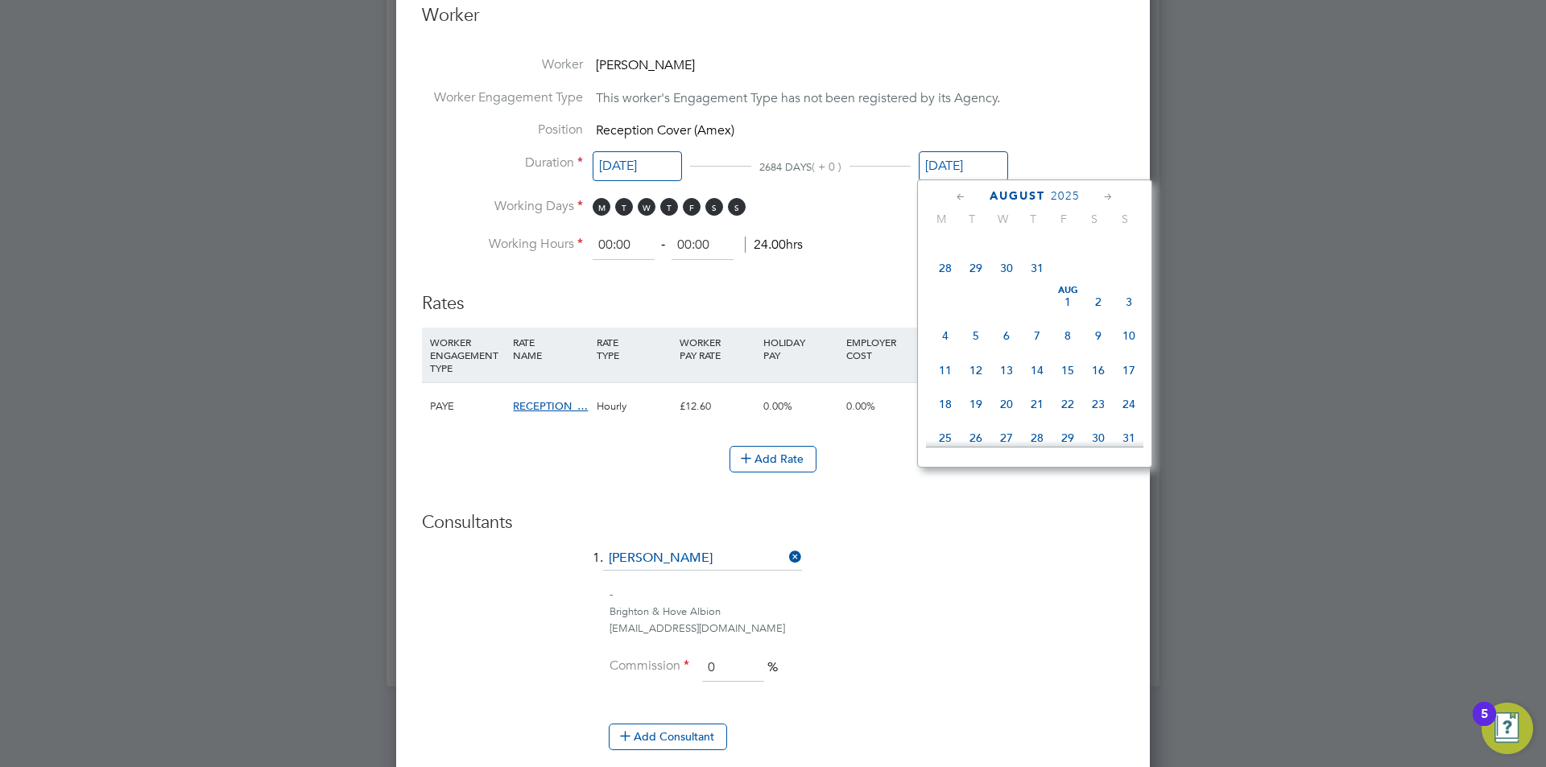
click at [1034, 273] on span "31" at bounding box center [1037, 268] width 31 height 31
type input "31 Jul 2025"
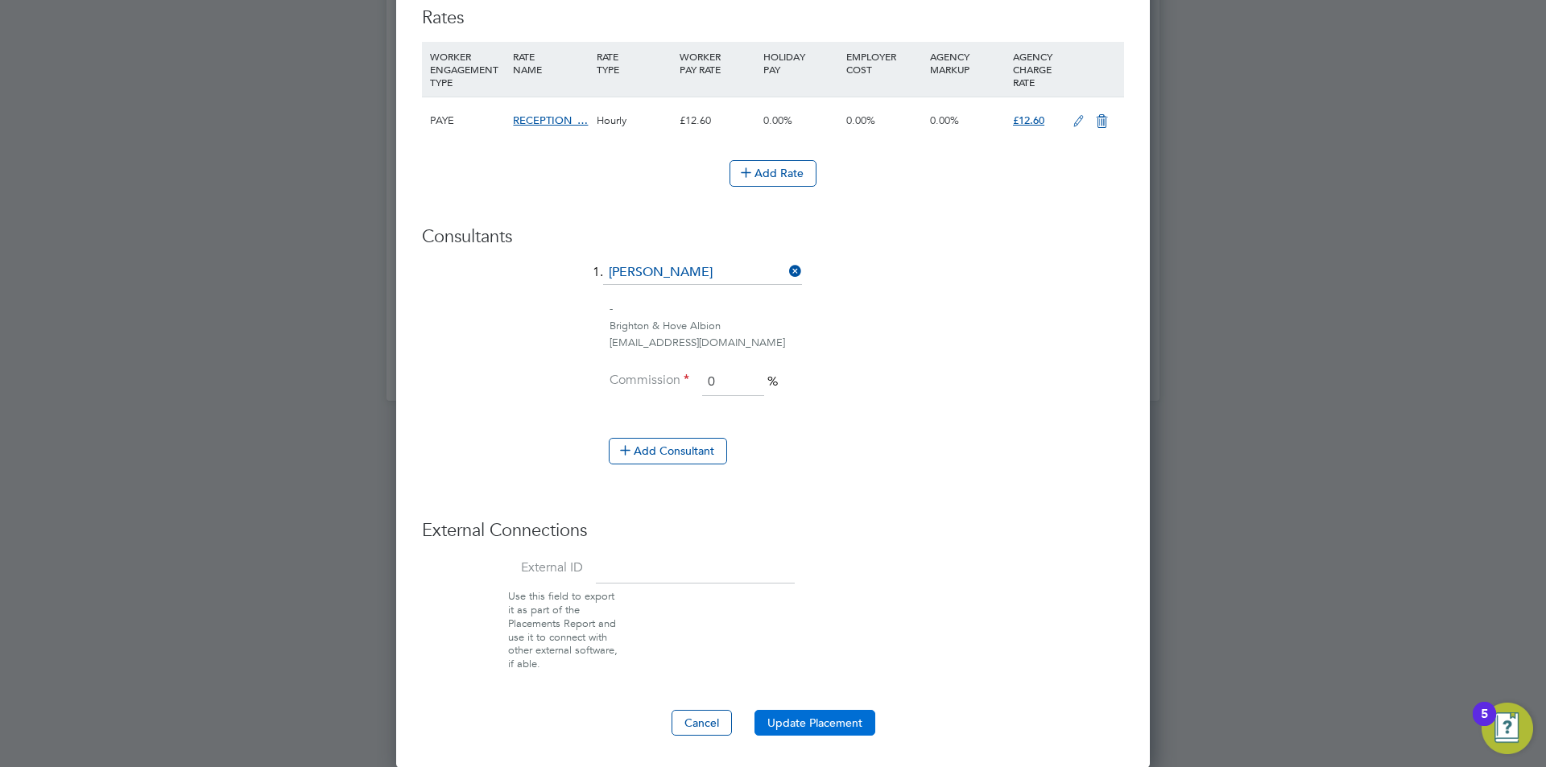
click at [831, 723] on button "Update Placement" at bounding box center [814, 723] width 121 height 26
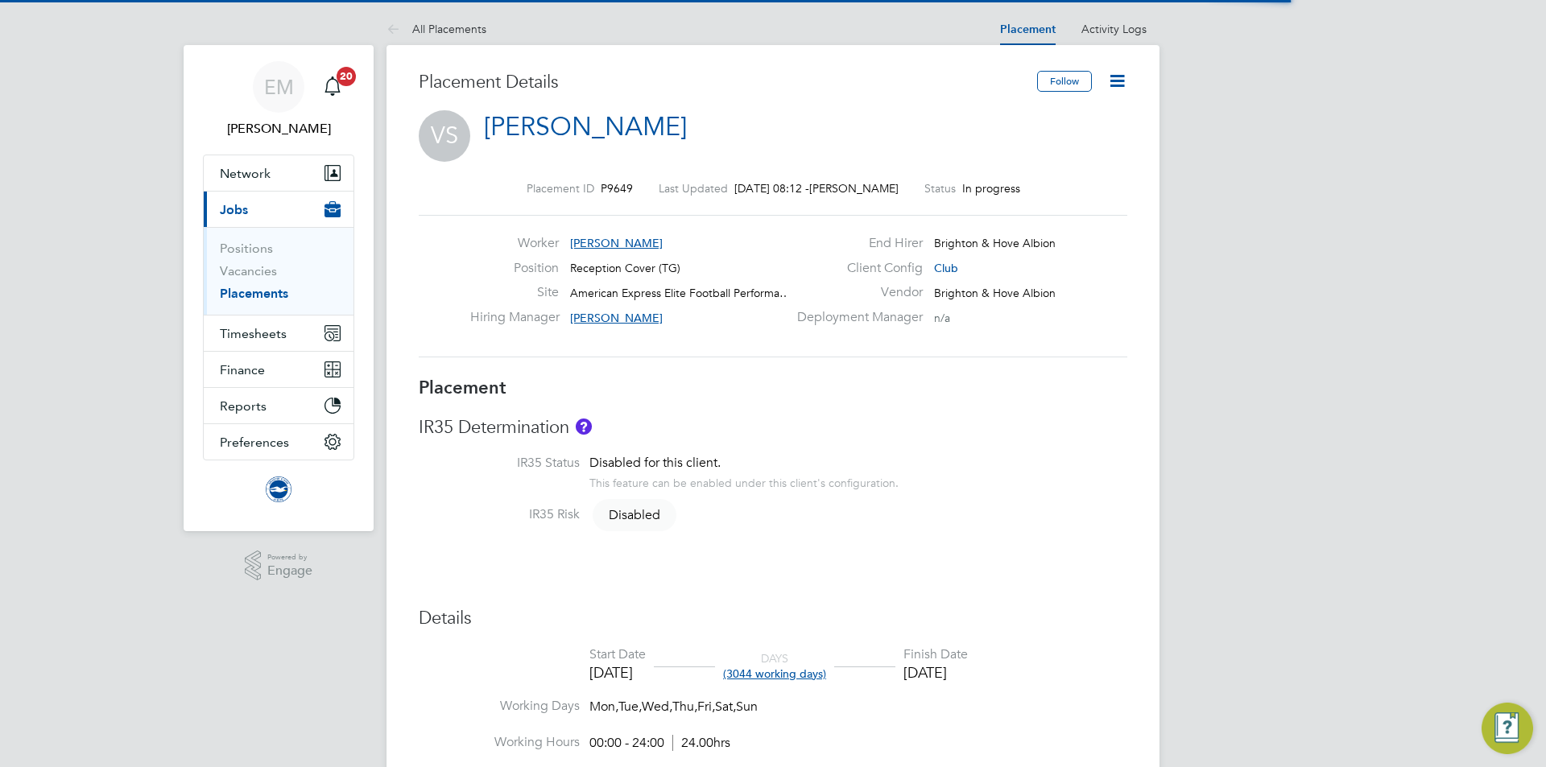
click at [1117, 81] on icon at bounding box center [1117, 81] width 20 height 20
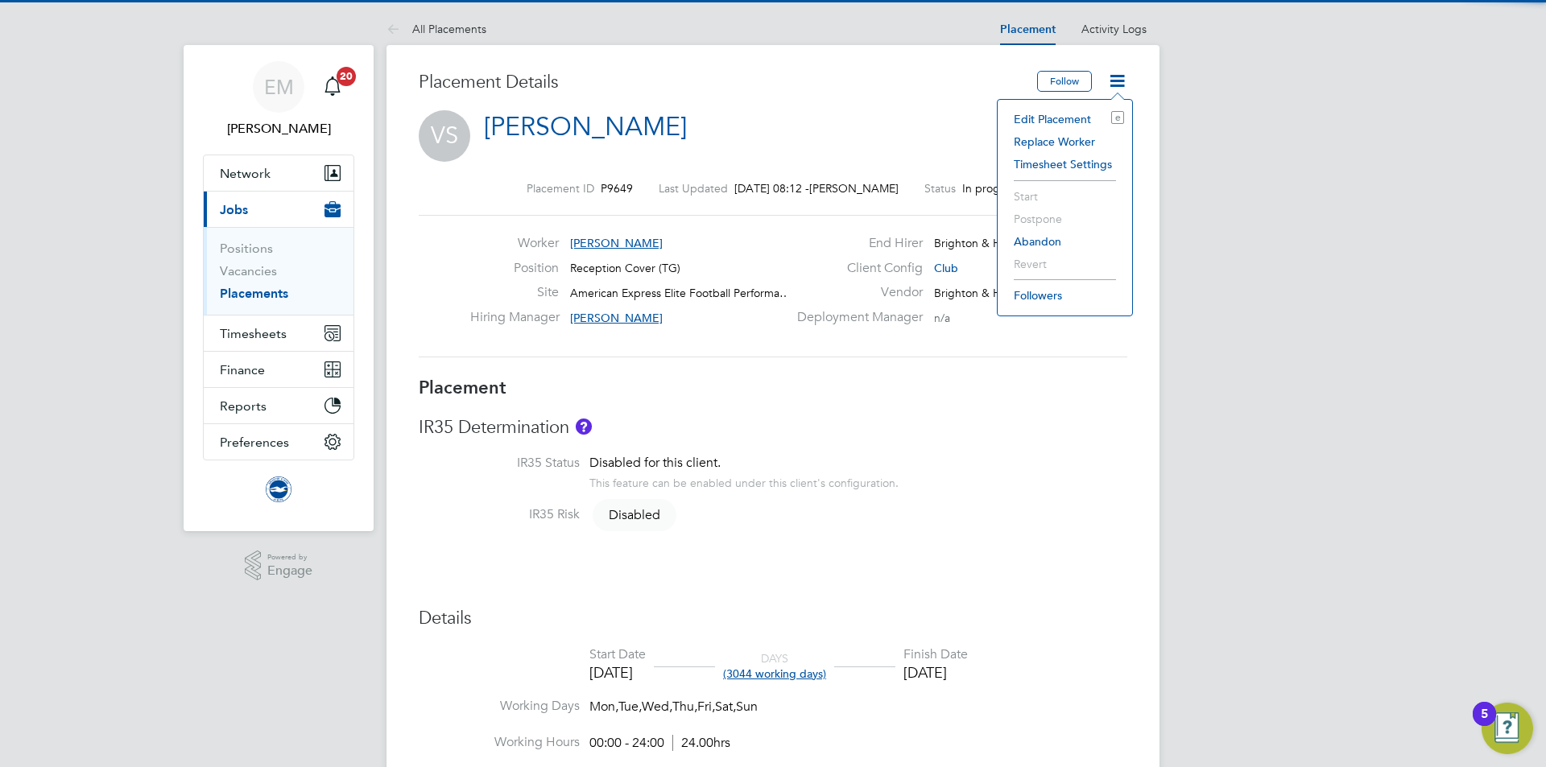
click at [1045, 119] on li "Edit Placement e" at bounding box center [1064, 119] width 118 height 23
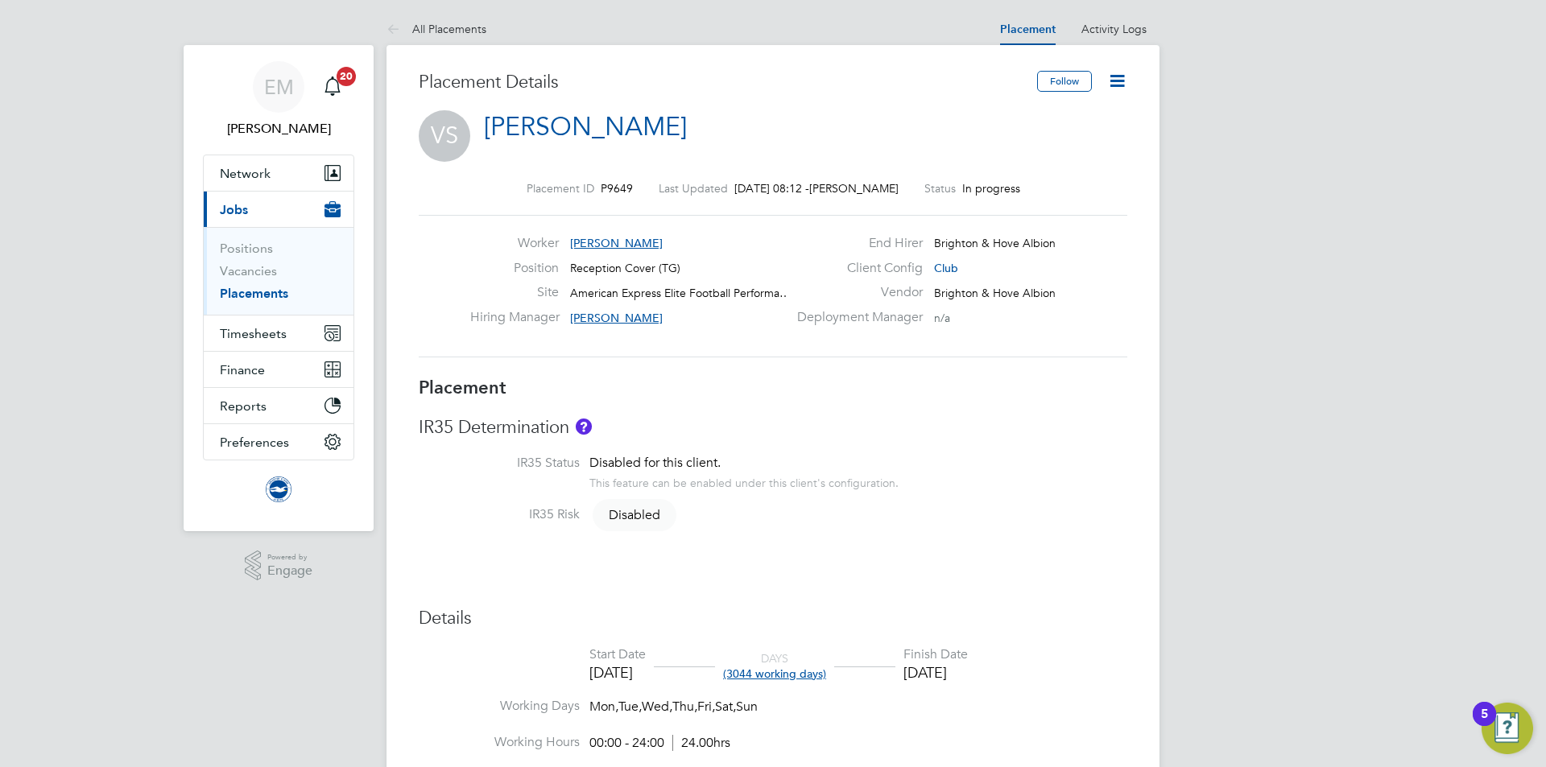
type input "Andrea Battman"
type input "01 Apr 2019"
type input "31 Jul 2027"
type input "00:00"
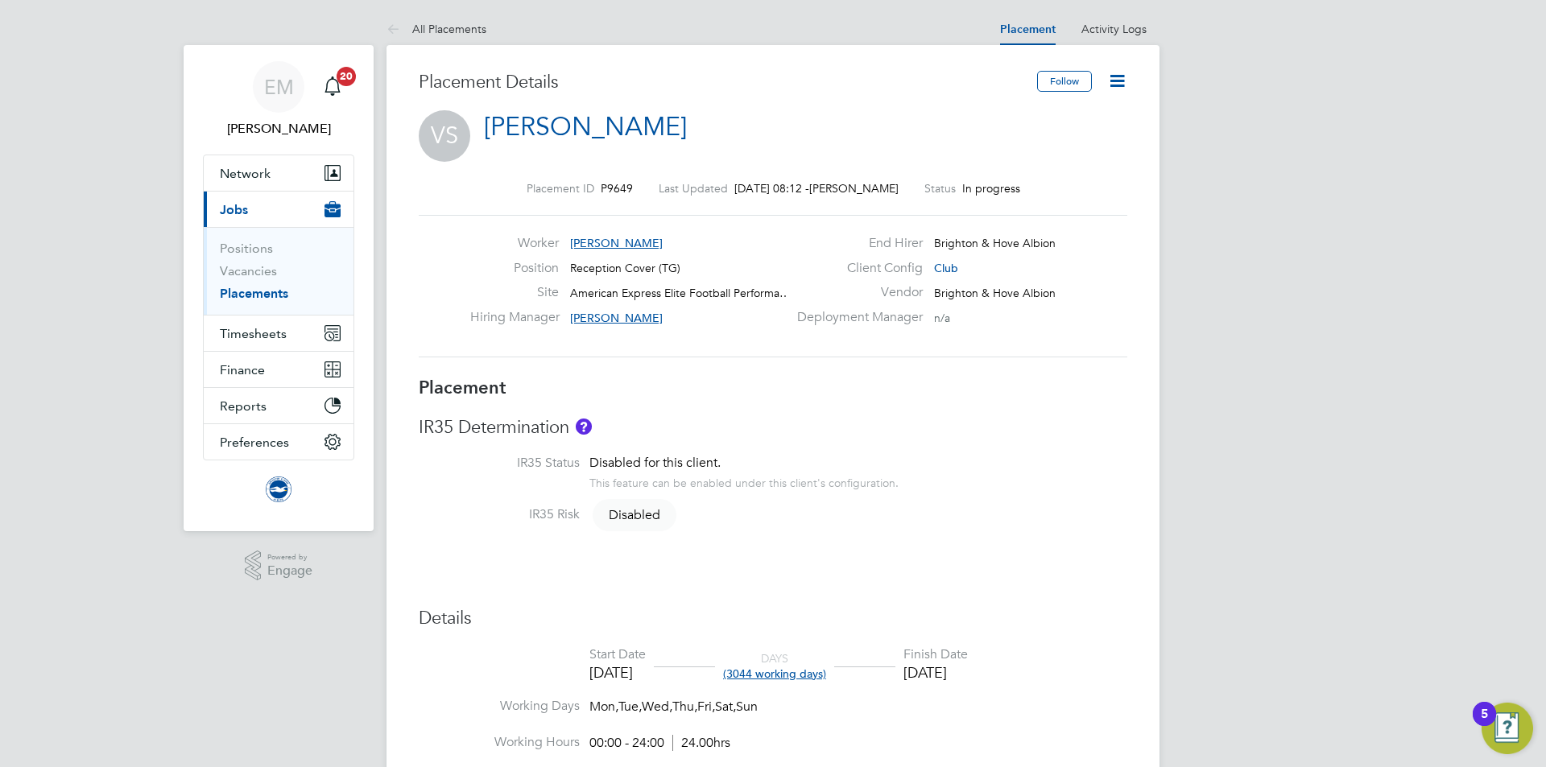
type input "00:00"
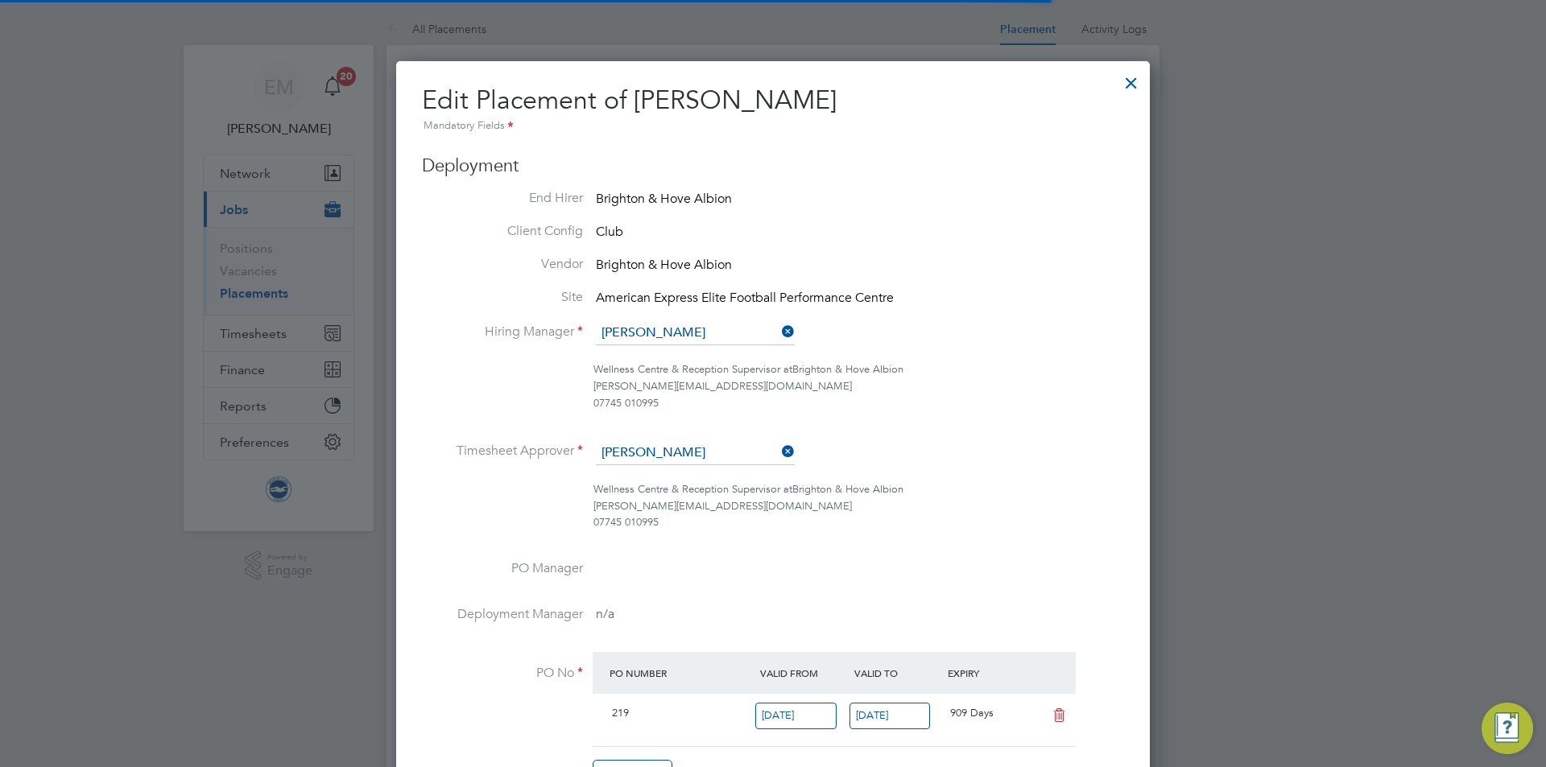
scroll to position [8, 8]
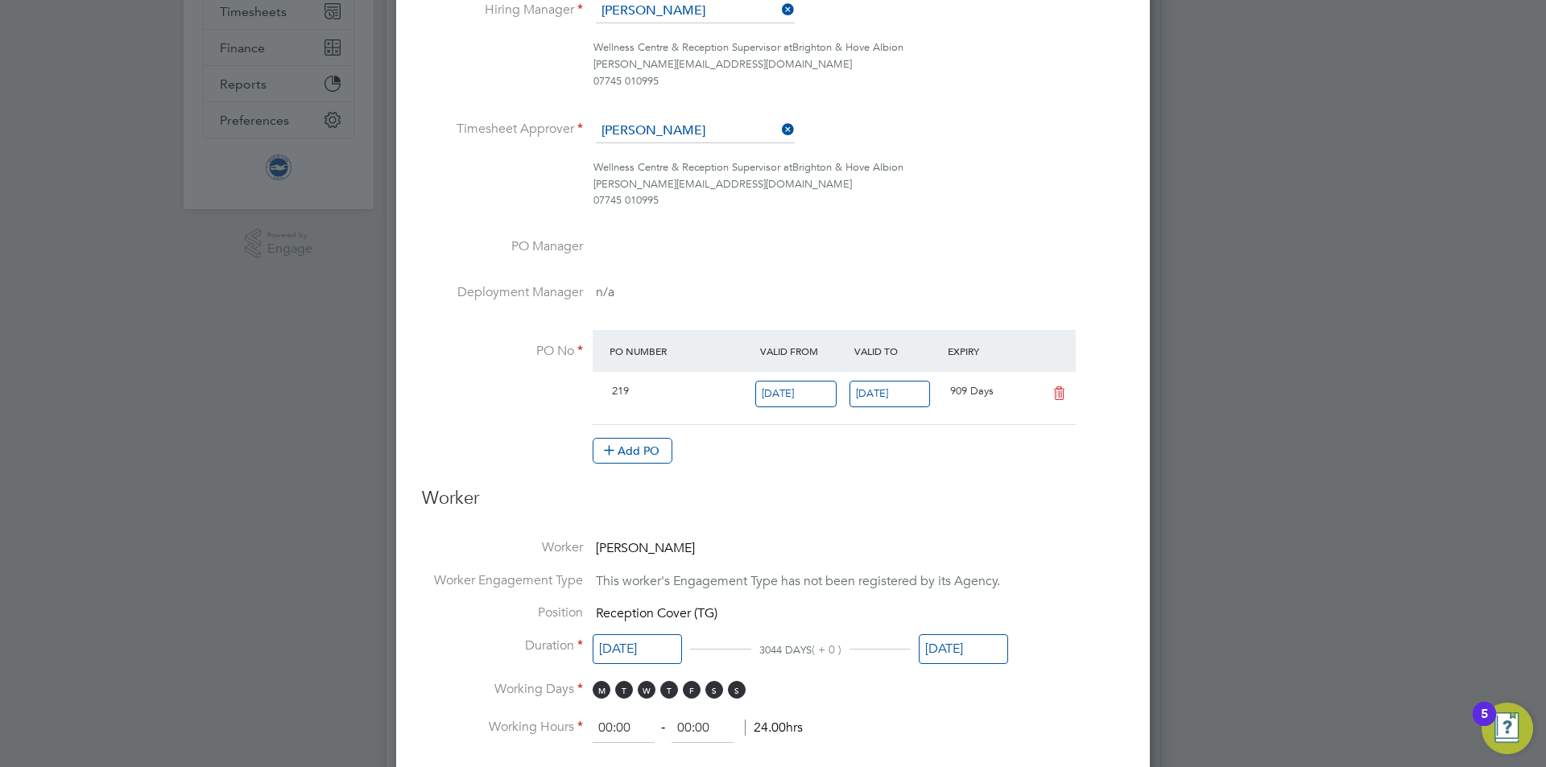
click at [886, 390] on input "29 Feb 2028" at bounding box center [889, 394] width 81 height 27
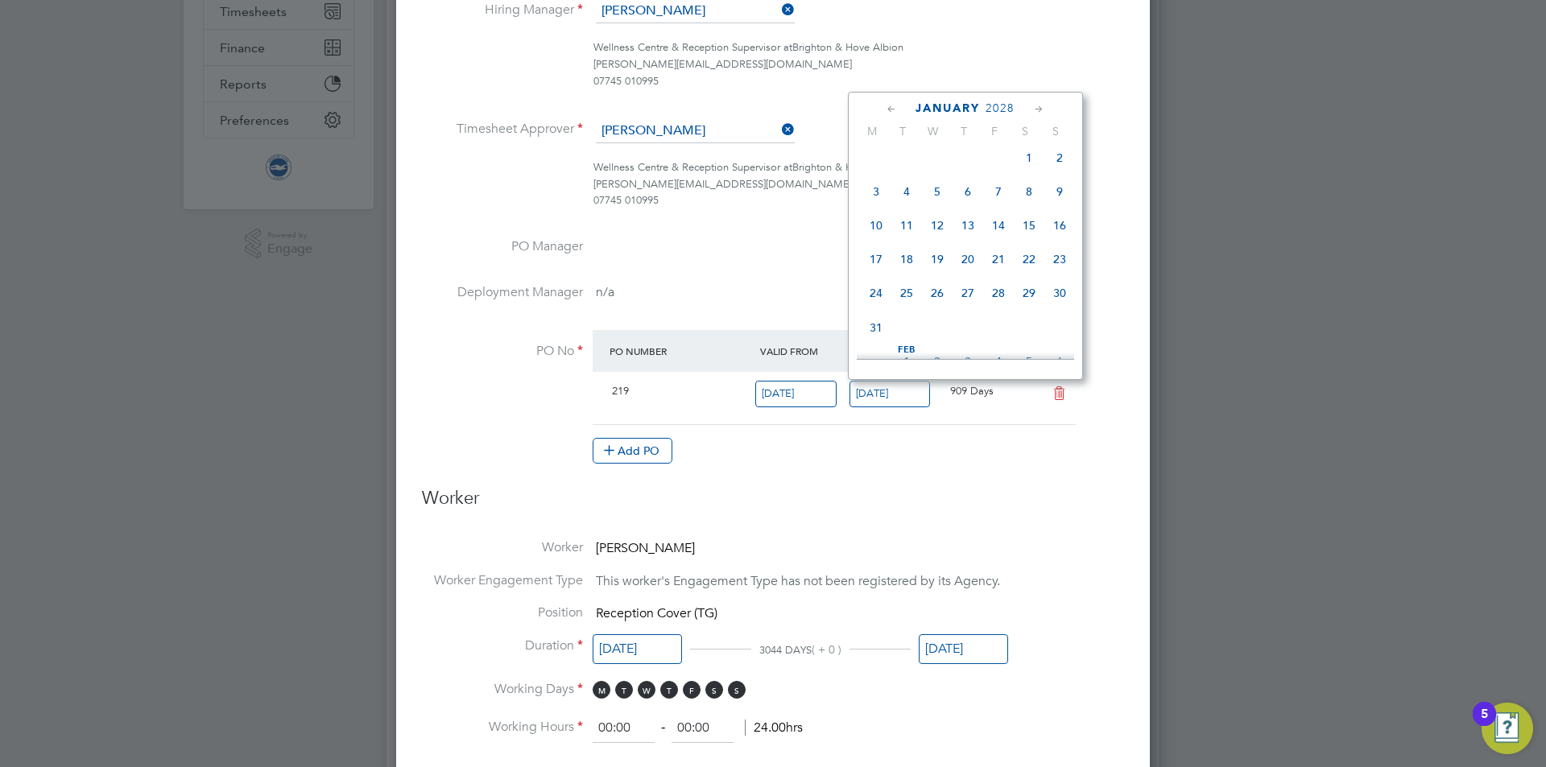
drag, startPoint x: 943, startPoint y: 323, endPoint x: 954, endPoint y: 284, distance: 40.3
click at [1058, 218] on span "31" at bounding box center [1059, 203] width 31 height 31
type input "31 Aug 2025"
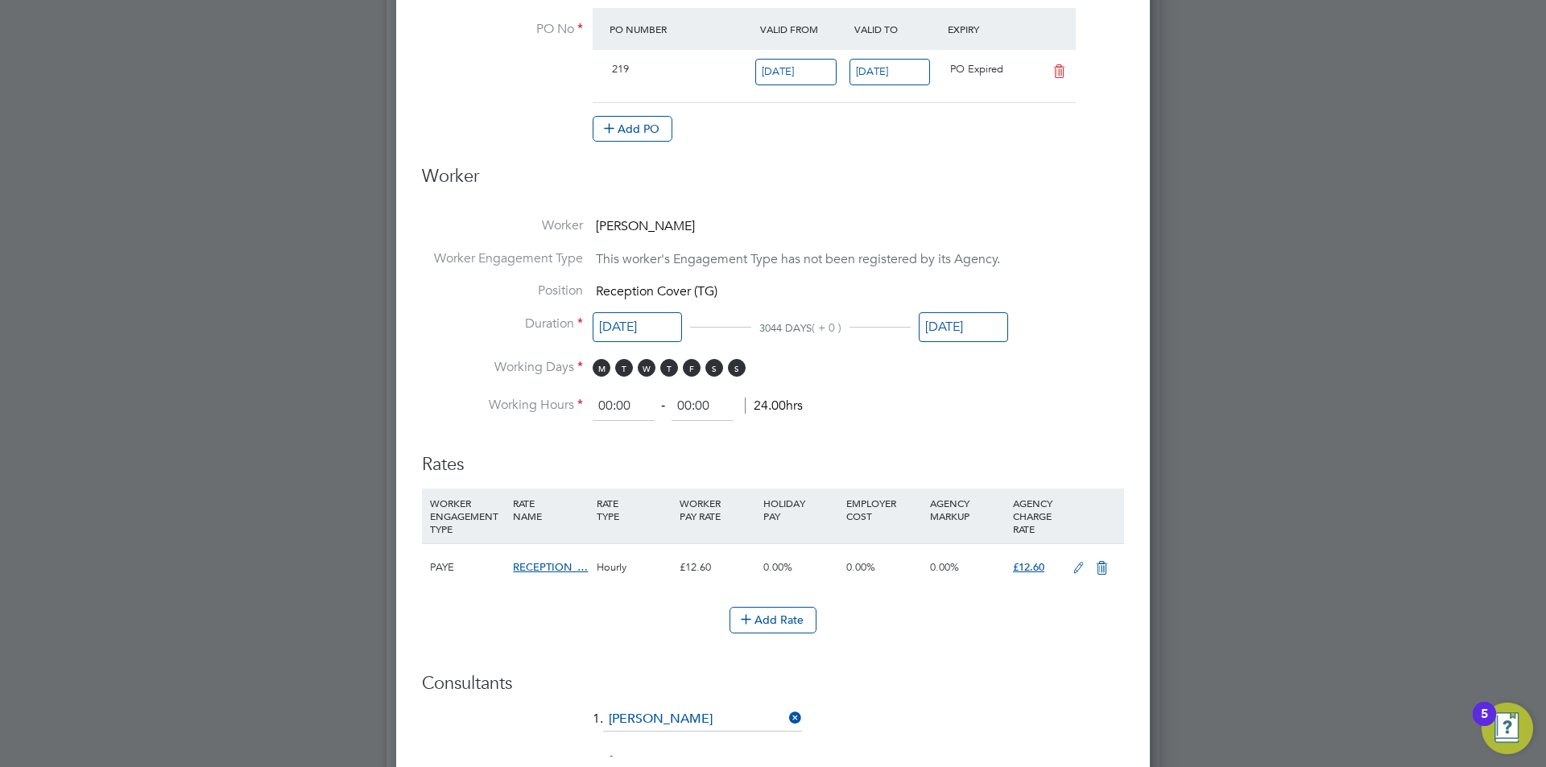
click at [952, 321] on input "31 Jul 2027" at bounding box center [963, 327] width 89 height 30
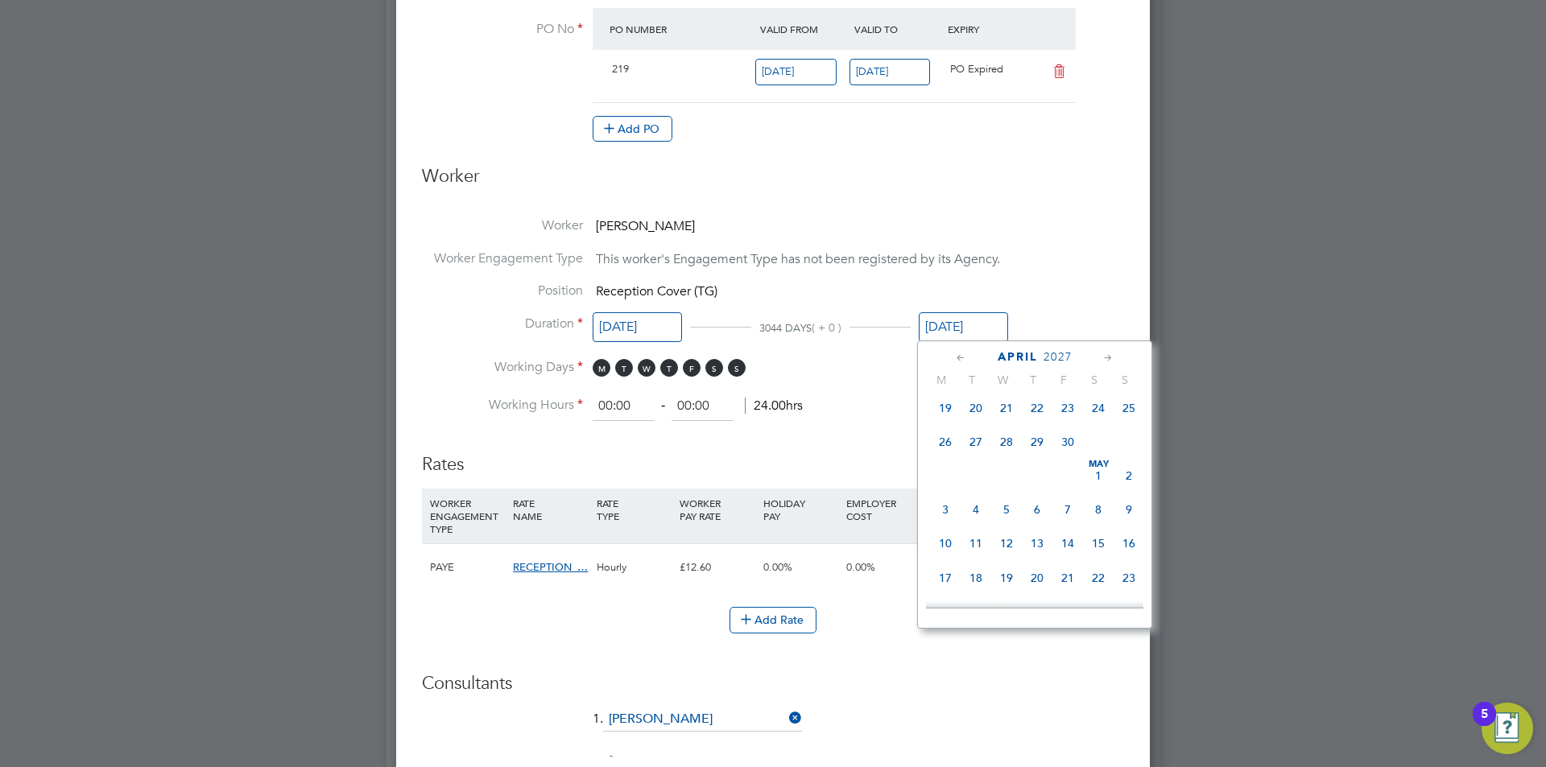
drag, startPoint x: 1012, startPoint y: 562, endPoint x: 1024, endPoint y: 558, distance: 12.7
click at [1132, 513] on span "31" at bounding box center [1128, 497] width 31 height 31
type input "31 Aug 2025"
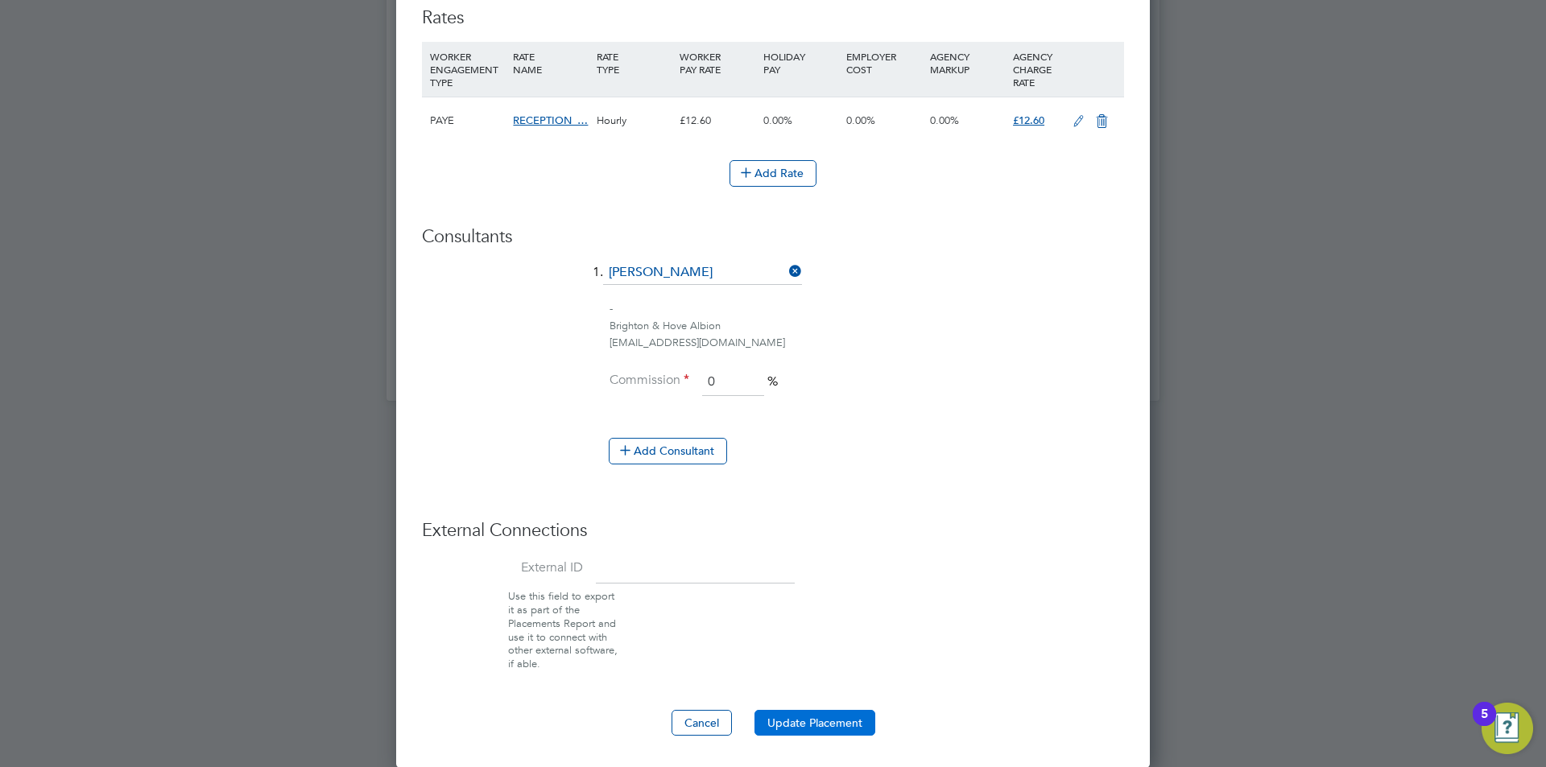
click at [815, 727] on button "Update Placement" at bounding box center [814, 723] width 121 height 26
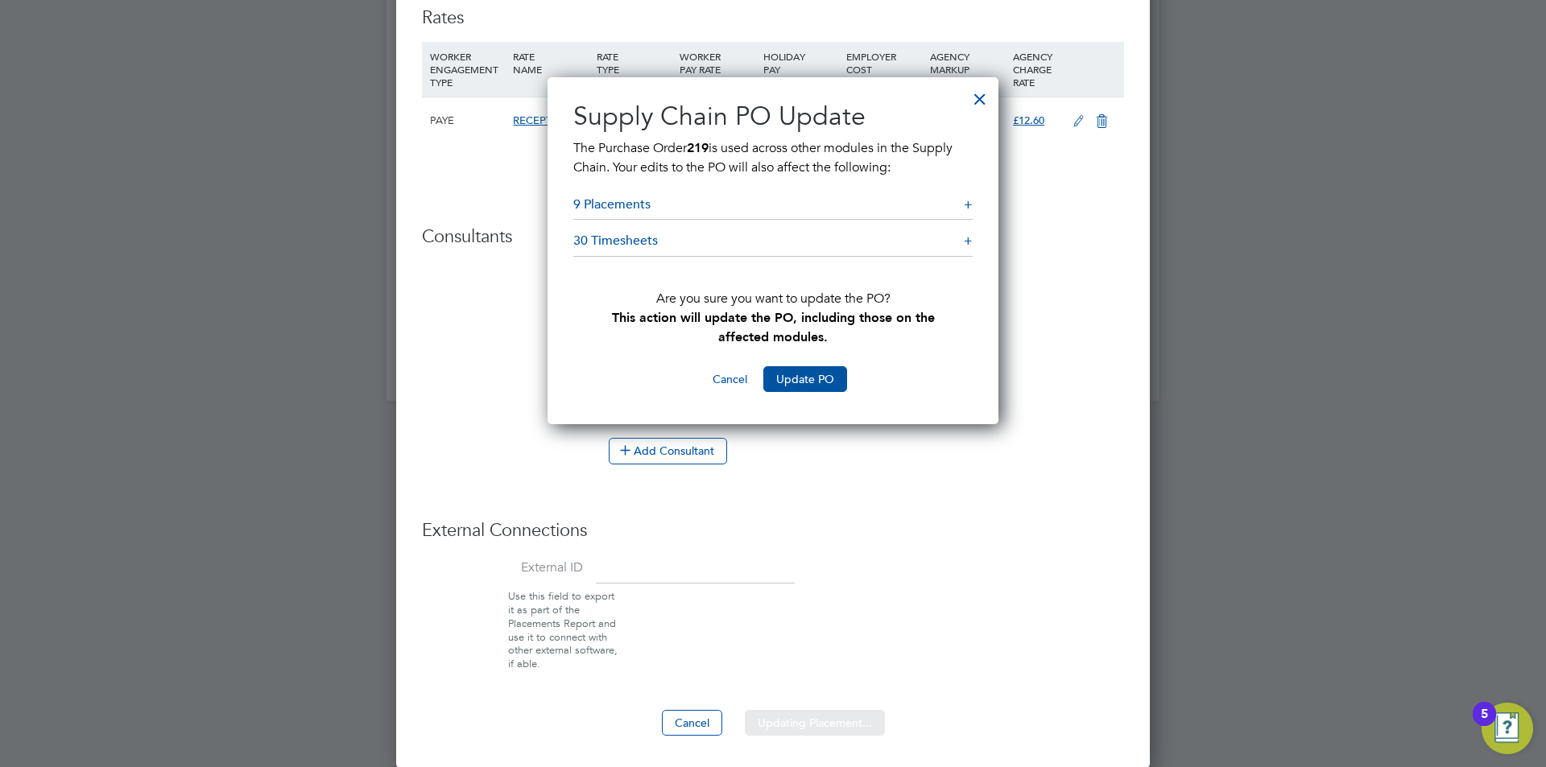
click at [972, 97] on div at bounding box center [979, 95] width 29 height 29
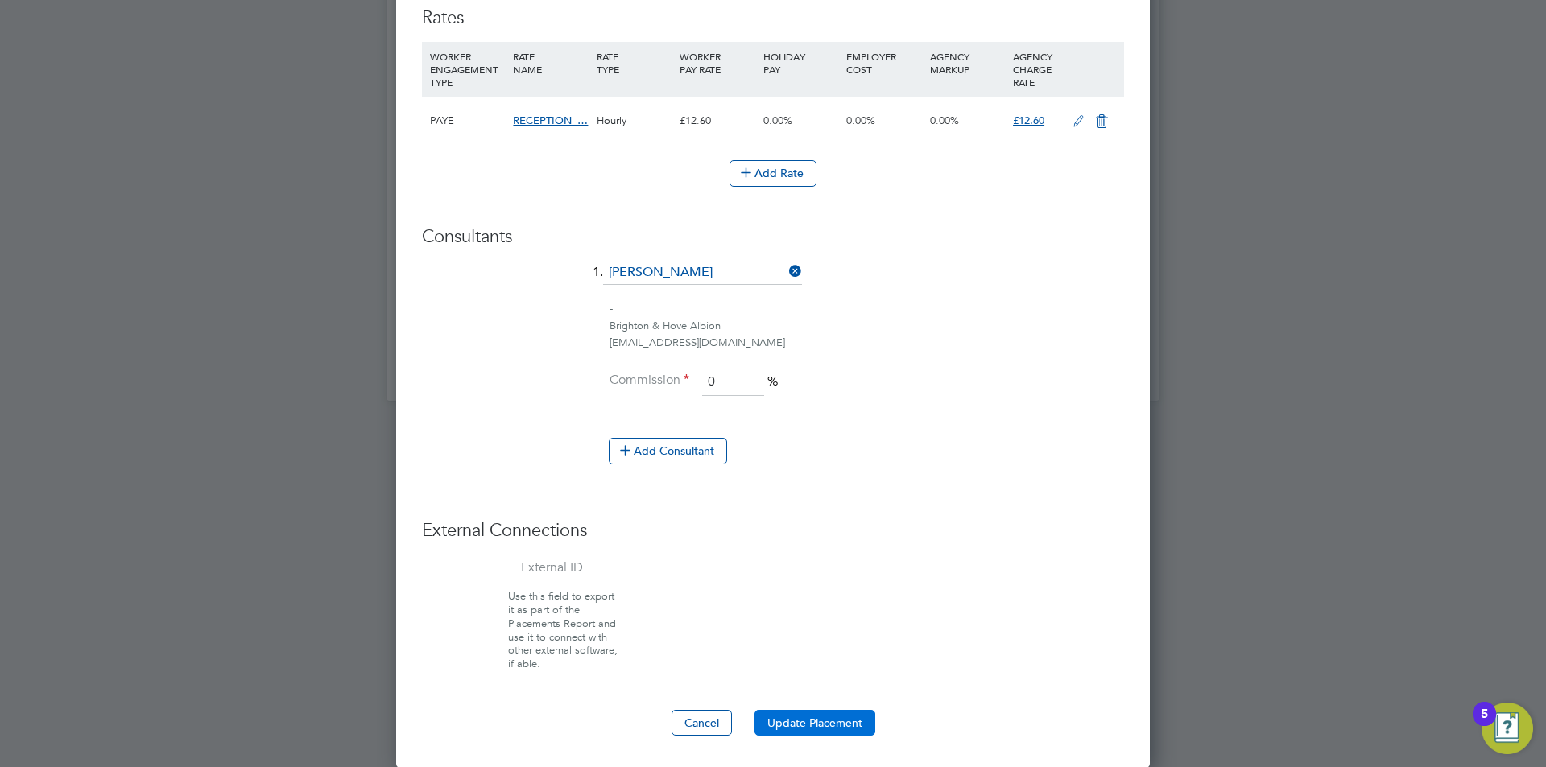
click at [811, 710] on button "Update Placement" at bounding box center [814, 723] width 121 height 26
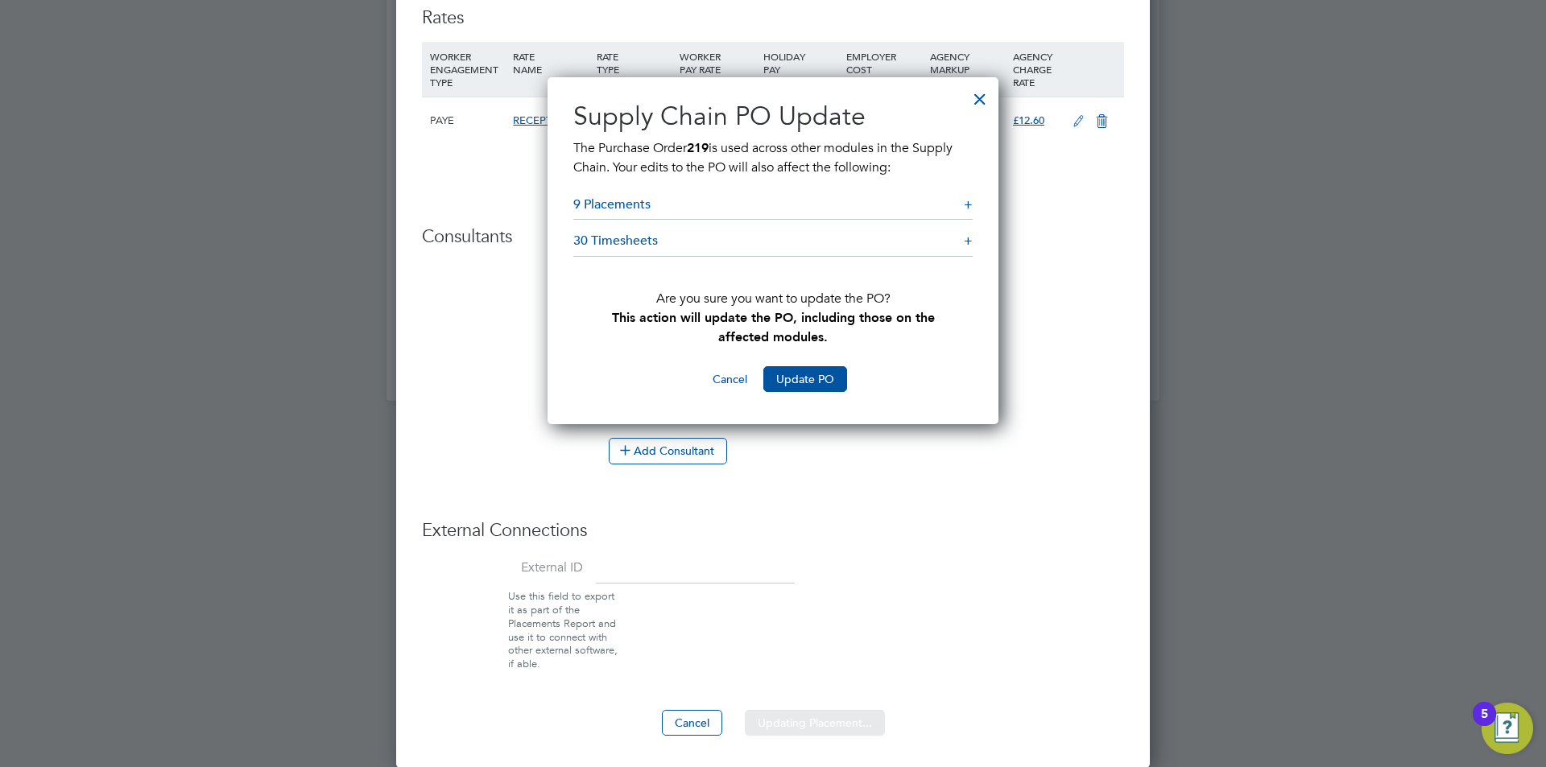
click at [822, 380] on button "Update PO" at bounding box center [805, 379] width 84 height 26
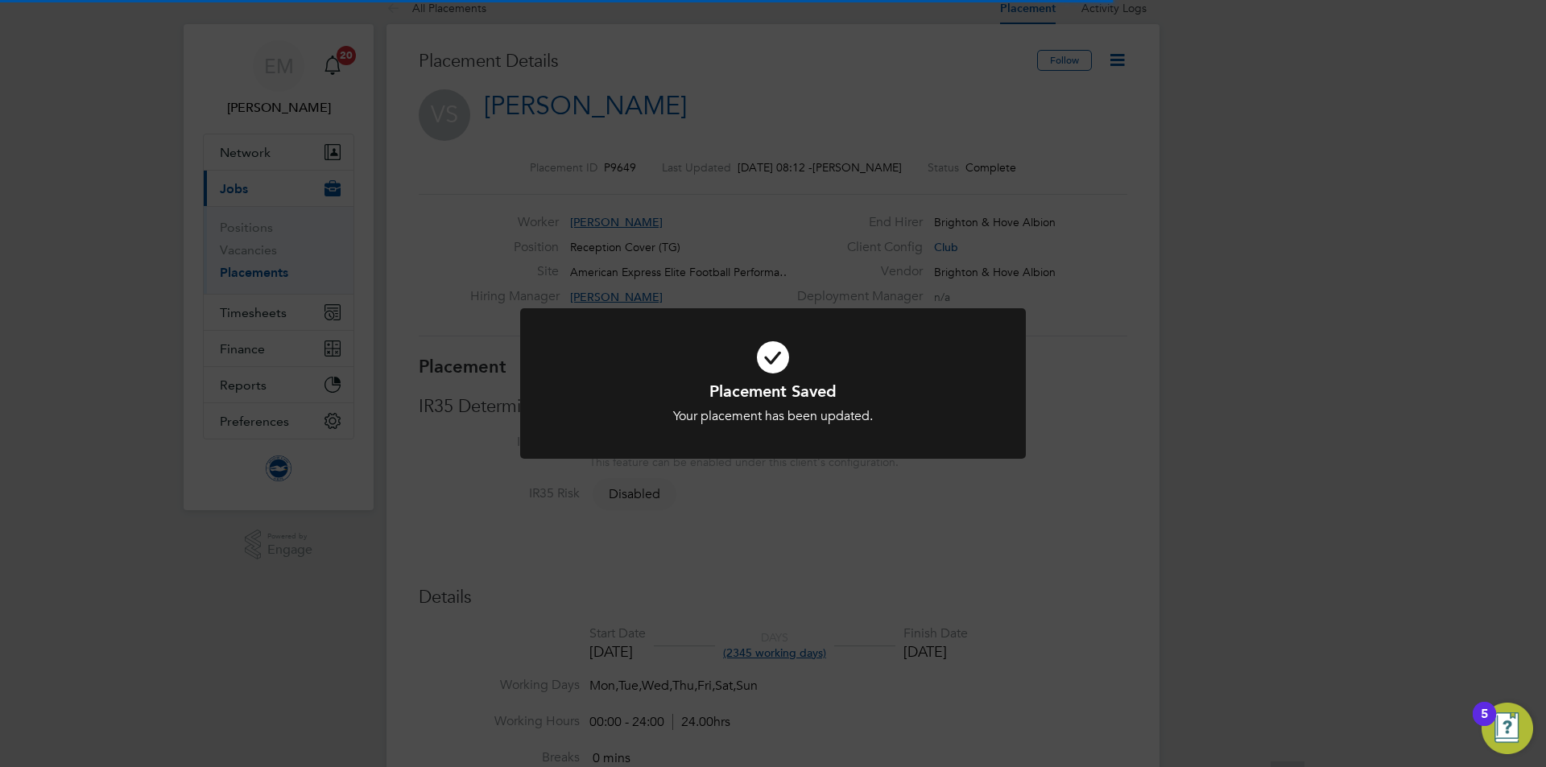
scroll to position [0, 0]
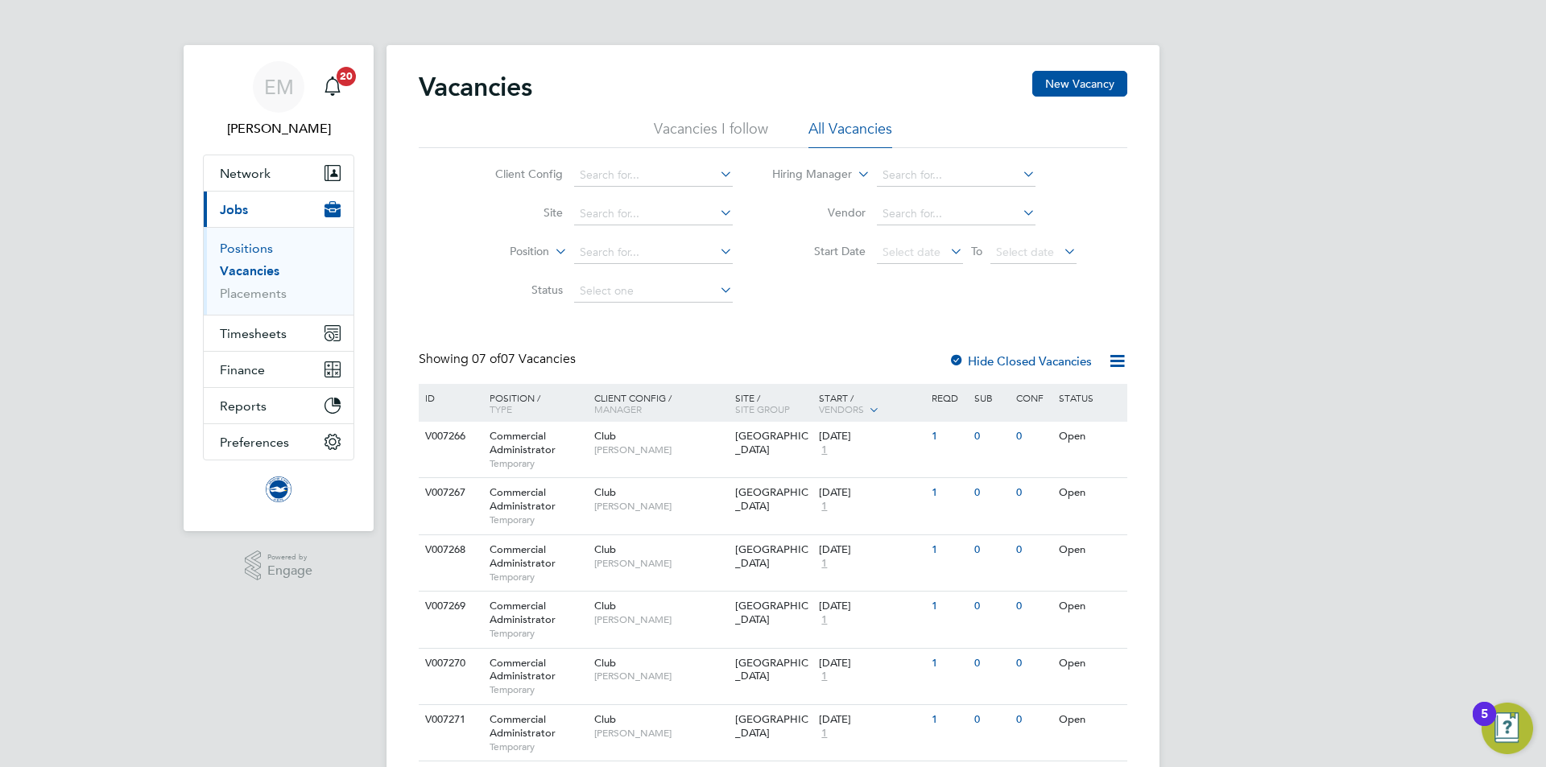
click at [246, 245] on link "Positions" at bounding box center [246, 248] width 53 height 15
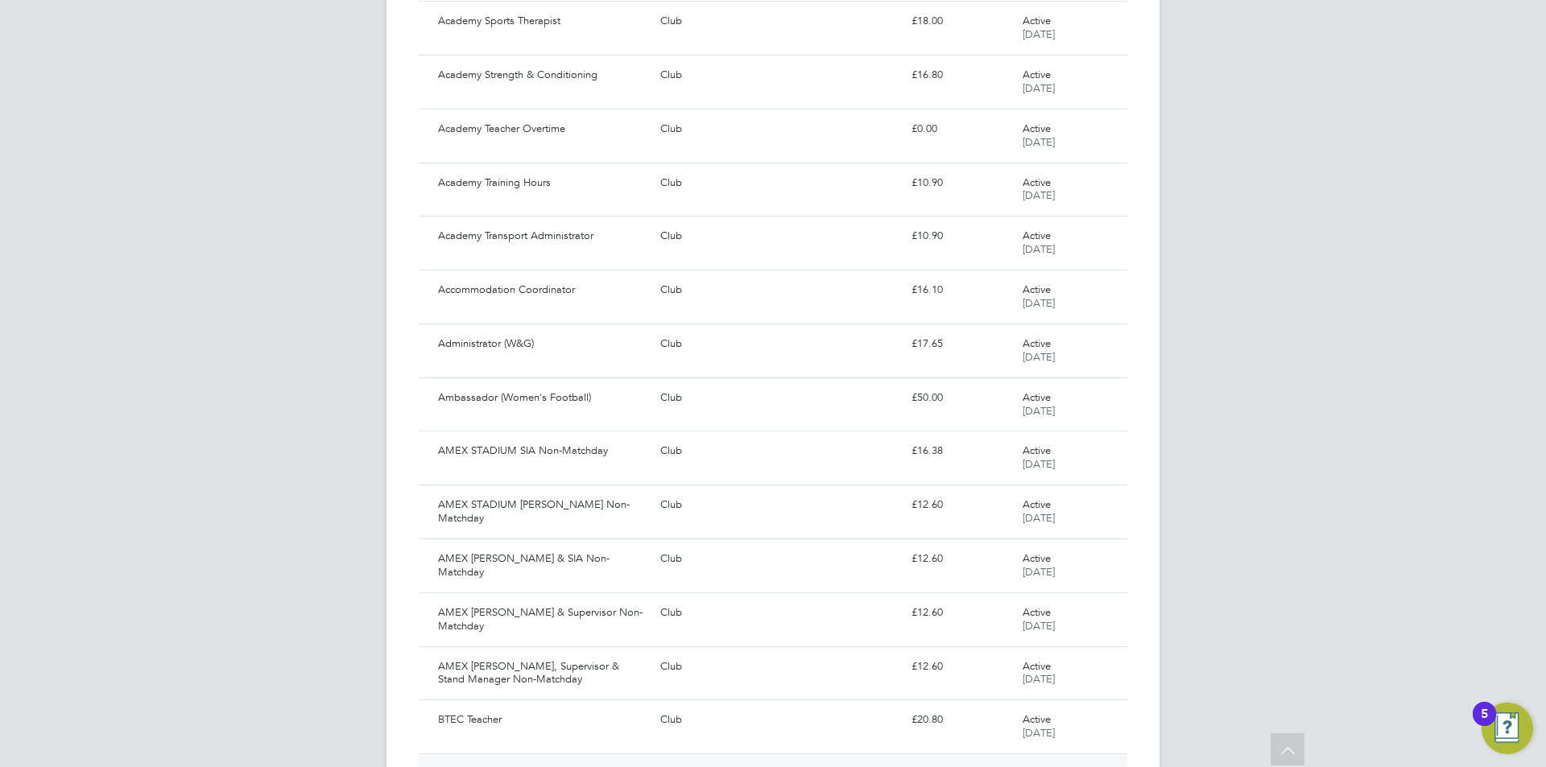
scroll to position [1245, 0]
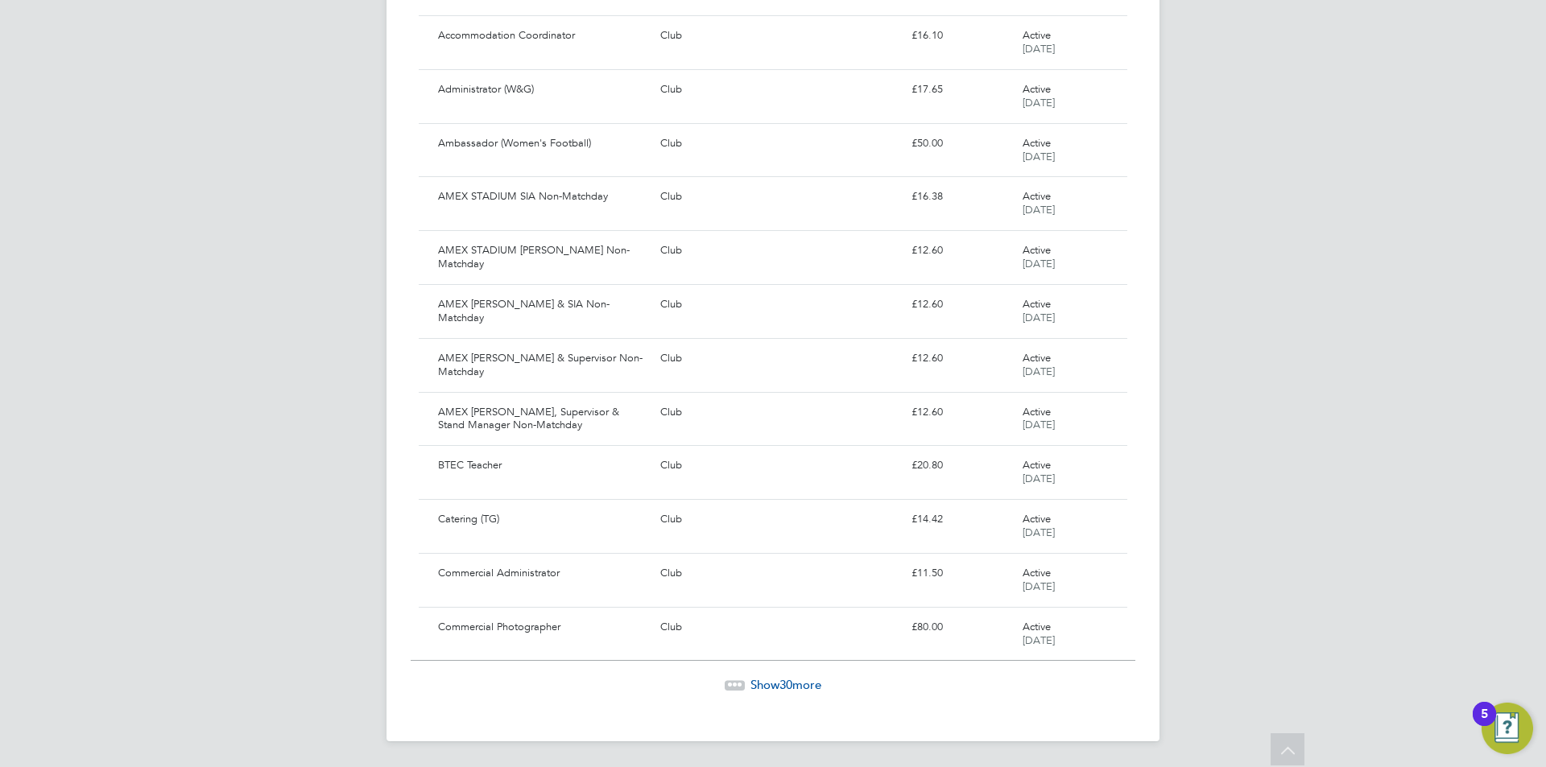
click at [766, 690] on span "Show 30 more" at bounding box center [785, 684] width 71 height 15
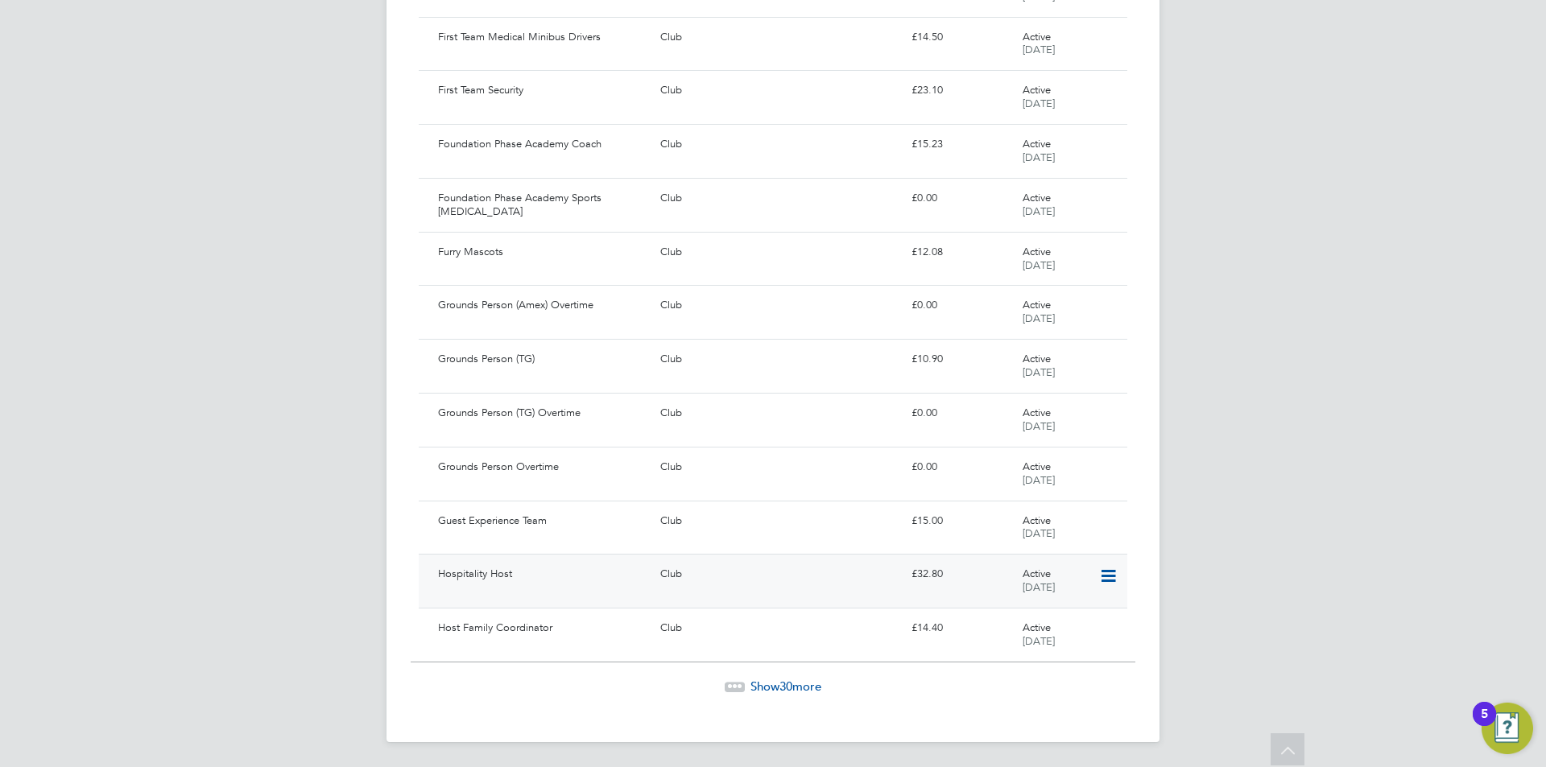
scroll to position [2858, 0]
click at [772, 684] on span "Show 30 more" at bounding box center [785, 685] width 71 height 15
click at [761, 687] on span "Show 30 more" at bounding box center [785, 684] width 71 height 15
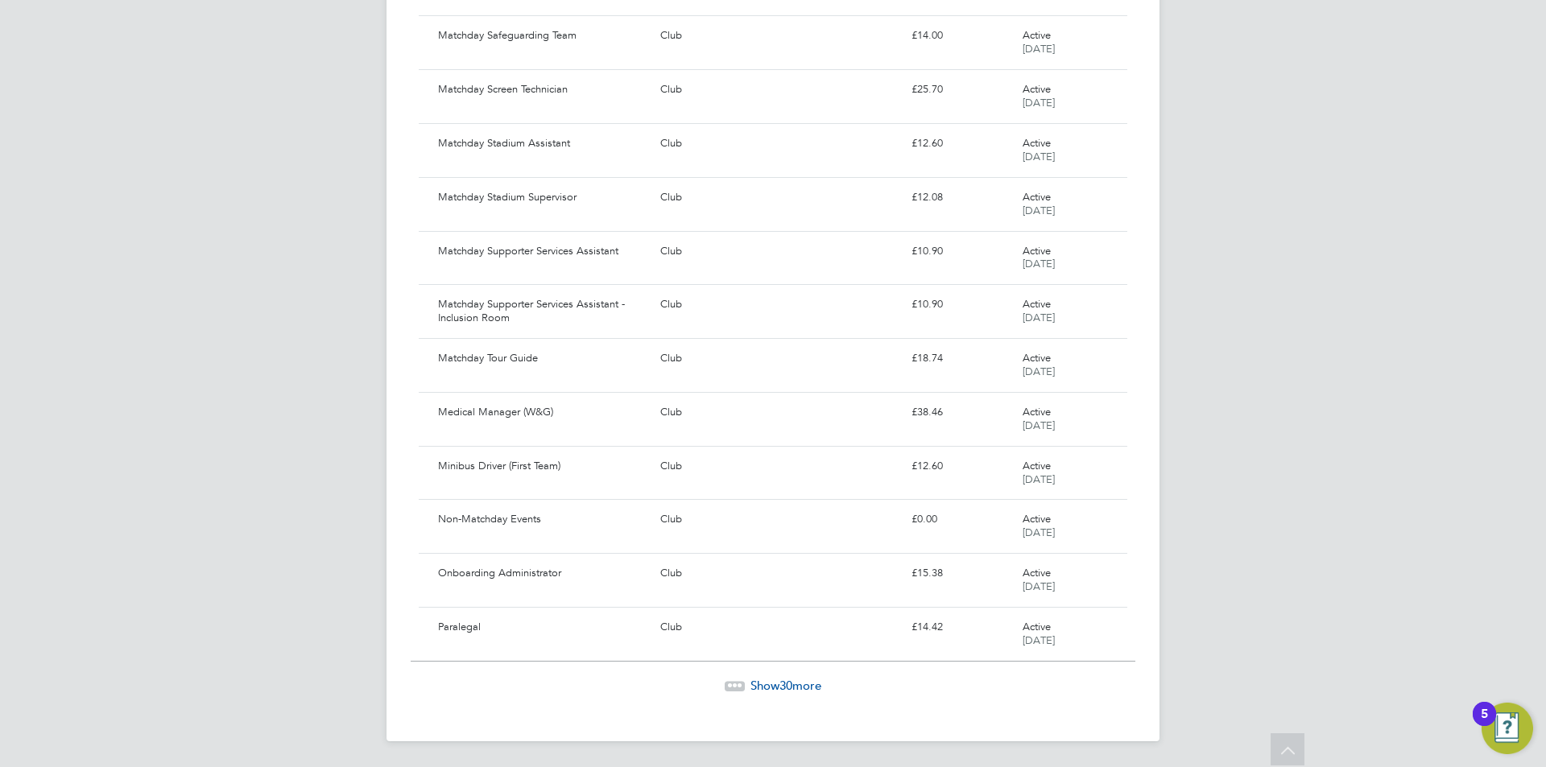
click at [806, 680] on span "Show 30 more" at bounding box center [785, 685] width 71 height 15
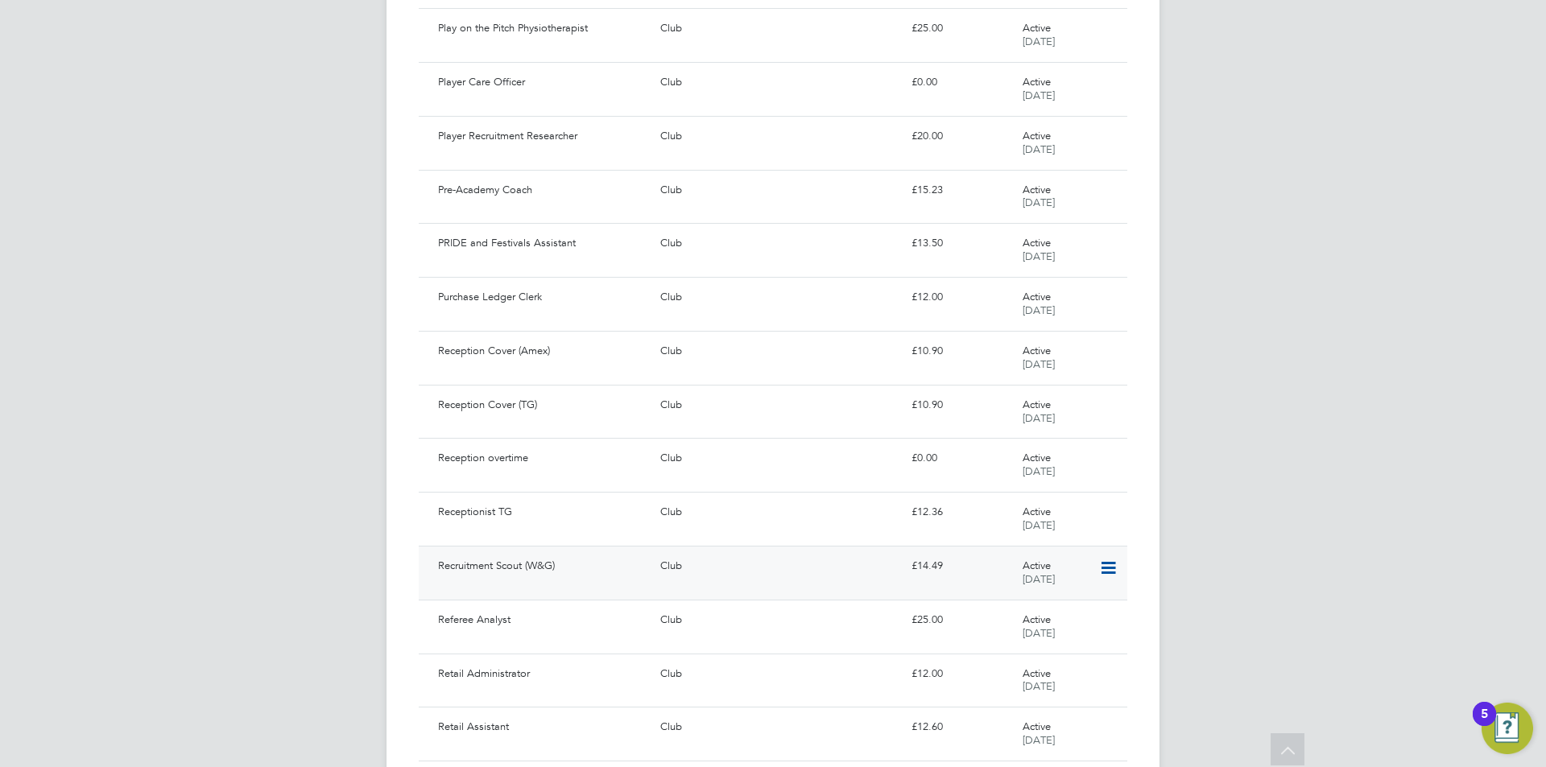
scroll to position [7354, 0]
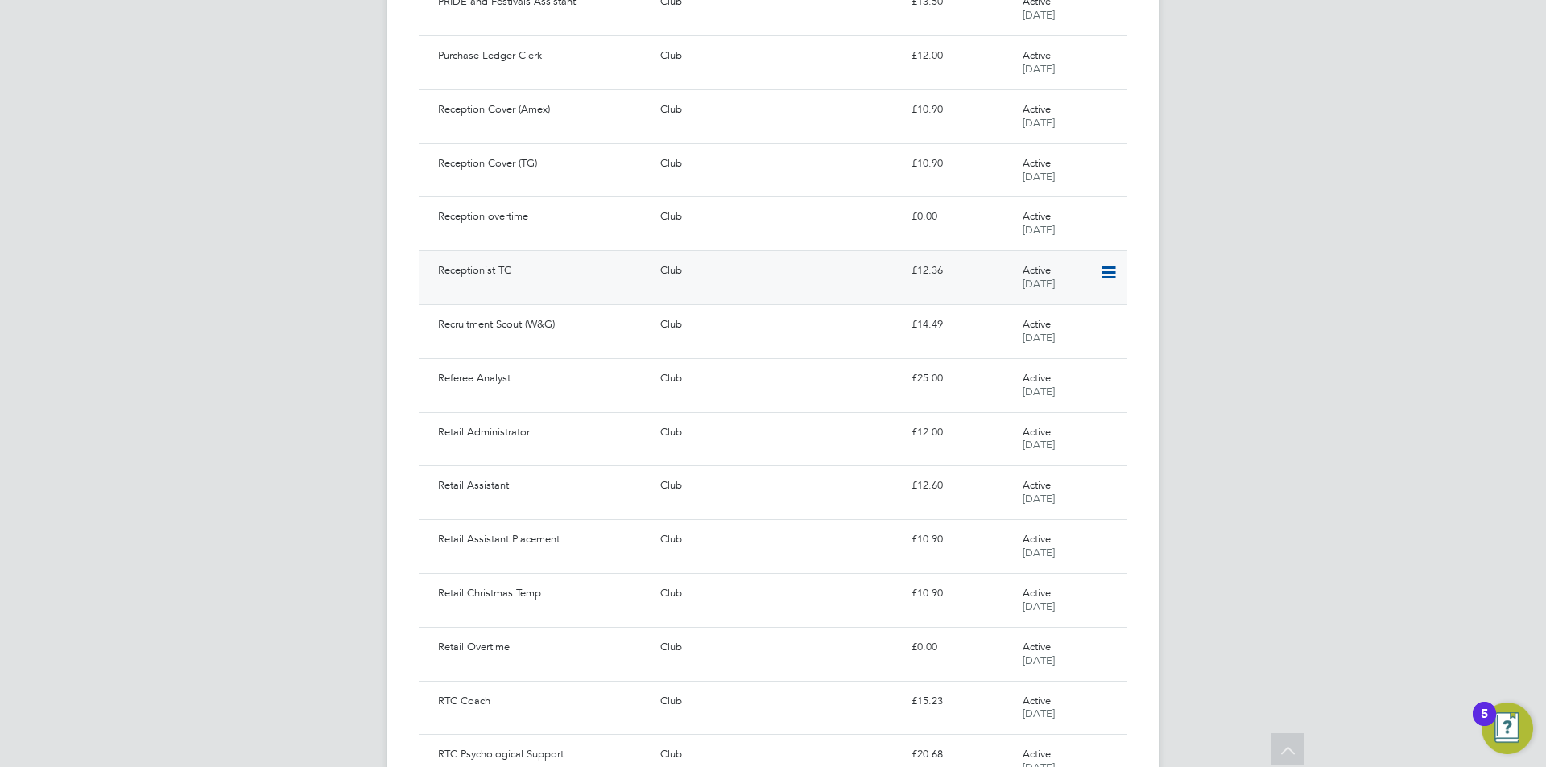
click at [576, 275] on div "Receptionist TG" at bounding box center [542, 271] width 222 height 27
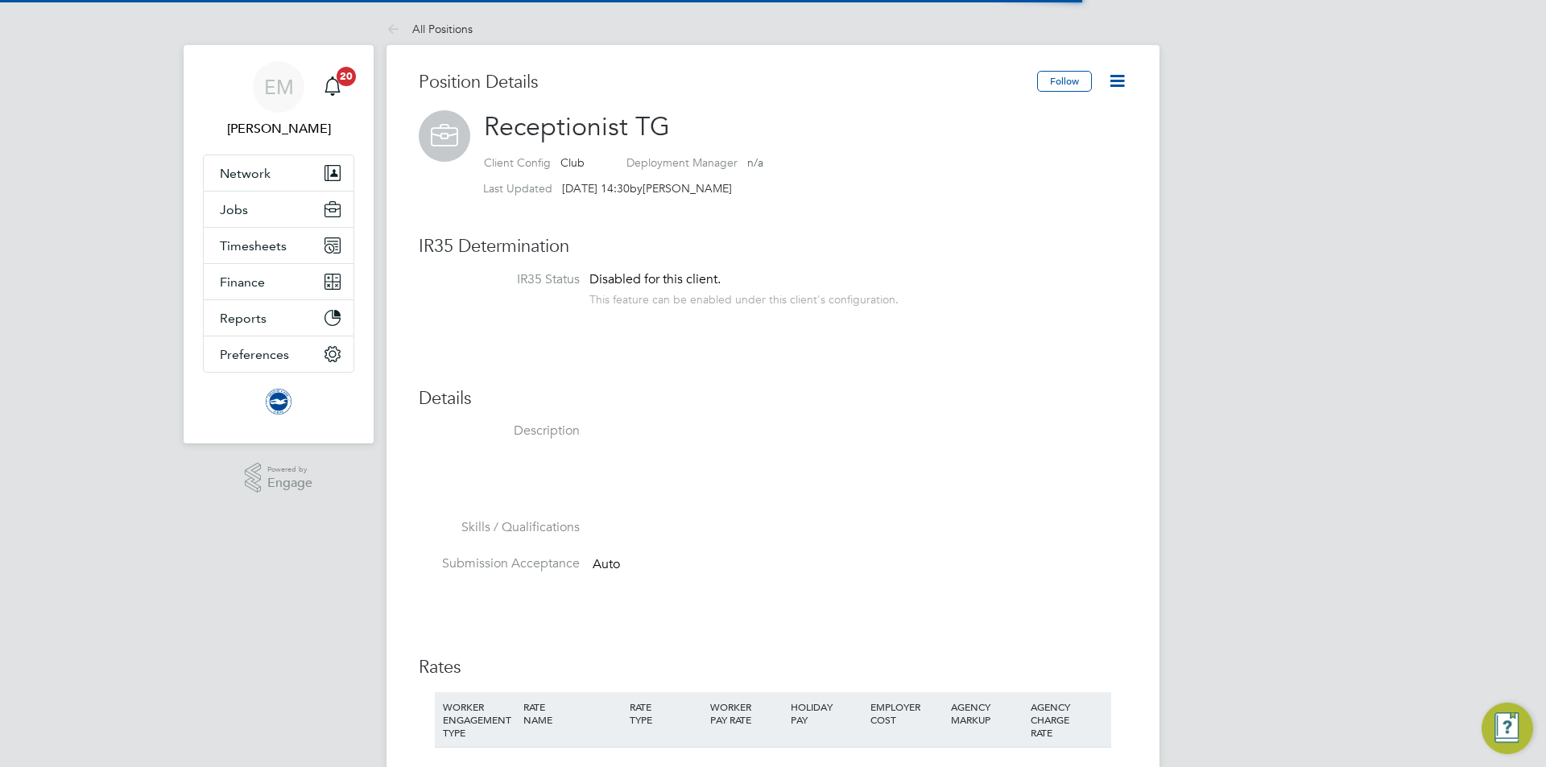
scroll to position [47, 108]
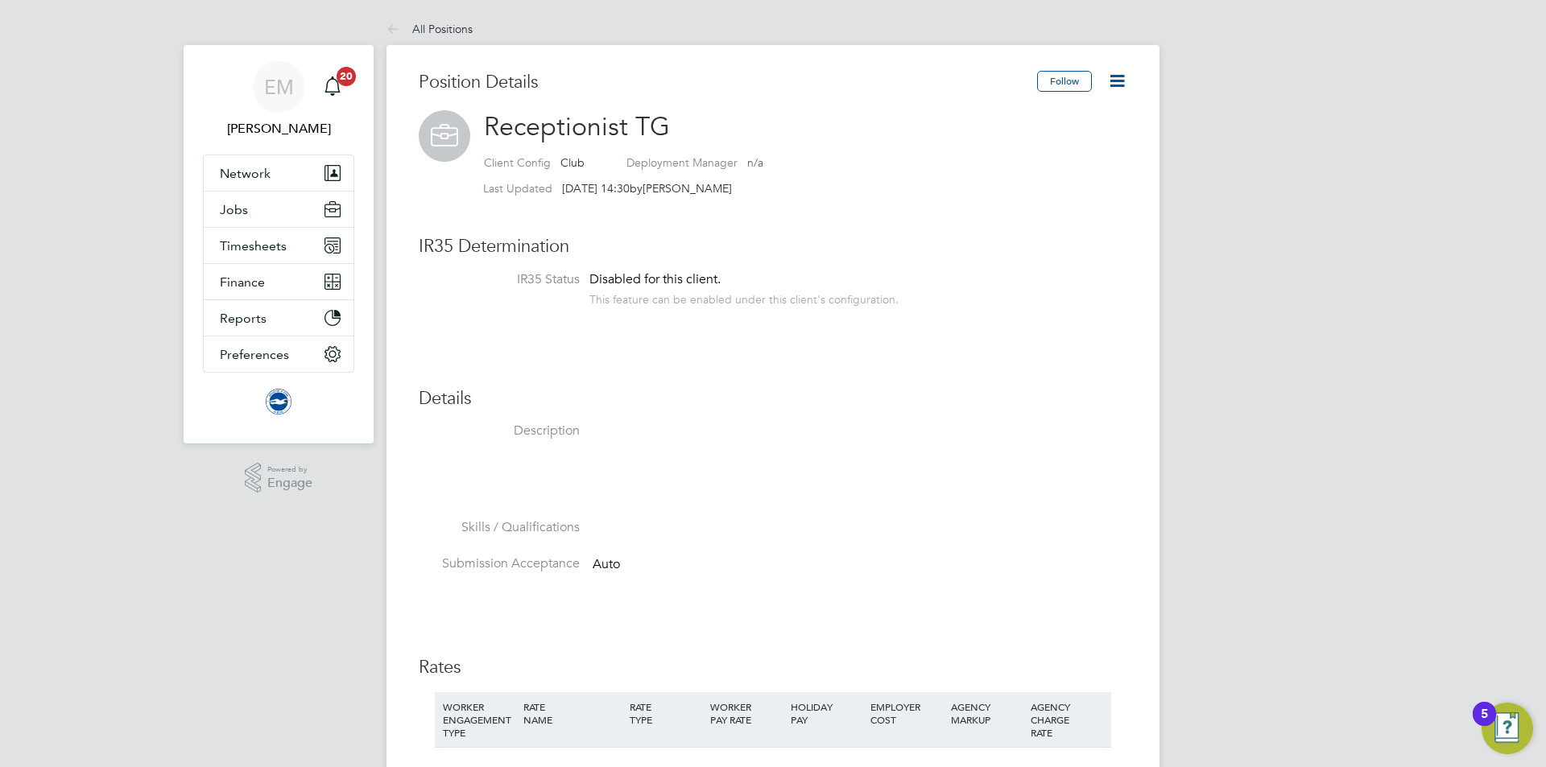
click at [1127, 79] on icon at bounding box center [1117, 81] width 20 height 20
click at [1026, 112] on li "Edit Position e" at bounding box center [1064, 119] width 118 height 23
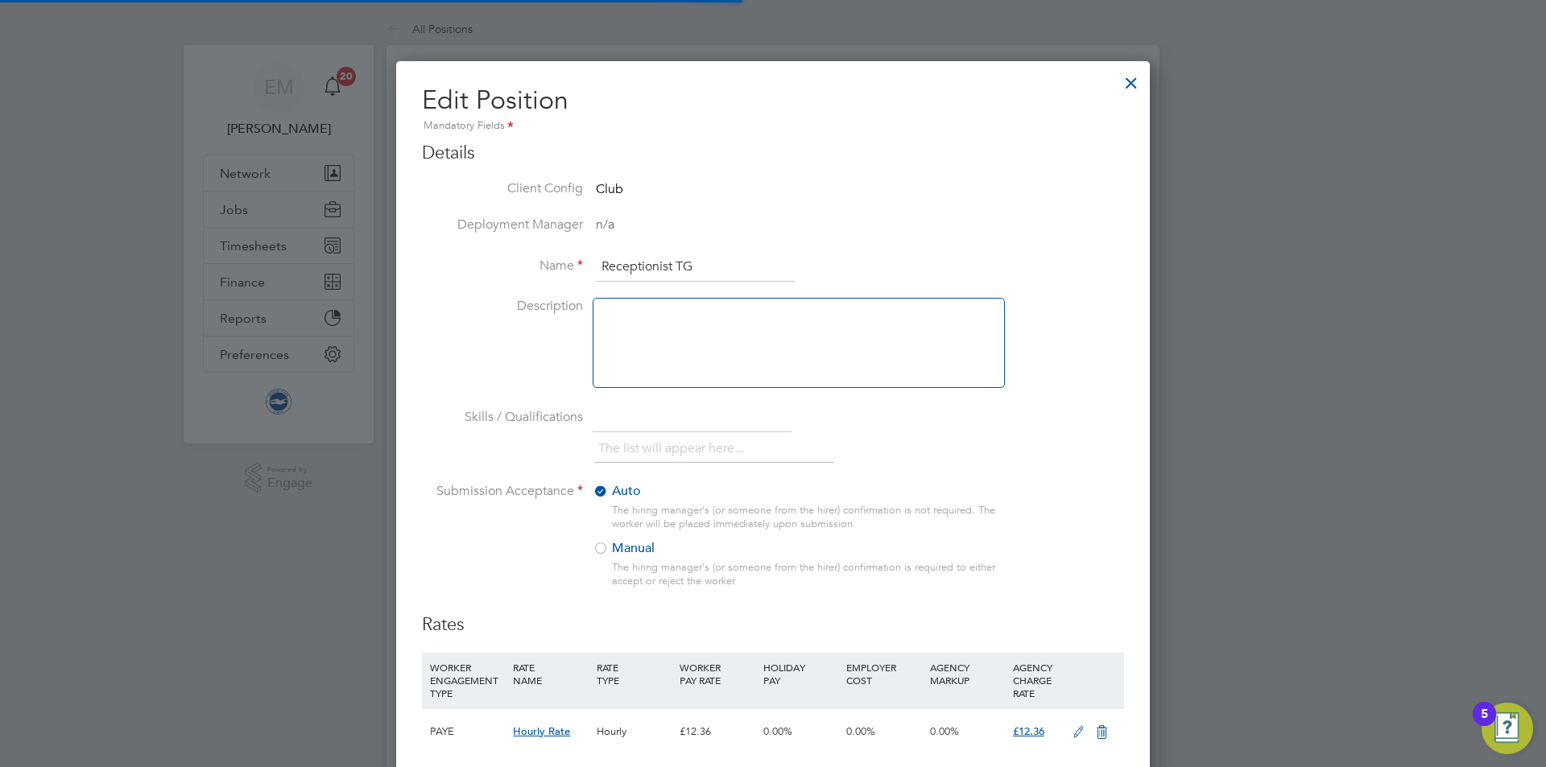
scroll to position [1063, 754]
click at [704, 251] on li "Deployment Manager n/a" at bounding box center [773, 235] width 702 height 36
click at [707, 255] on input "Receptionist TG" at bounding box center [695, 267] width 199 height 29
drag, startPoint x: 705, startPoint y: 267, endPoint x: 584, endPoint y: 265, distance: 120.8
click at [584, 265] on li "Name Receptionist TG" at bounding box center [773, 275] width 702 height 45
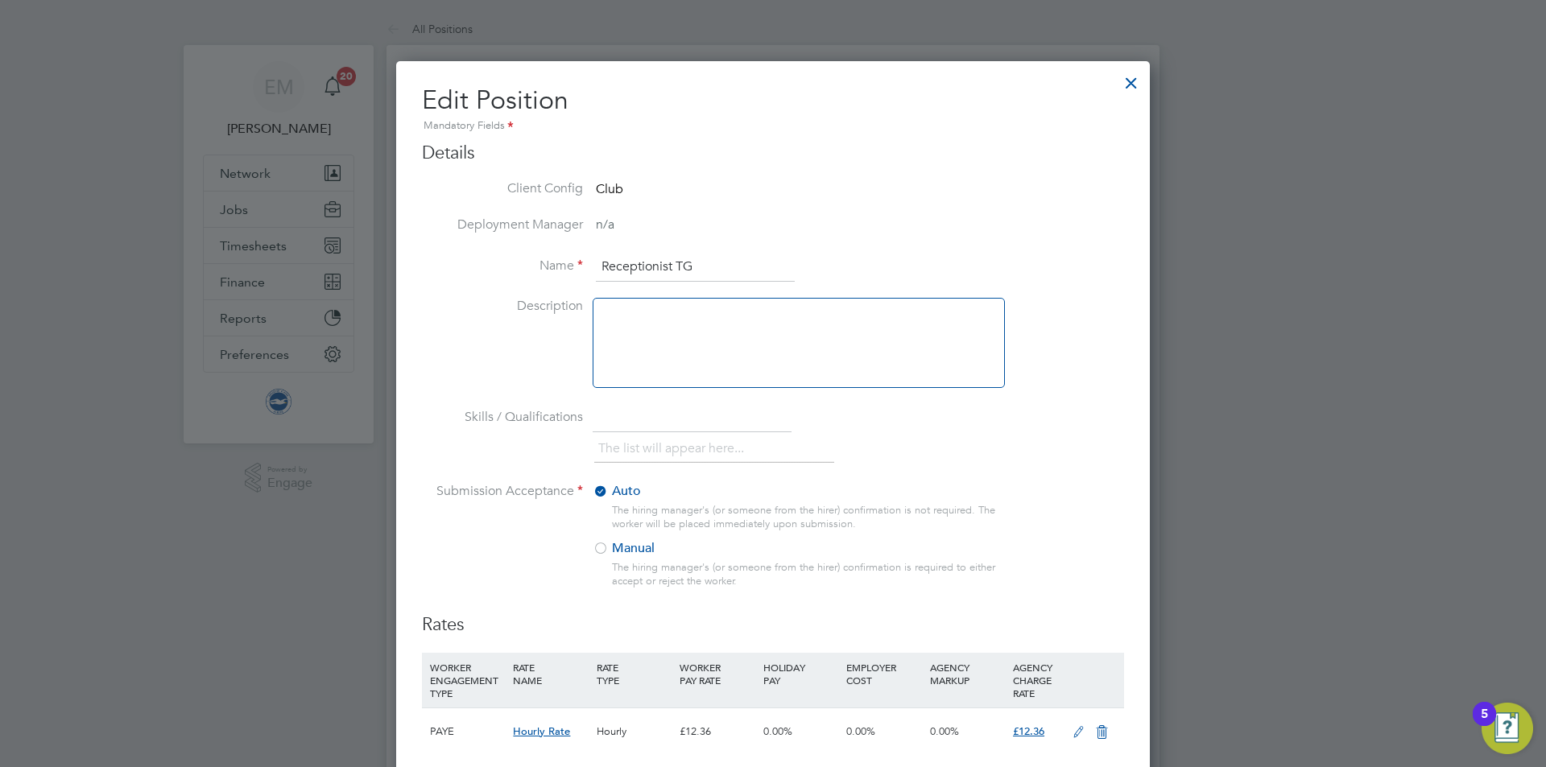
click at [715, 267] on input "Receptionist TG" at bounding box center [695, 267] width 199 height 29
drag, startPoint x: 707, startPoint y: 262, endPoint x: 679, endPoint y: 258, distance: 28.5
click at [679, 258] on input "Receptionist TG" at bounding box center [695, 267] width 199 height 29
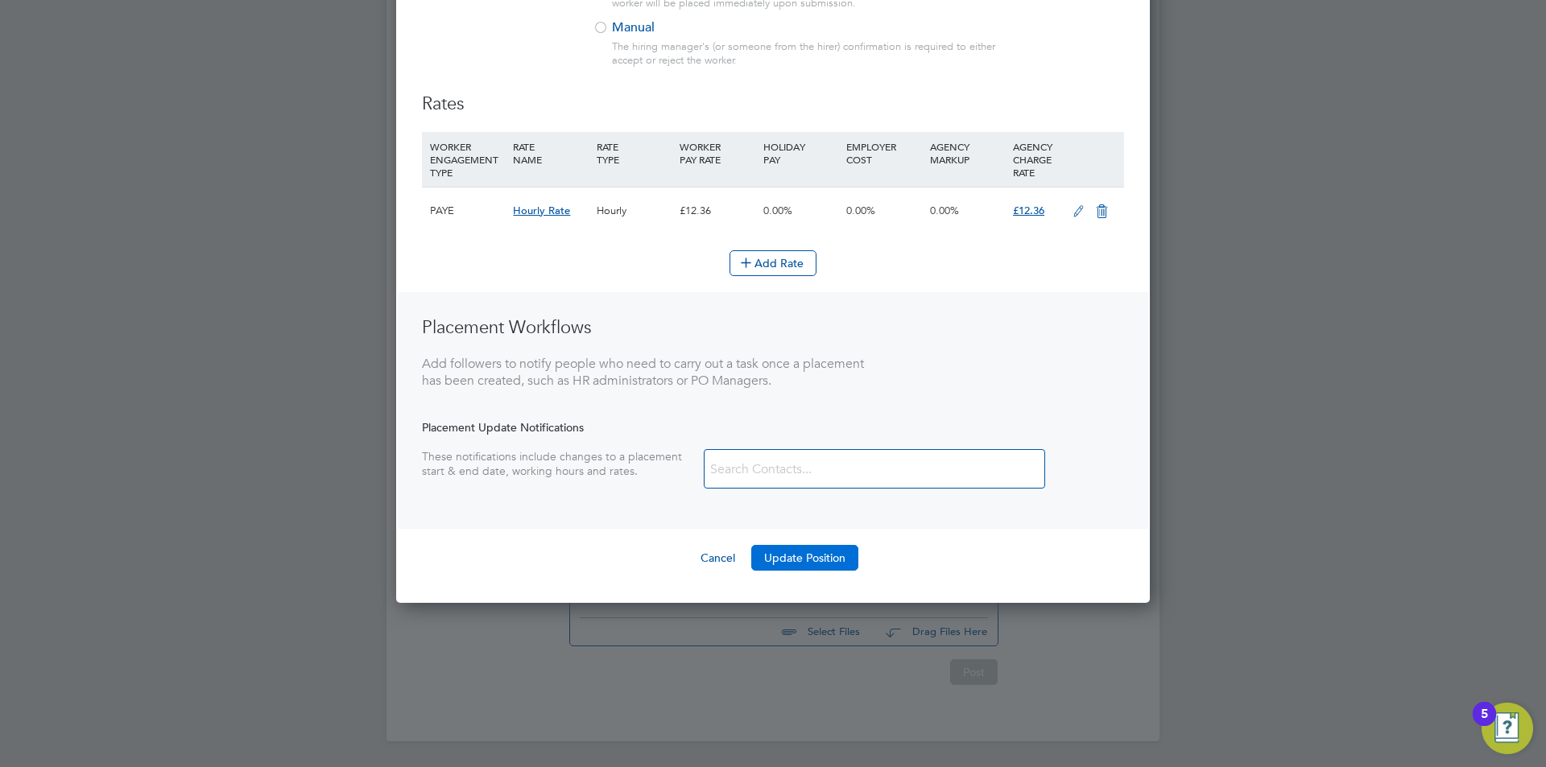
type input "Receptionist Overtime"
click at [828, 552] on button "Update Position" at bounding box center [804, 558] width 107 height 26
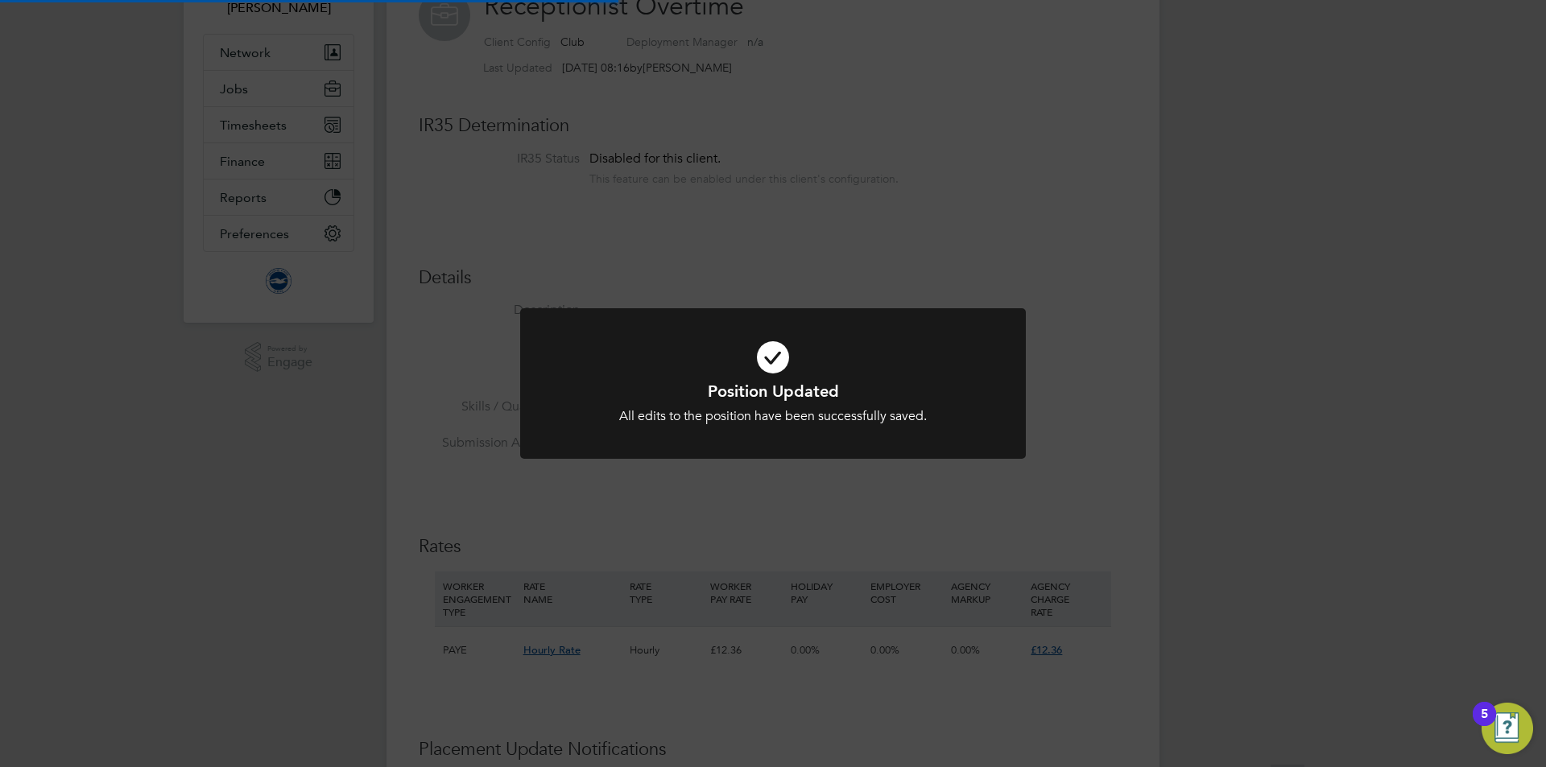
scroll to position [0, 0]
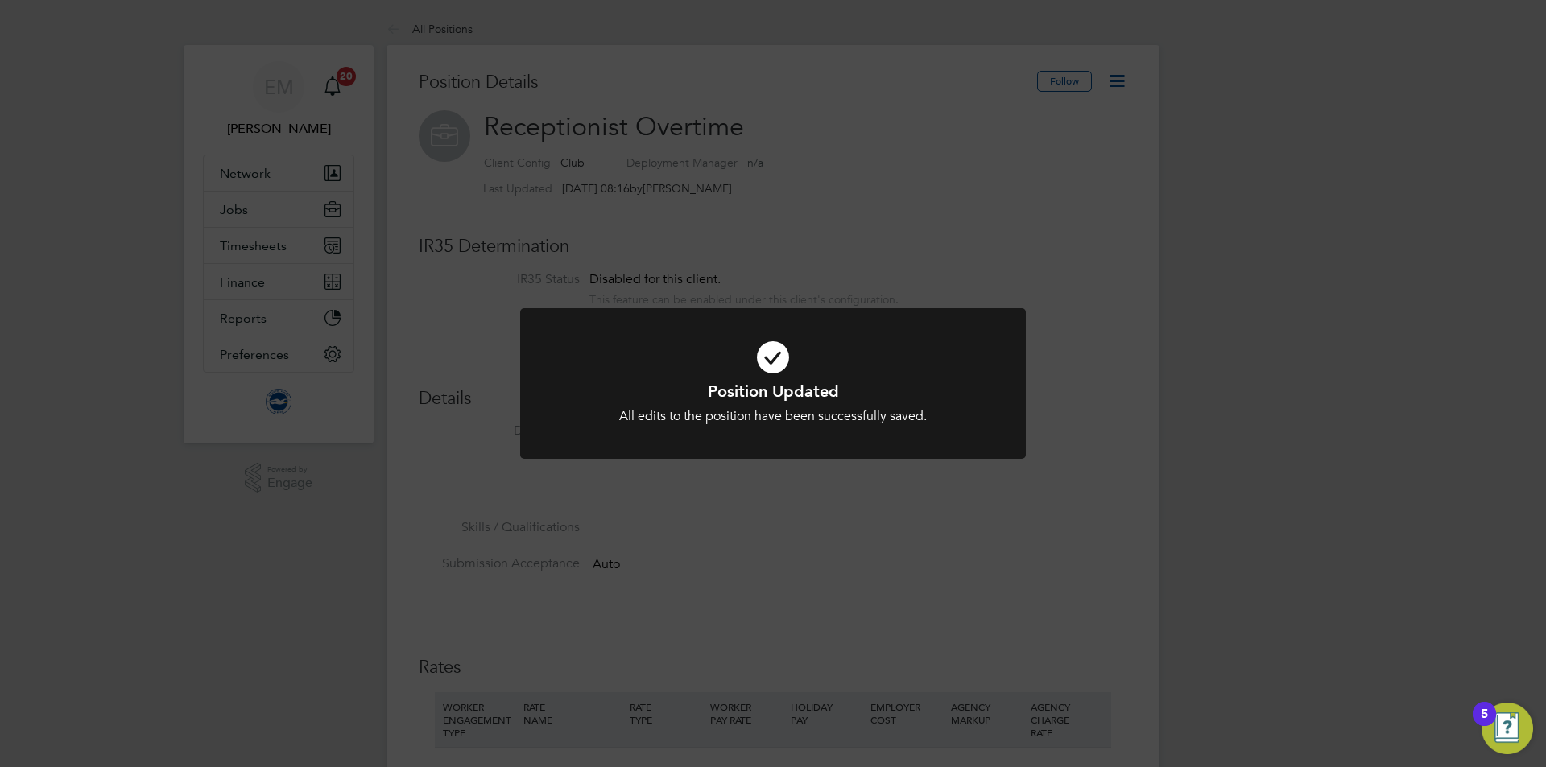
click at [844, 539] on div "Position Updated All edits to the position have been successfully saved. Cancel…" at bounding box center [773, 383] width 1546 height 767
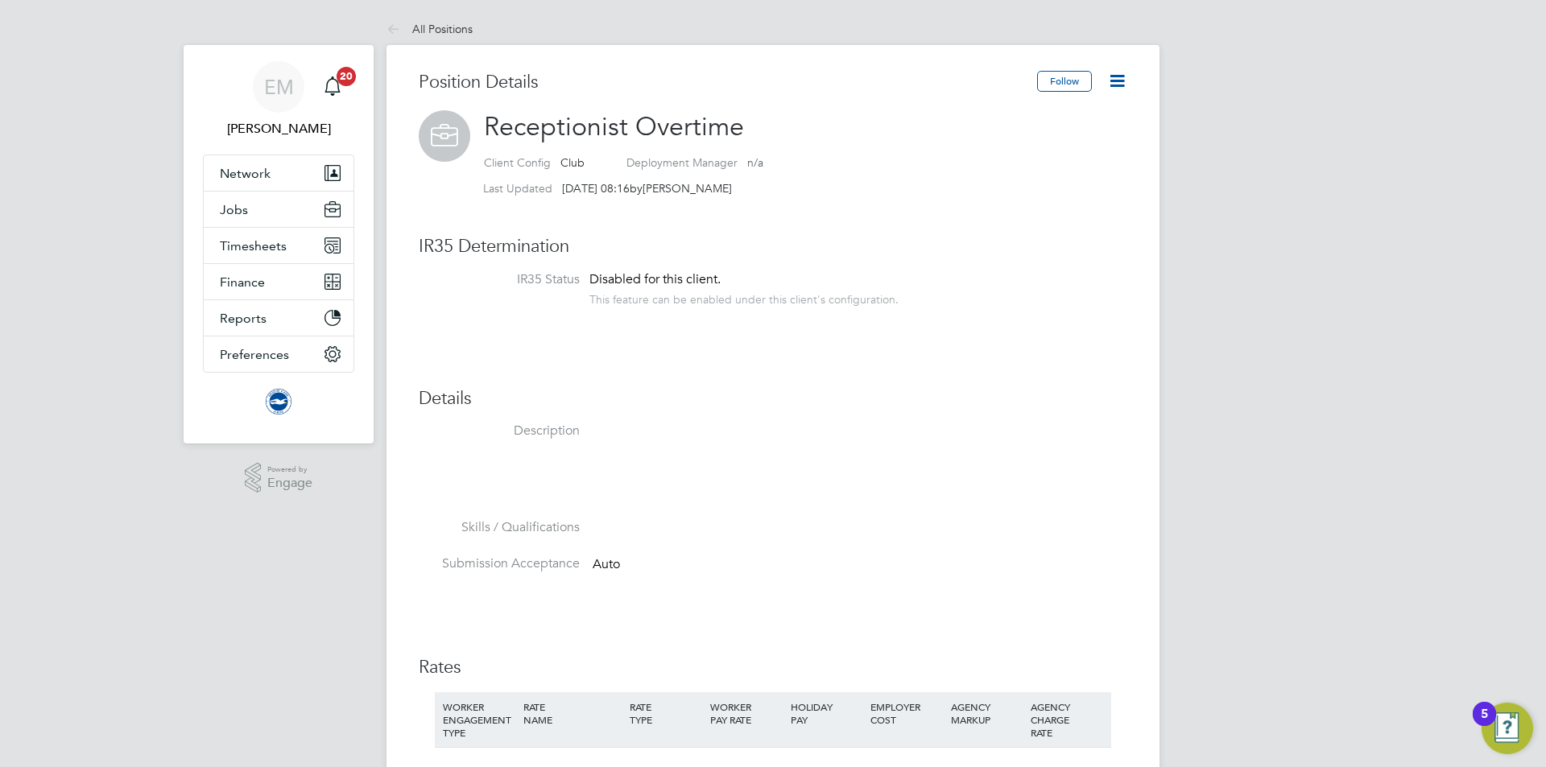
click at [1113, 87] on icon at bounding box center [1117, 81] width 20 height 20
click at [1058, 110] on li "Edit Position e" at bounding box center [1064, 119] width 118 height 23
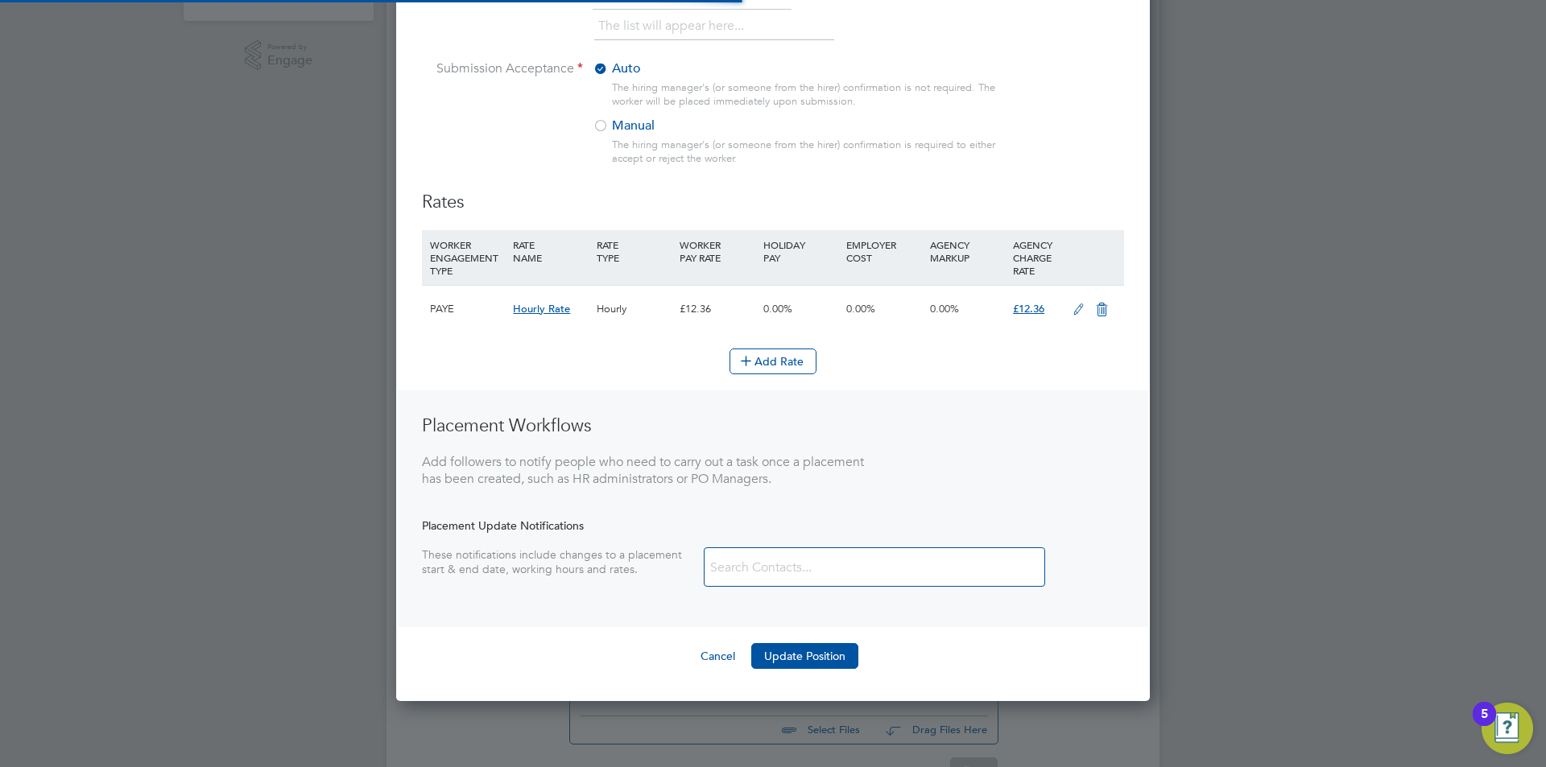
scroll to position [521, 0]
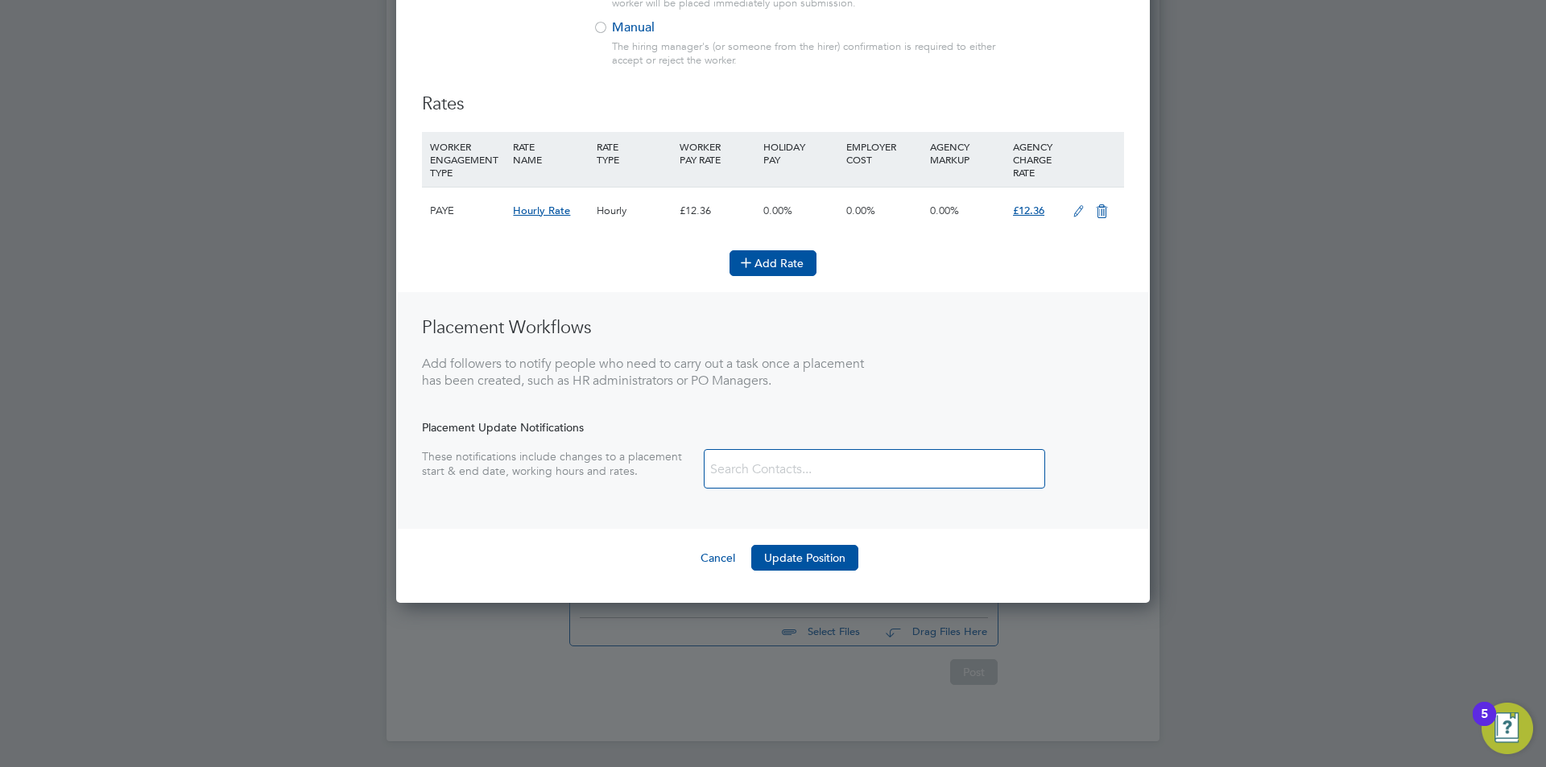
click at [781, 252] on button "Add Rate" at bounding box center [772, 263] width 87 height 26
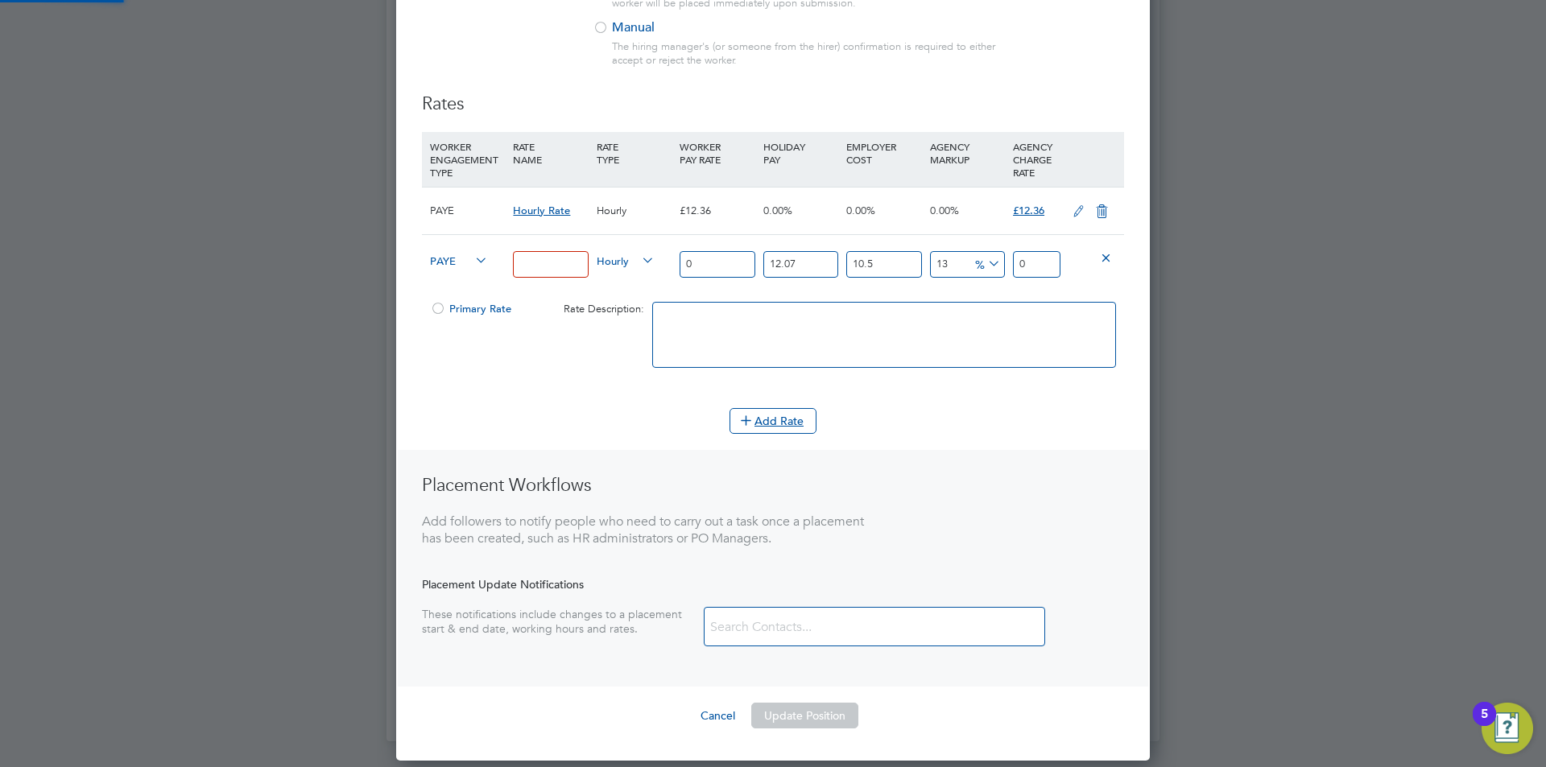
scroll to position [1221, 754]
drag, startPoint x: 714, startPoint y: 256, endPoint x: 613, endPoint y: 257, distance: 101.4
click at [613, 257] on div "PAYE Hourly 0 12.07 n/a 10.5 n/a 13 0 % 0" at bounding box center [773, 264] width 702 height 60
type input "1"
type input "1.399362055"
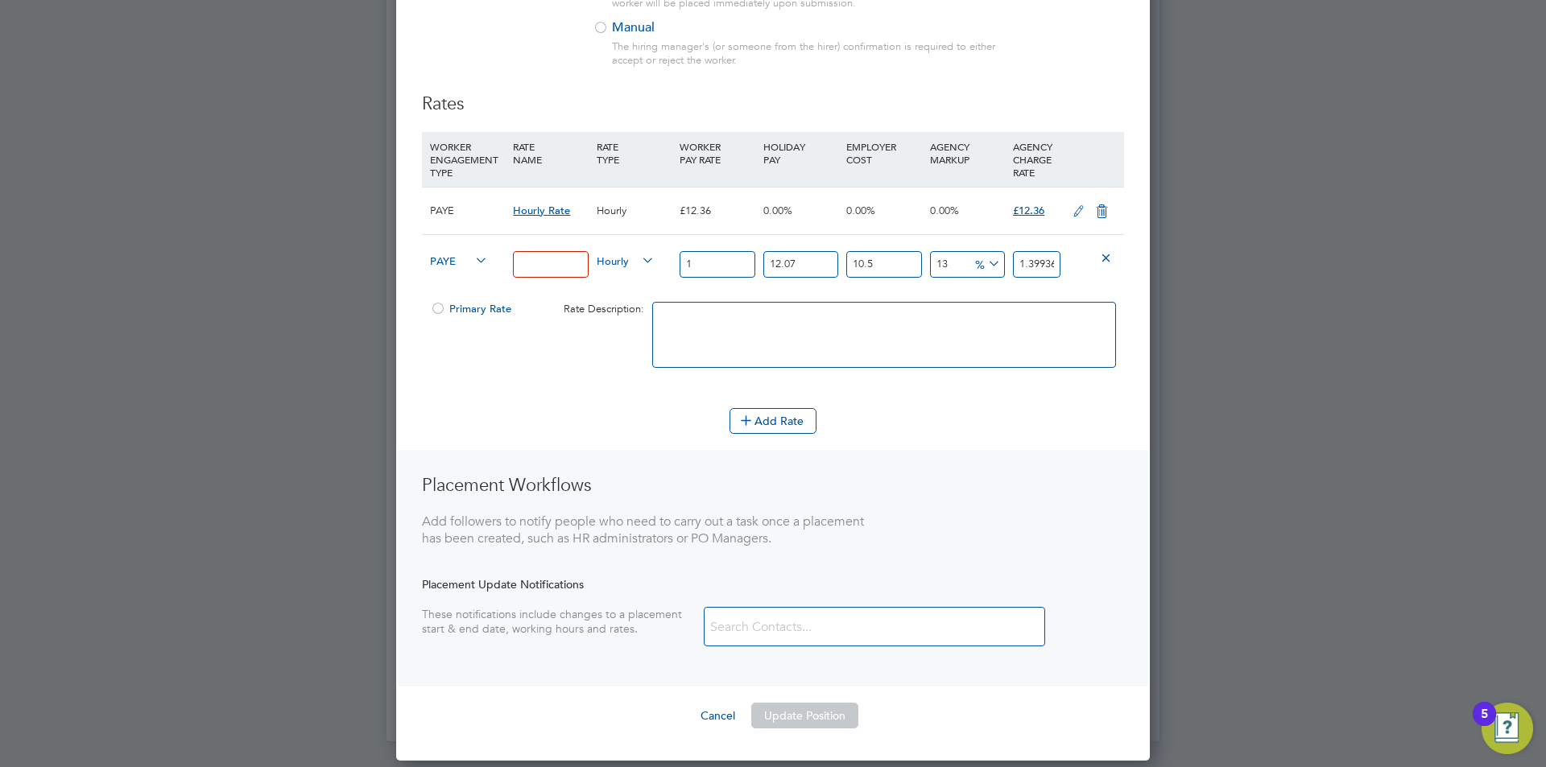
type input "13"
type input "18.191706715"
type input "13.5"
type input "18.8913877425"
type input "13.59"
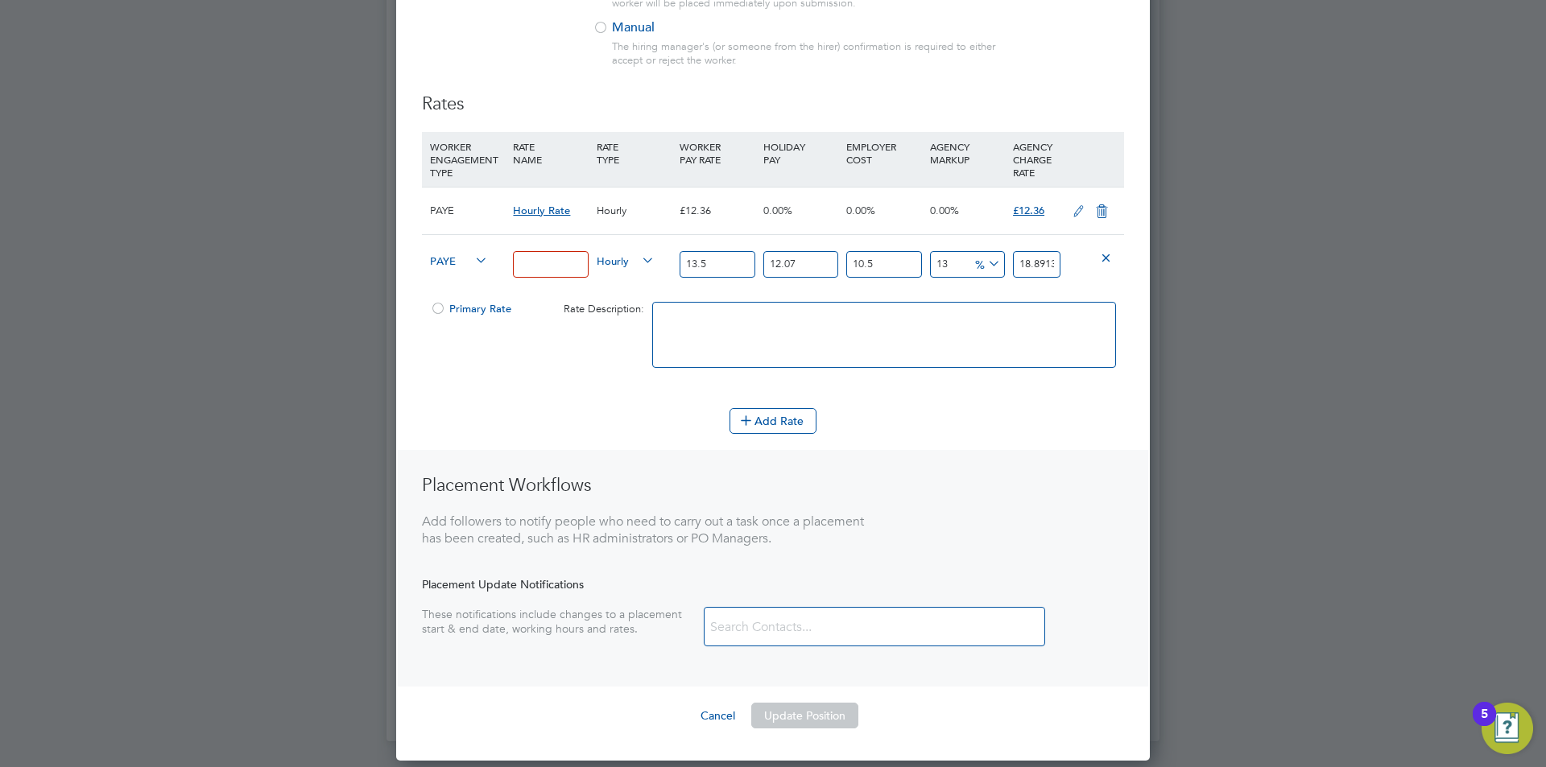
type input "19.01733032745"
type input "13.59"
type input "0"
type input "16.9691535"
type input "0"
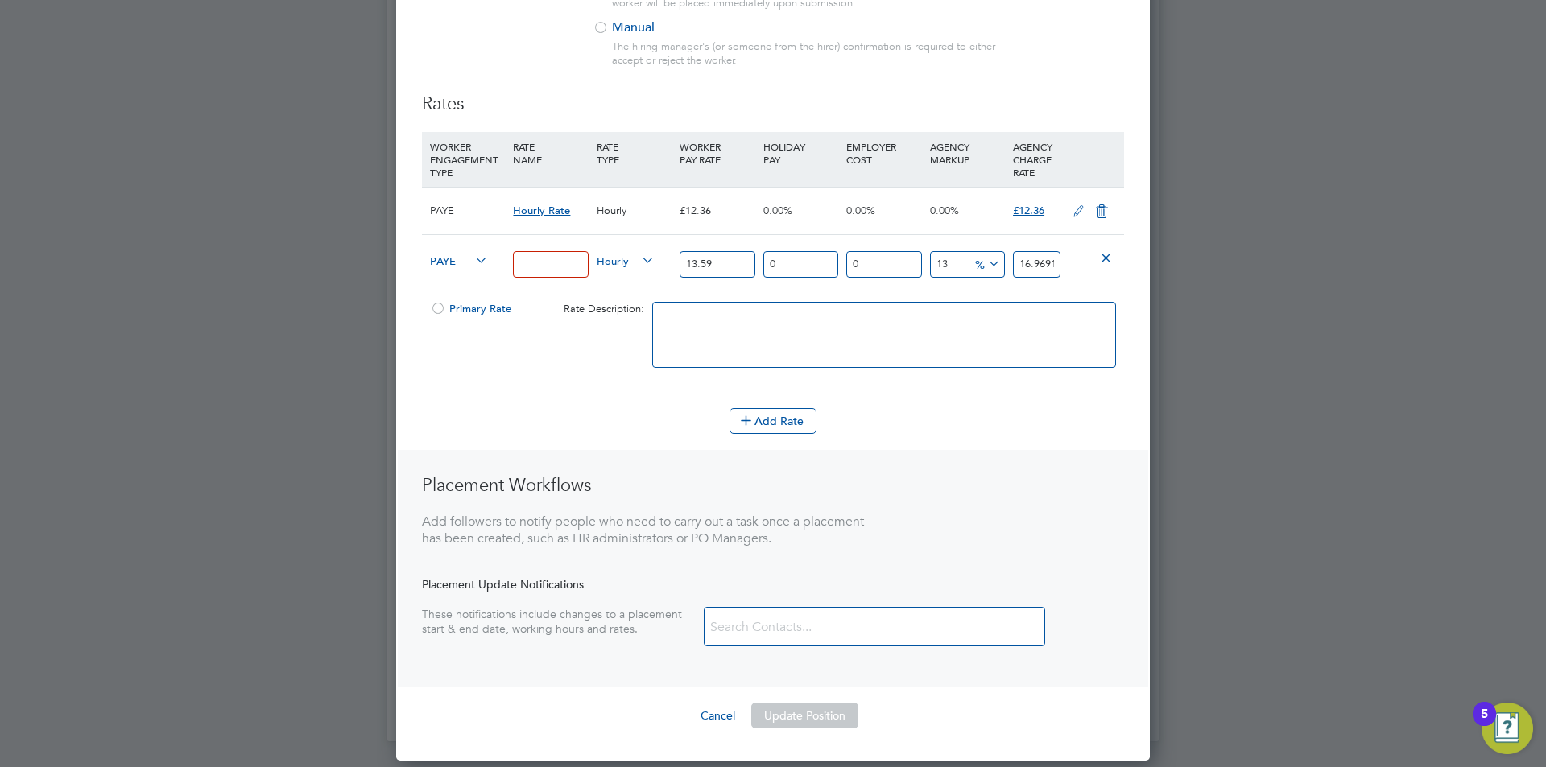
type input "15.3567"
type input "0"
type input "13.59"
type input "0"
click at [560, 271] on input at bounding box center [550, 264] width 75 height 27
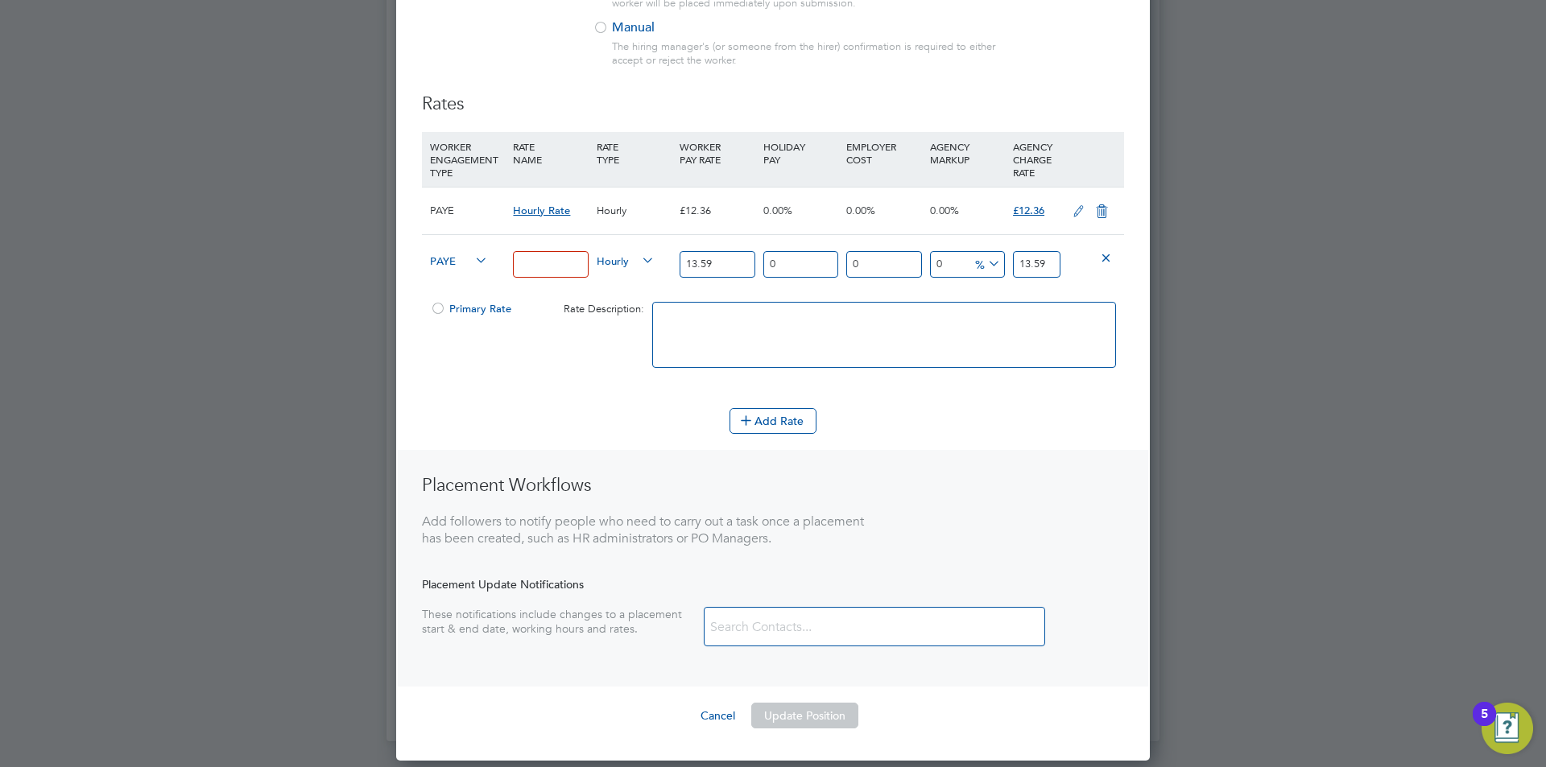
type input "OVERTIME"
click at [1096, 216] on icon at bounding box center [1102, 211] width 20 height 13
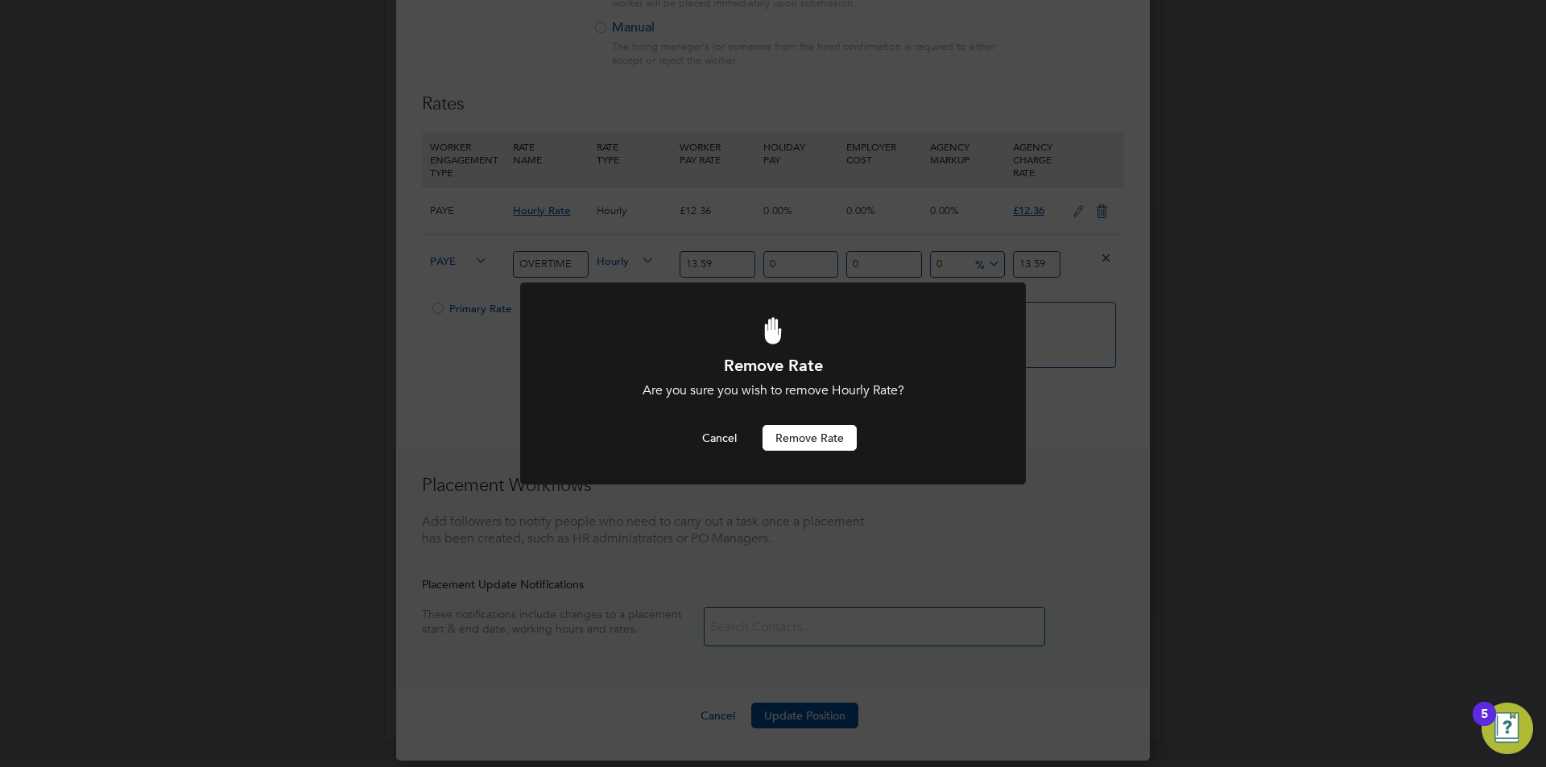
scroll to position [0, 0]
click at [789, 438] on button "Remove rate" at bounding box center [809, 438] width 94 height 26
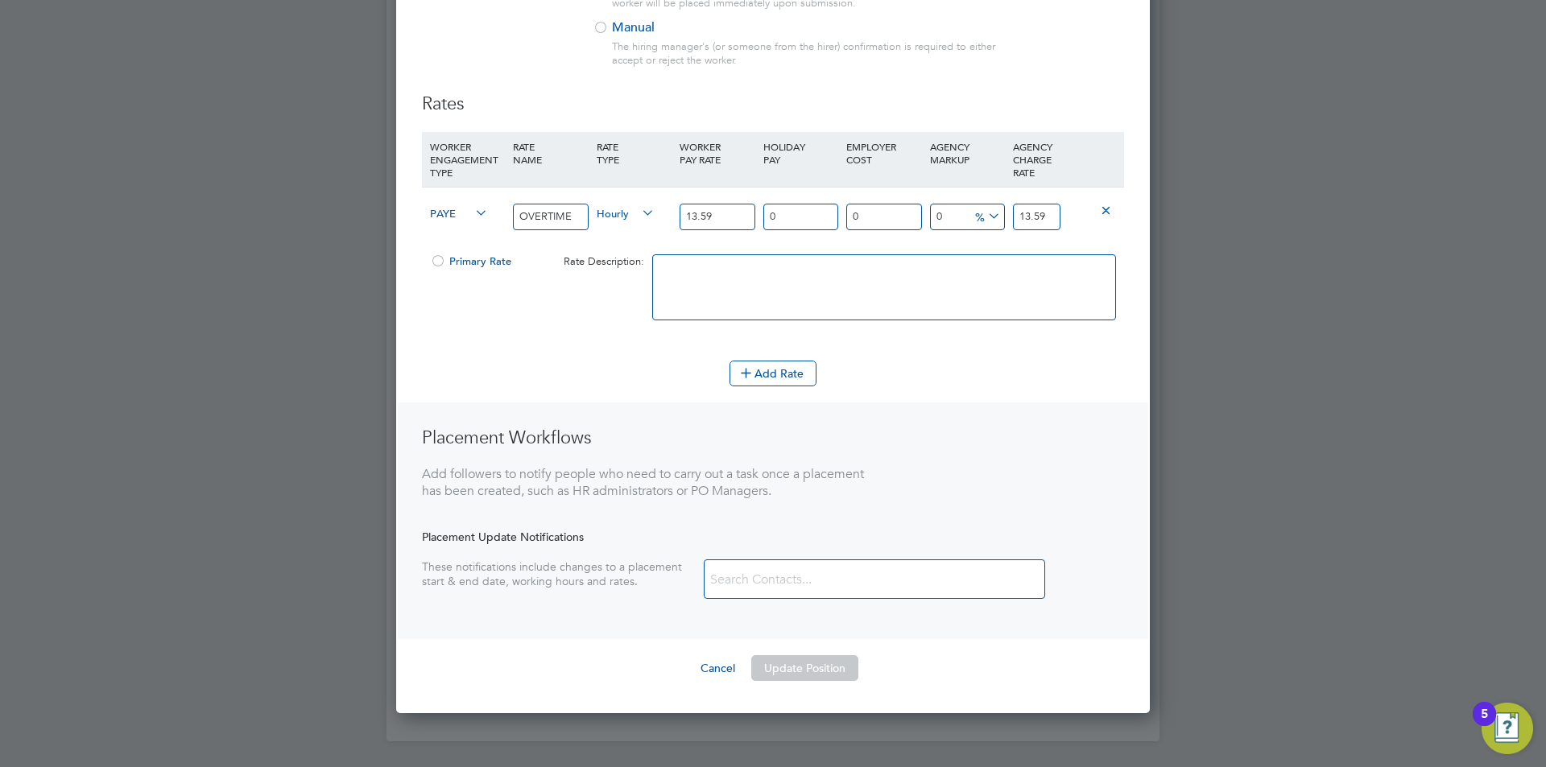
click at [437, 260] on div at bounding box center [438, 266] width 16 height 12
click at [823, 671] on button "Update Position" at bounding box center [804, 668] width 107 height 26
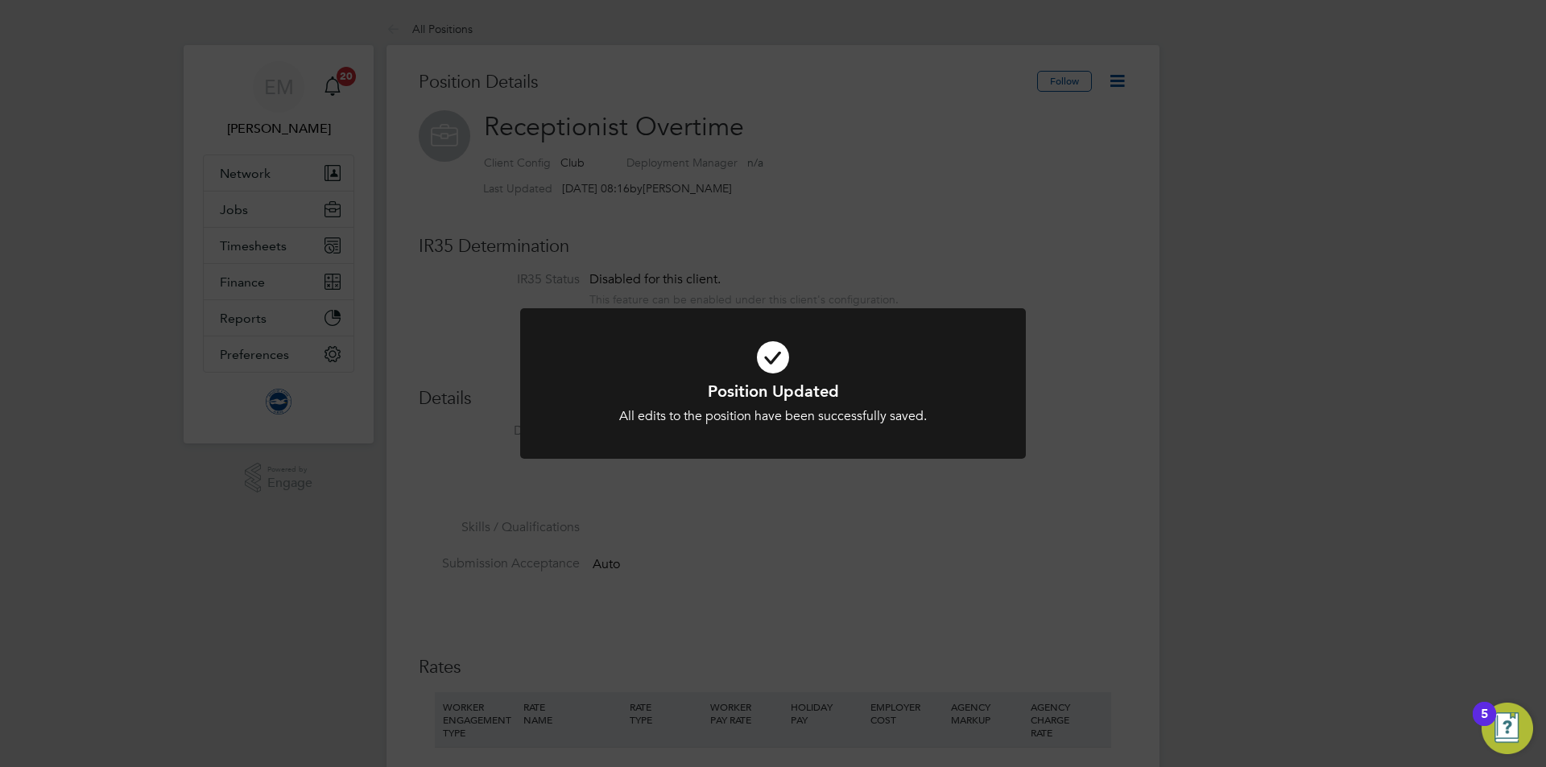
click at [902, 532] on div "Position Updated All edits to the position have been successfully saved. Cancel…" at bounding box center [773, 383] width 1546 height 767
